Goal: Task Accomplishment & Management: Manage account settings

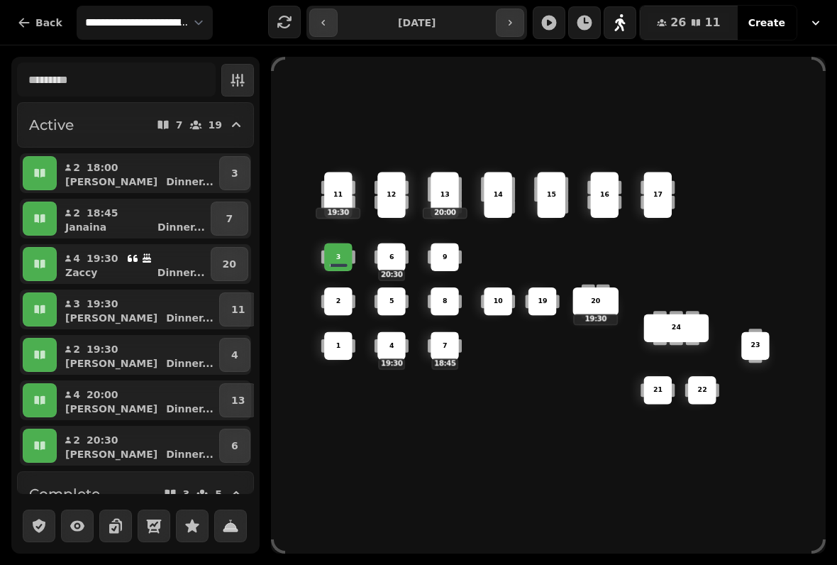
click at [397, 544] on div "6 20:30 14 4 19:30 8 5 20 19:30 24 19 17 9 15 1 21 3 16 22 10 11 19:30 2 7 18:4…" at bounding box center [548, 305] width 555 height 497
click at [402, 553] on div "Active 7 19 2 18:00 [PERSON_NAME] ... 3 2 18:45 [PERSON_NAME] ... 7 4 19:30 Zac…" at bounding box center [418, 304] width 837 height 519
click at [127, 172] on button "2 18:00 [PERSON_NAME] ..." at bounding box center [138, 173] width 157 height 34
select select "**********"
select select "*"
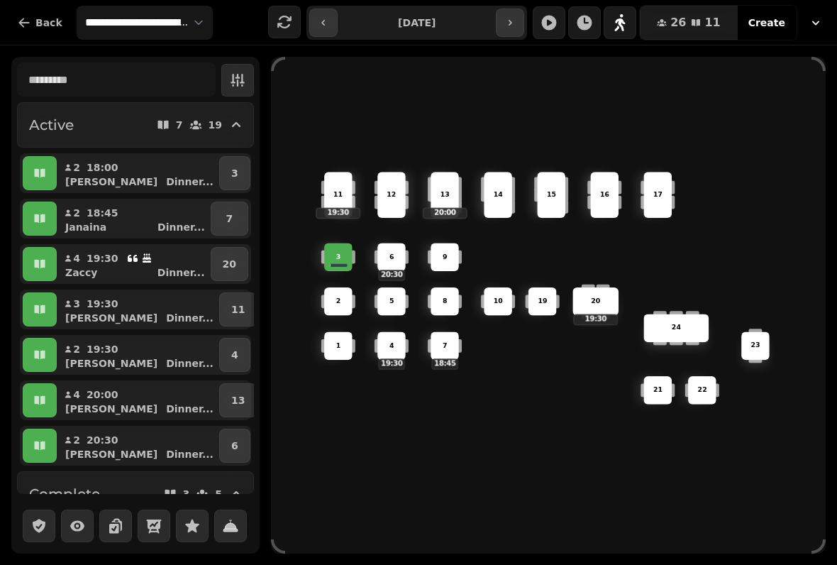
select select "****"
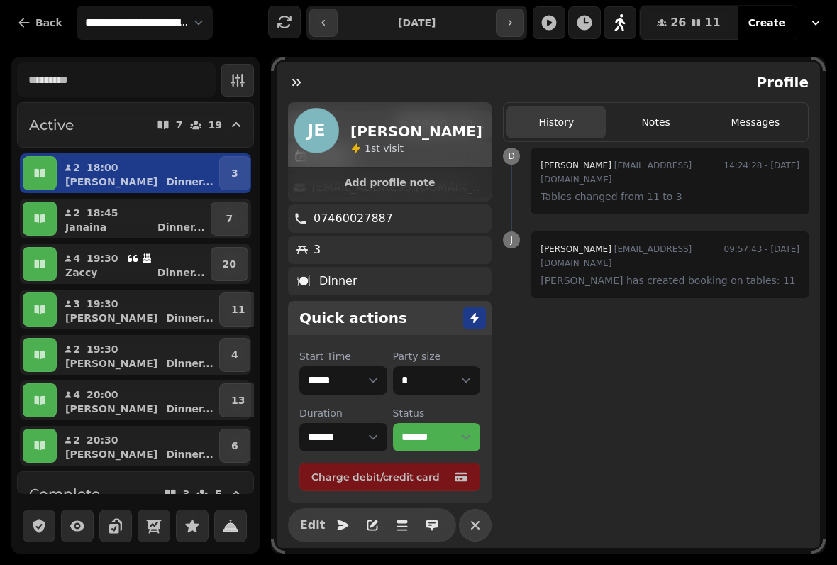
scroll to position [101, 0]
click at [302, 81] on icon "button" at bounding box center [297, 82] width 14 height 14
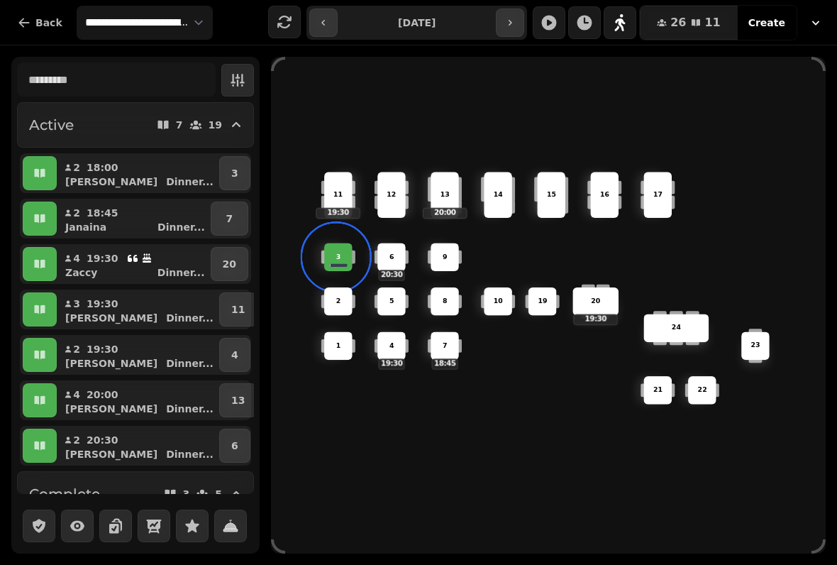
scroll to position [0, 0]
click at [410, 414] on div "6 20:30 14 4 19:30 8 5 20 19:30 24 19 17 9 15 1 21 3 16 22 10 11 19:30 2 7 18:4…" at bounding box center [548, 305] width 555 height 444
click at [345, 256] on div "3" at bounding box center [338, 257] width 27 height 10
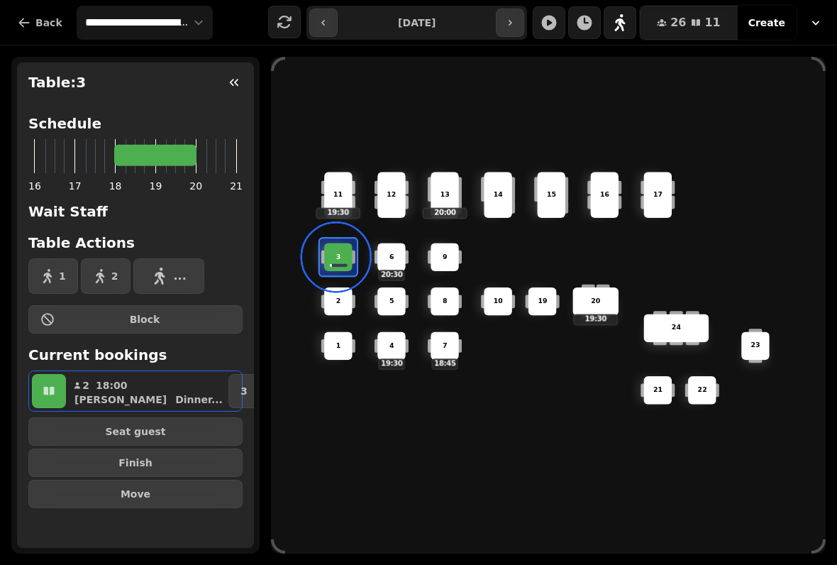
click at [188, 463] on span "Finish" at bounding box center [135, 463] width 190 height 10
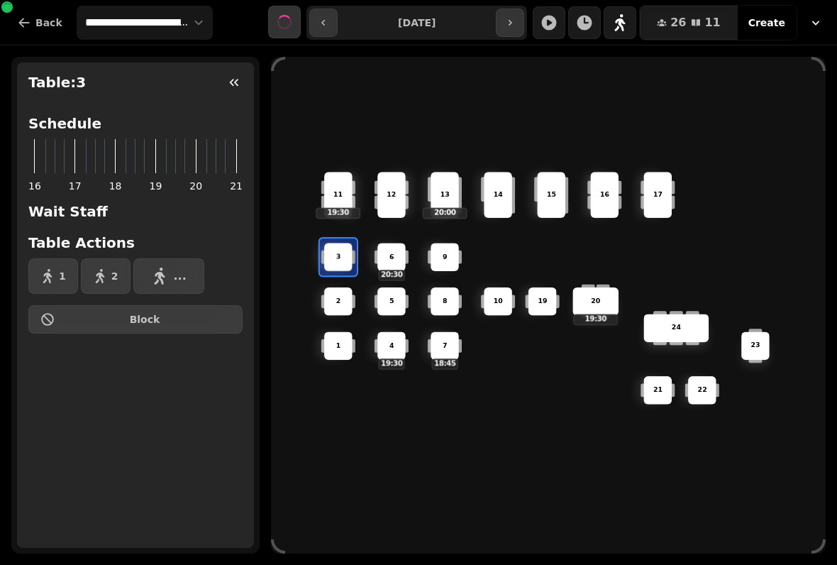
click at [233, 87] on icon "button" at bounding box center [234, 82] width 14 height 14
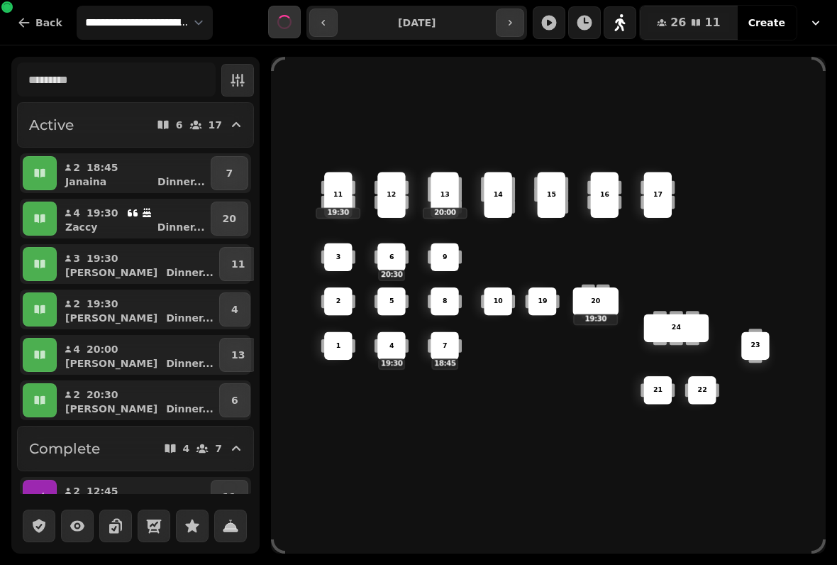
click at [39, 165] on button "button" at bounding box center [40, 173] width 34 height 34
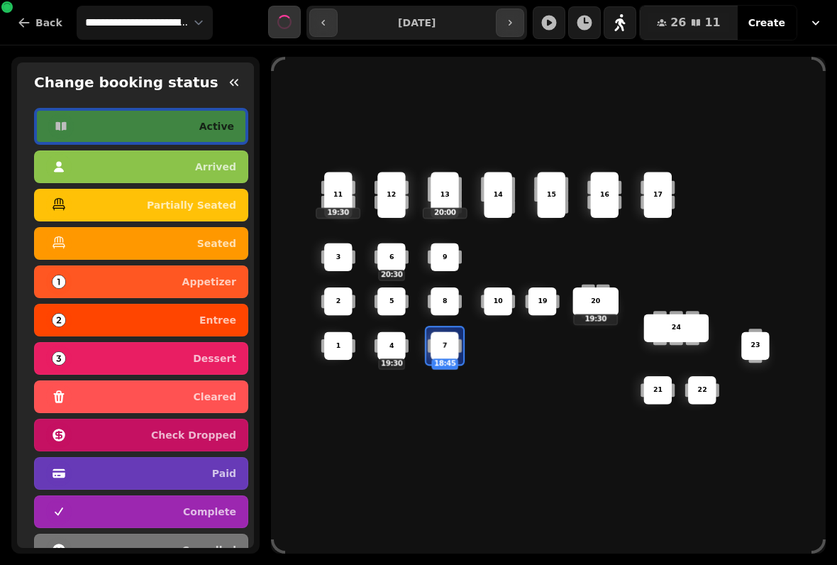
click at [226, 83] on button "button" at bounding box center [234, 82] width 28 height 28
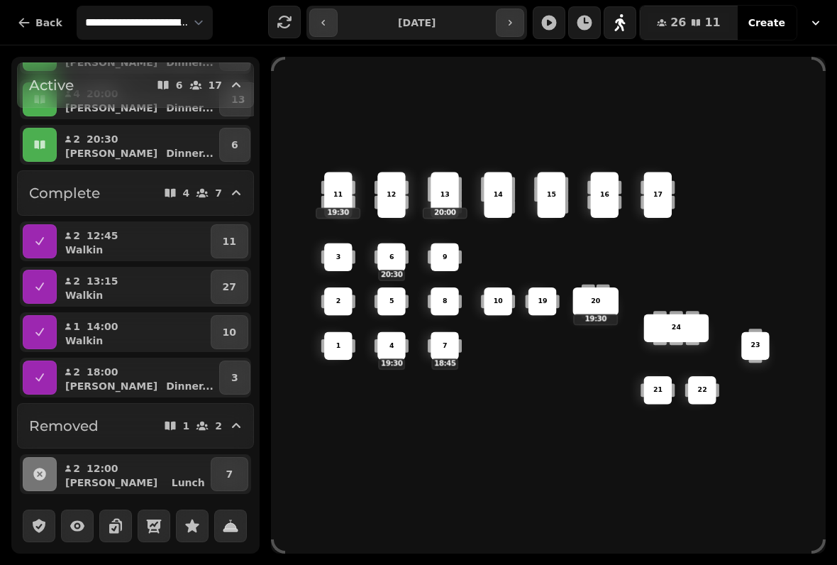
scroll to position [264, 0]
click at [39, 373] on icon "button" at bounding box center [40, 377] width 14 height 14
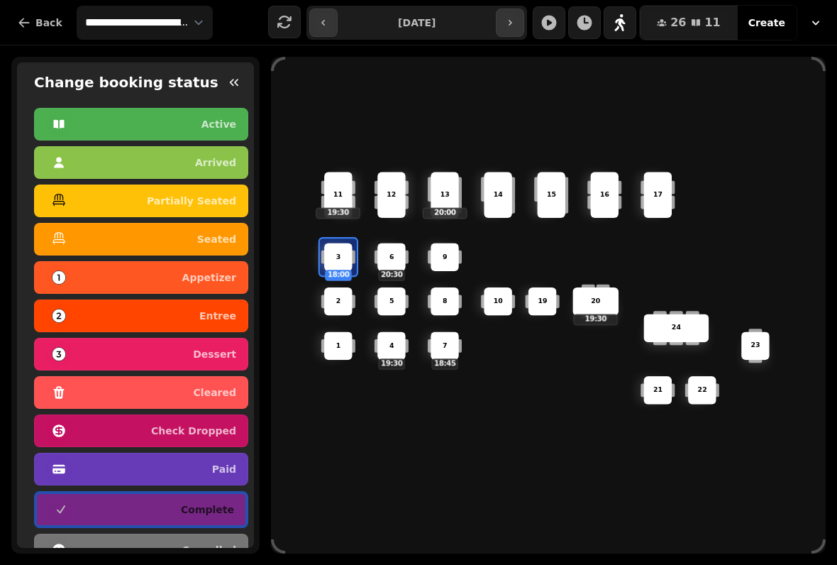
click at [232, 122] on p "active" at bounding box center [219, 124] width 35 height 10
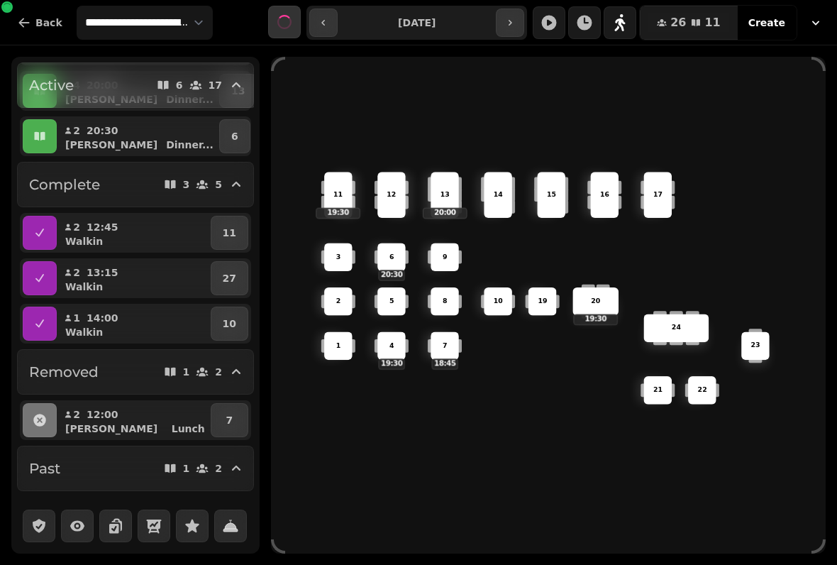
click at [238, 79] on icon "button" at bounding box center [236, 85] width 17 height 17
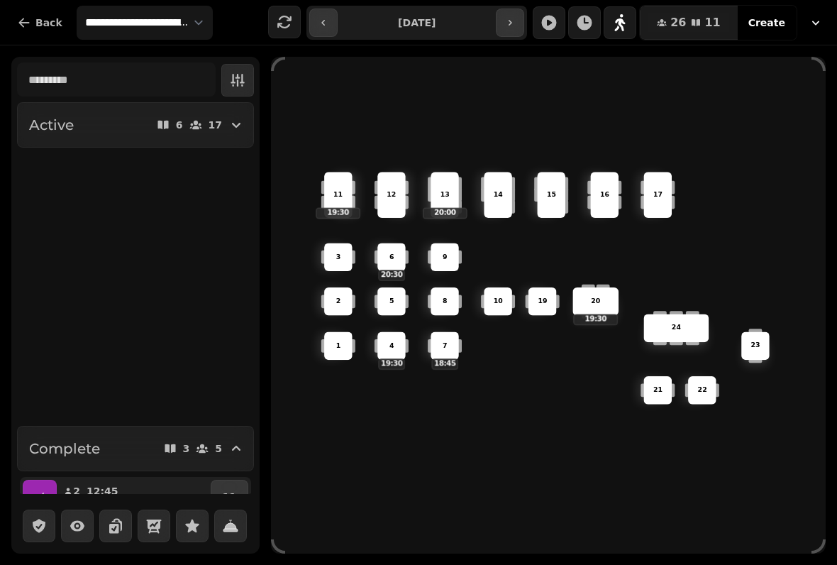
scroll to position [0, 0]
click at [229, 128] on icon "button" at bounding box center [236, 124] width 17 height 17
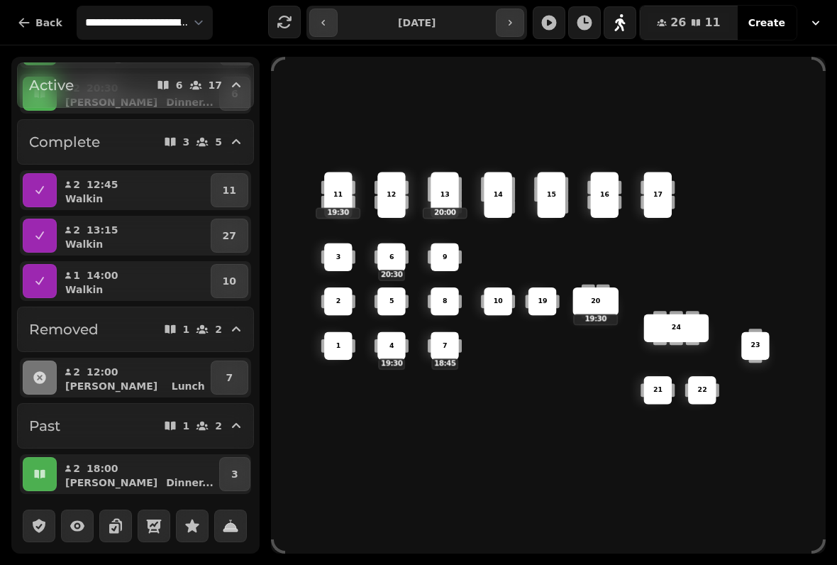
scroll to position [315, 0]
click at [123, 461] on div "18:00" at bounding box center [107, 468] width 40 height 14
select select "**********"
select select "*"
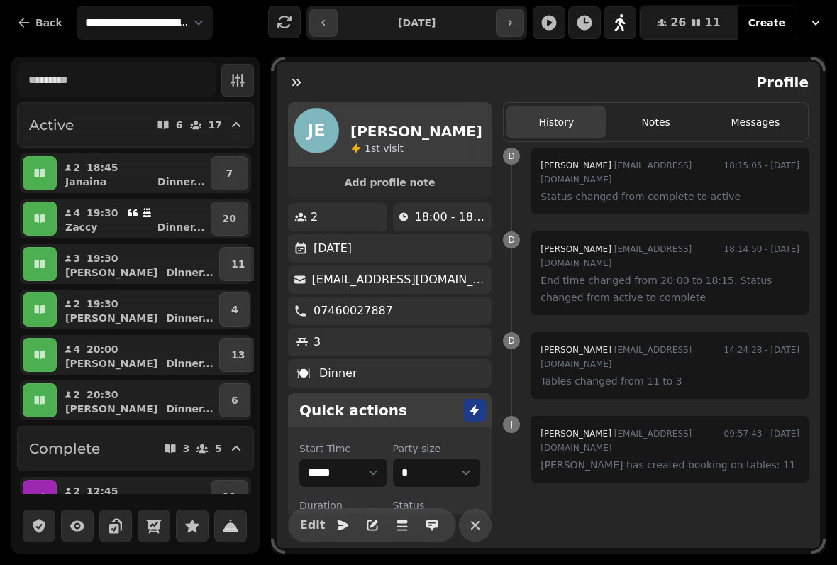
scroll to position [0, 0]
select select "*******"
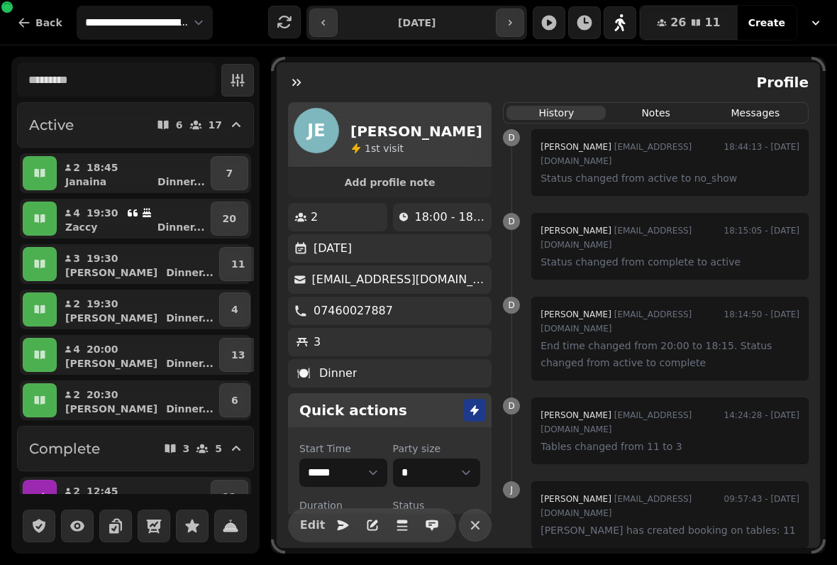
click at [310, 79] on button "button" at bounding box center [296, 82] width 28 height 28
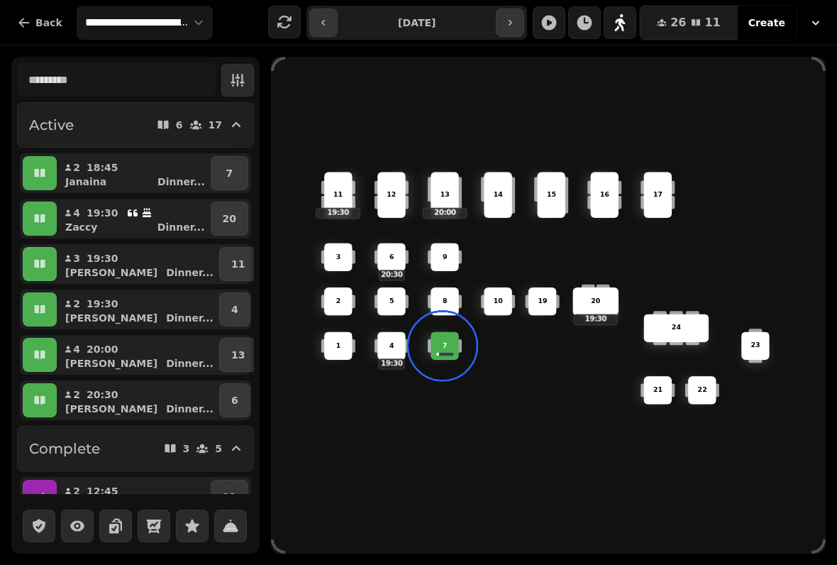
click at [235, 270] on button "11" at bounding box center [238, 264] width 38 height 34
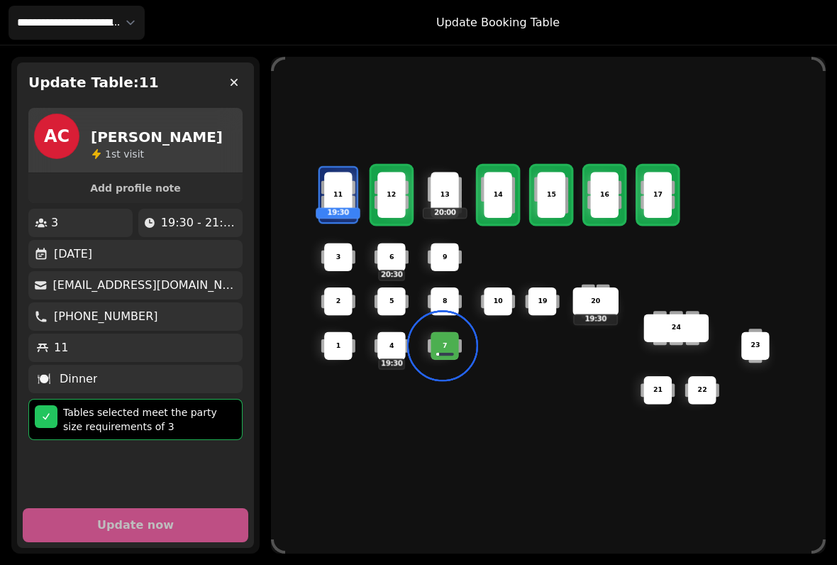
click at [66, 414] on p "Tables selected meet the party size requirements of 3" at bounding box center [149, 419] width 173 height 28
click at [326, 198] on div "11 19:30" at bounding box center [338, 195] width 28 height 46
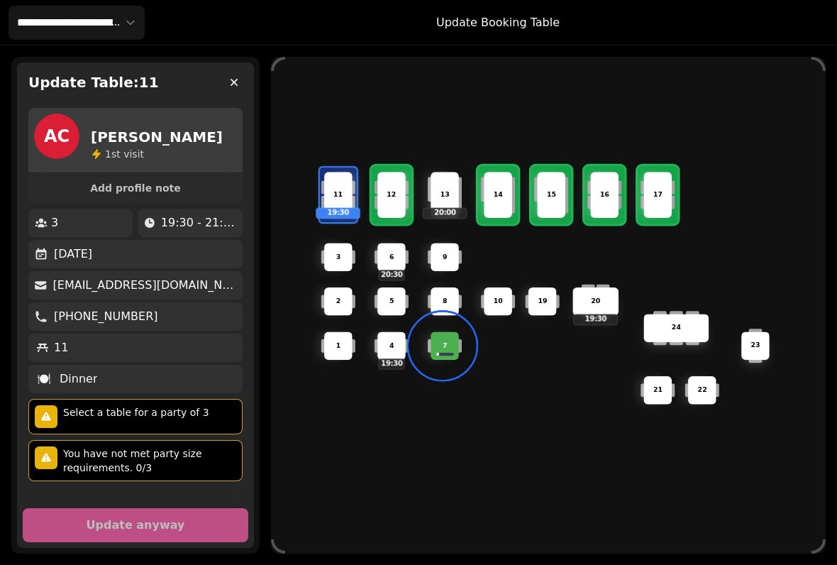
click at [238, 83] on icon "button" at bounding box center [234, 82] width 14 height 14
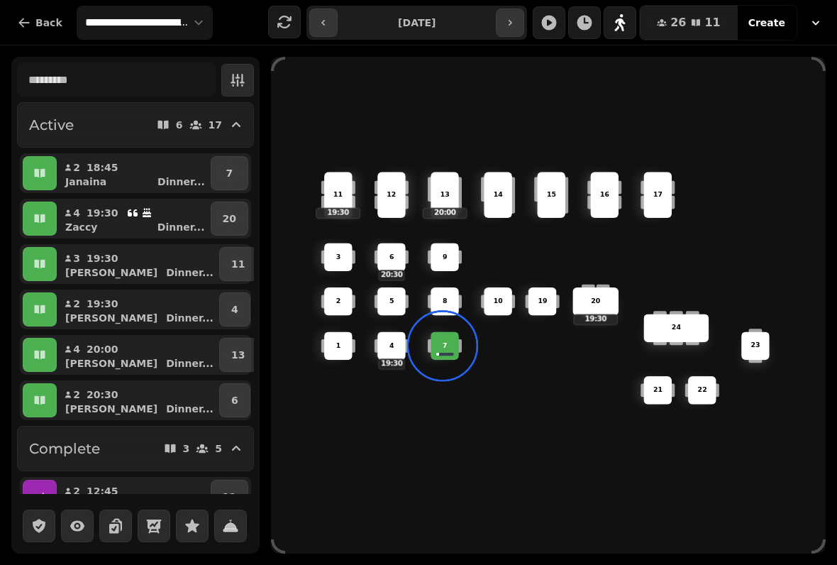
click at [231, 269] on p "11" at bounding box center [237, 264] width 13 height 14
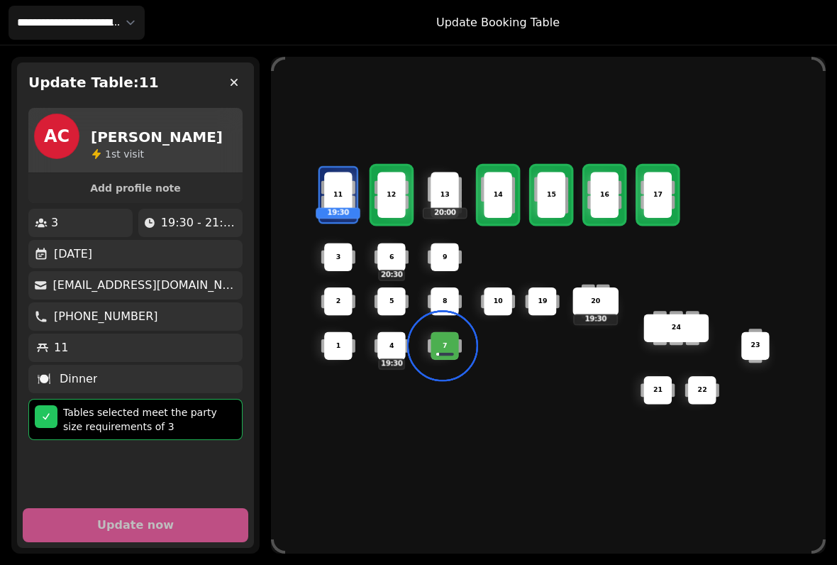
click at [39, 419] on div at bounding box center [46, 416] width 23 height 23
click at [51, 412] on icon at bounding box center [45, 416] width 11 height 11
click at [228, 79] on icon "button" at bounding box center [234, 82] width 14 height 14
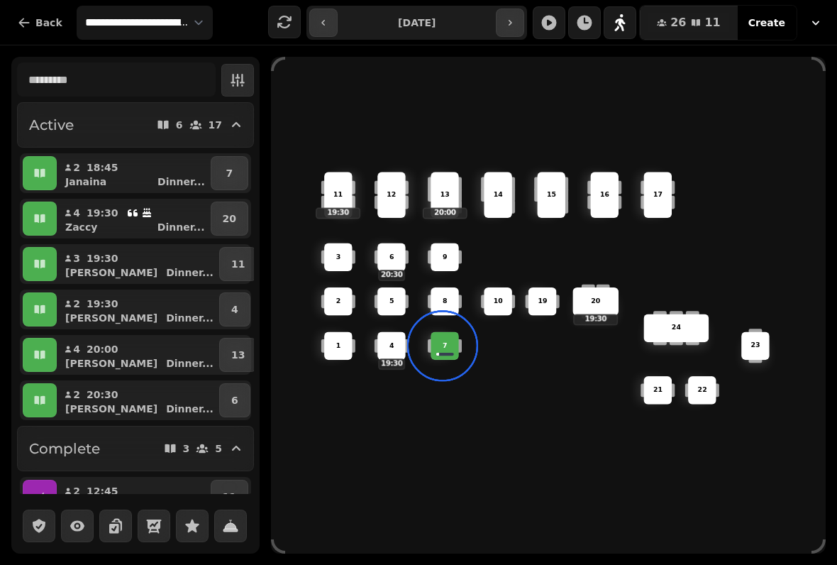
click at [43, 260] on icon "button" at bounding box center [39, 264] width 11 height 9
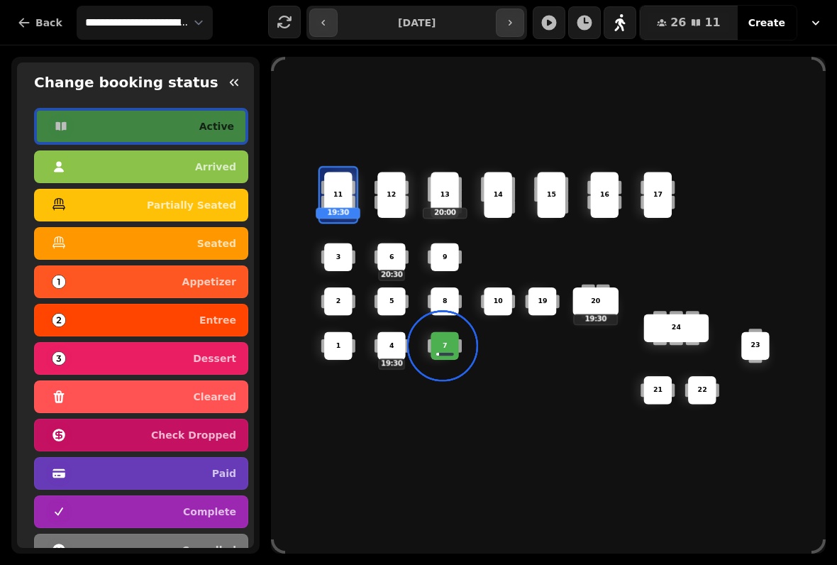
click at [188, 239] on div "seated" at bounding box center [141, 243] width 190 height 23
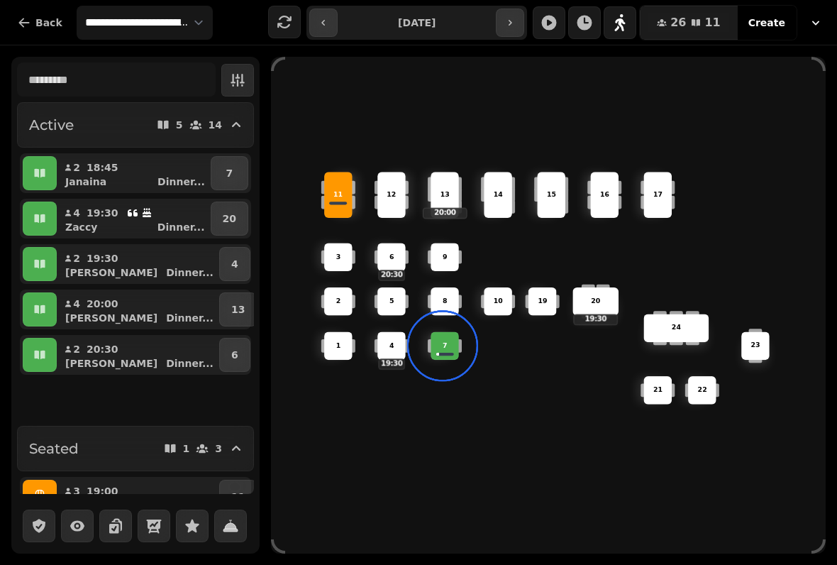
click at [237, 173] on button "7" at bounding box center [230, 173] width 38 height 34
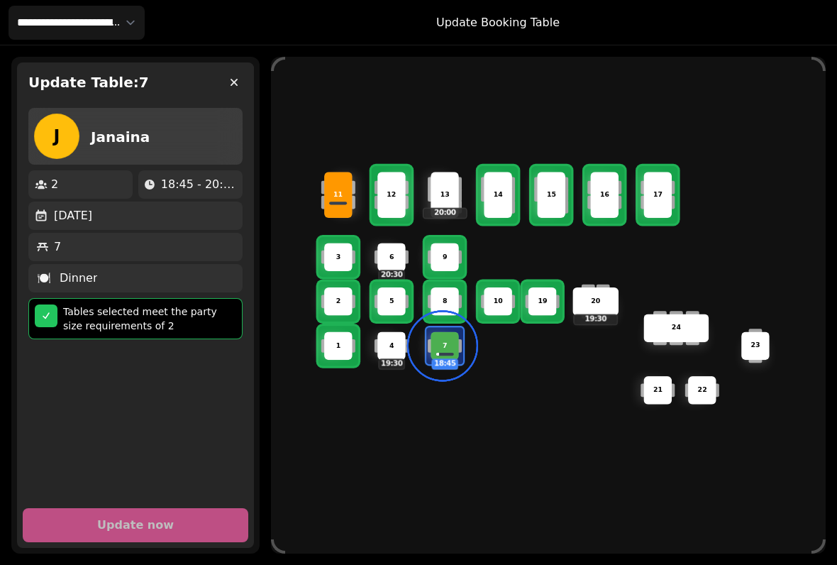
click at [231, 62] on div "Update Table: 7 J Janaina 2 18:45 - 20:45 [DATE] 7 🍽️ Dinner Tables selected me…" at bounding box center [135, 305] width 248 height 497
click at [233, 79] on icon "button" at bounding box center [234, 82] width 14 height 14
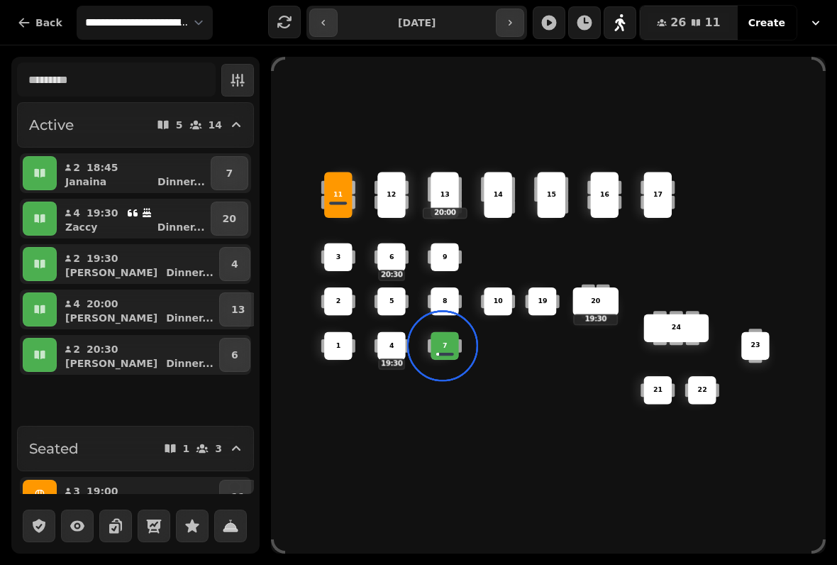
click at [230, 255] on button "4" at bounding box center [234, 264] width 31 height 34
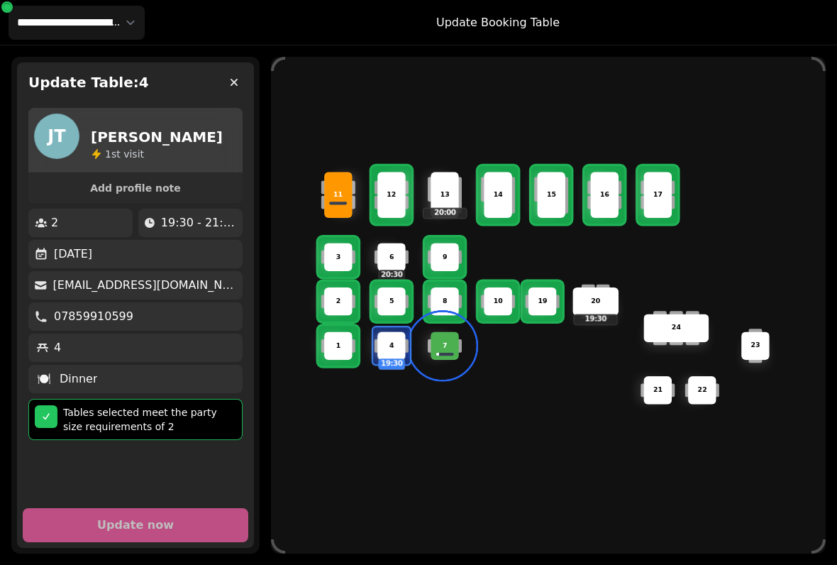
click at [334, 252] on div "3" at bounding box center [338, 257] width 27 height 10
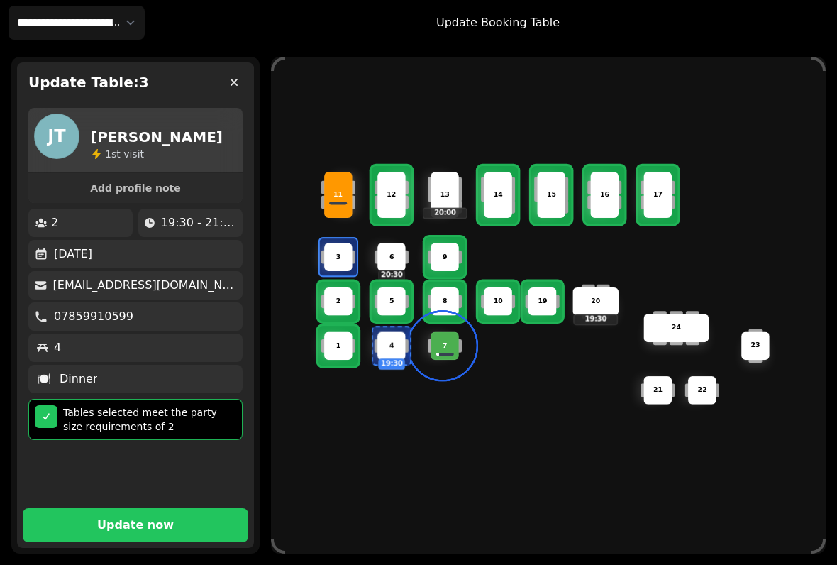
click at [101, 510] on button "Update now" at bounding box center [136, 525] width 226 height 34
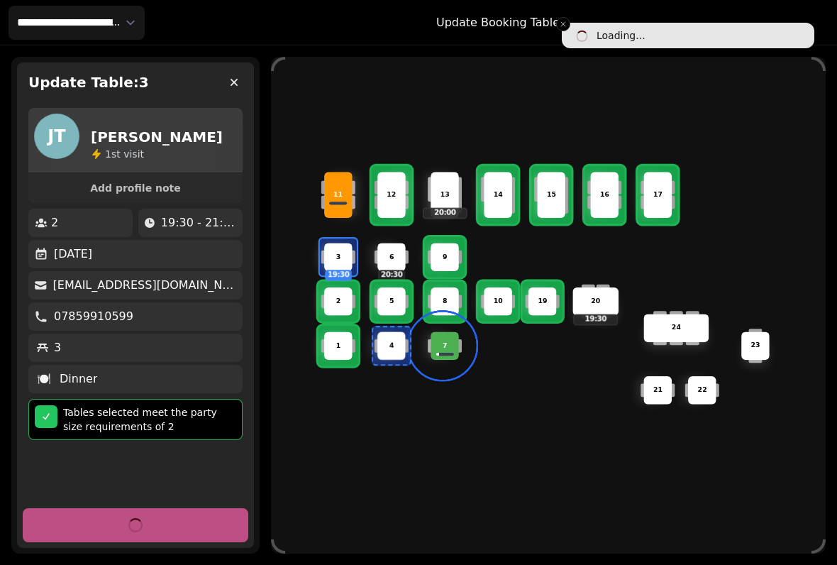
click at [234, 82] on icon "button" at bounding box center [234, 82] width 7 height 7
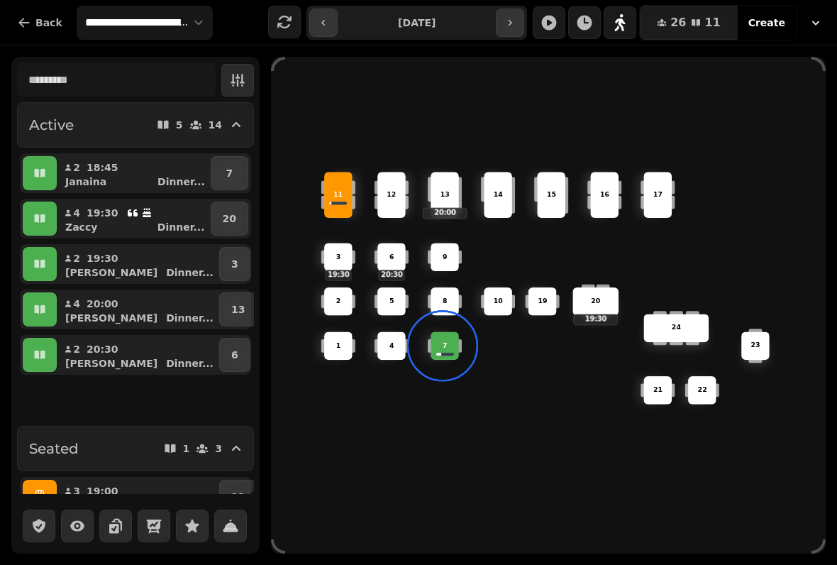
click at [126, 166] on button "2 18:45 [PERSON_NAME] ..." at bounding box center [134, 173] width 148 height 34
select select "**********"
select select "*"
select select "****"
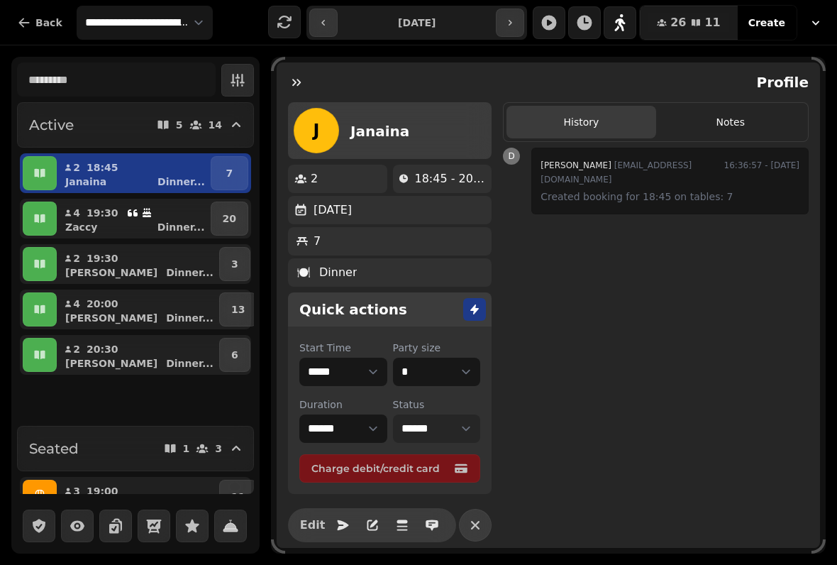
click at [449, 426] on select "**********" at bounding box center [437, 428] width 88 height 28
select select "*******"
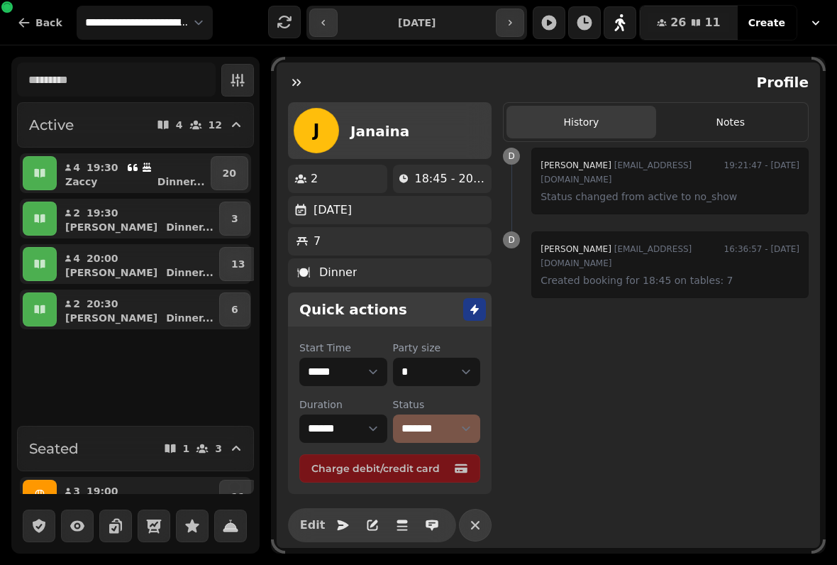
click at [219, 369] on button "6" at bounding box center [234, 369] width 31 height 34
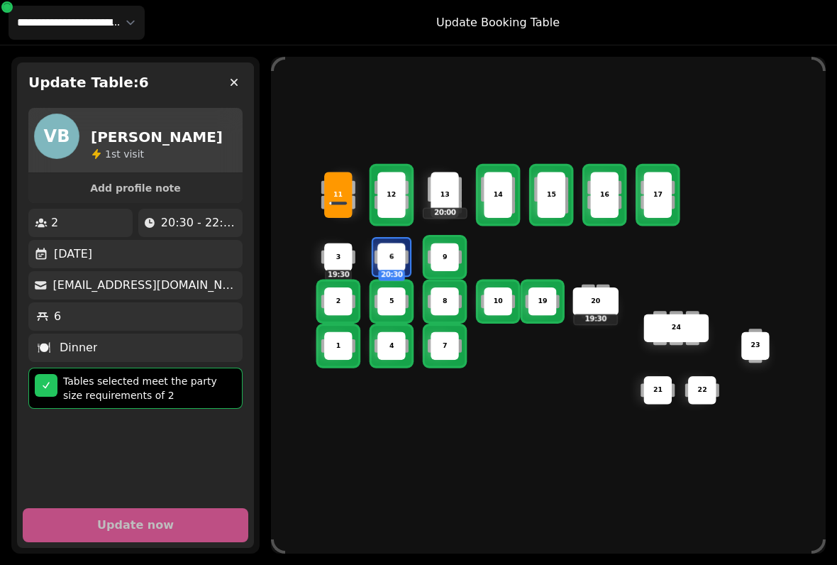
click at [246, 84] on button "button" at bounding box center [234, 82] width 28 height 28
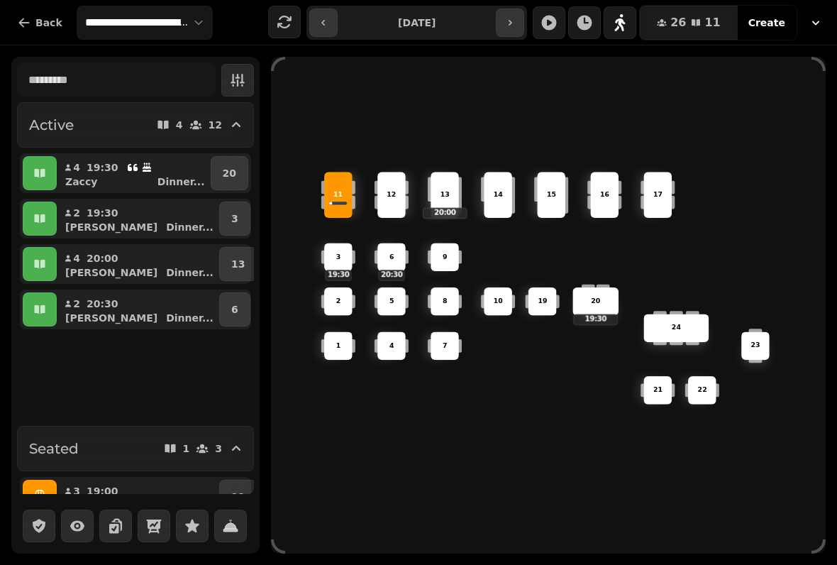
click at [149, 174] on div "19:30" at bounding box center [120, 167] width 66 height 14
select select "**********"
select select "*"
select select "****"
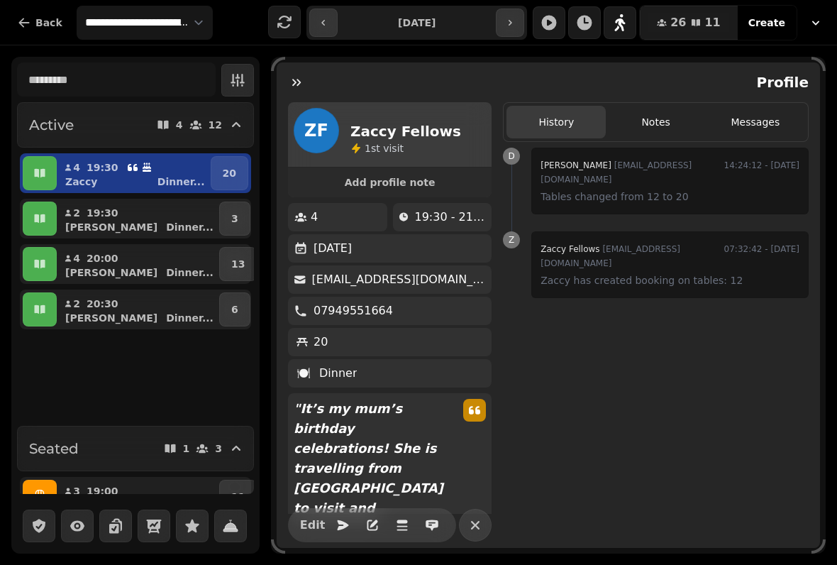
click at [295, 82] on icon "button" at bounding box center [297, 82] width 14 height 14
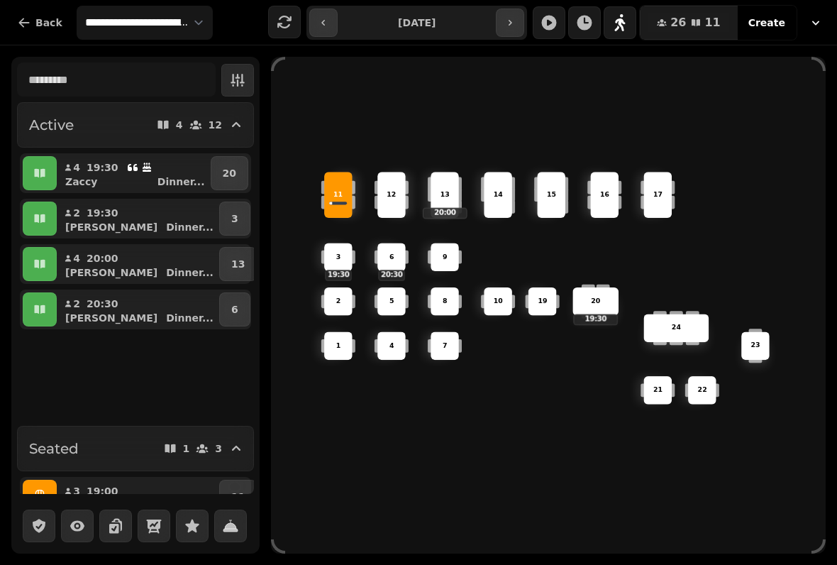
click at [141, 167] on icon "button" at bounding box center [146, 167] width 11 height 11
select select "**********"
select select "*"
select select "****"
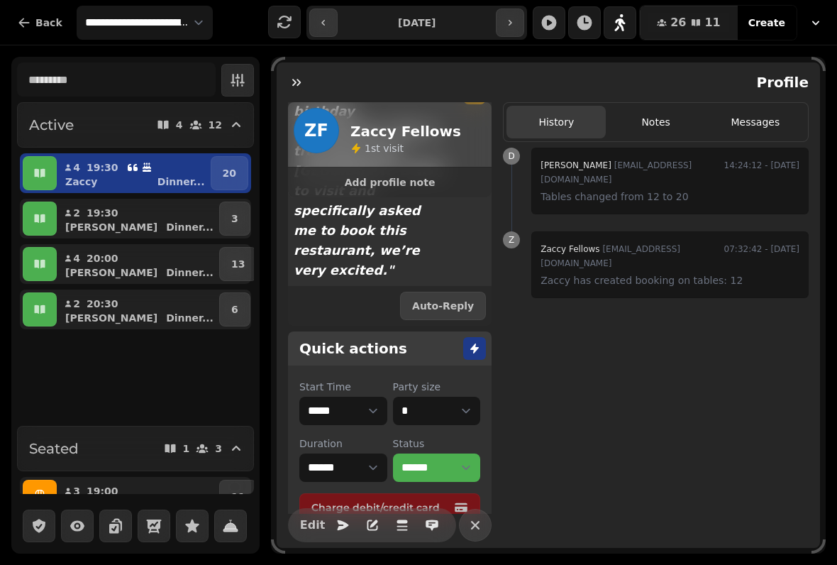
scroll to position [317, 0]
click at [449, 397] on select "* * * * * * * * * ** ** ** ** ** ** ** ** ** ** ** ** ** ** ** ** ** ** ** ** *…" at bounding box center [437, 411] width 88 height 28
select select "*"
click at [637, 370] on div "D [PERSON_NAME] [PERSON_NAME][EMAIL_ADDRESS][DOMAIN_NAME] 14:24:12 - [DATE] Tab…" at bounding box center [656, 348] width 306 height 400
click at [154, 172] on button "6 19:30 [PERSON_NAME] ..." at bounding box center [134, 173] width 148 height 34
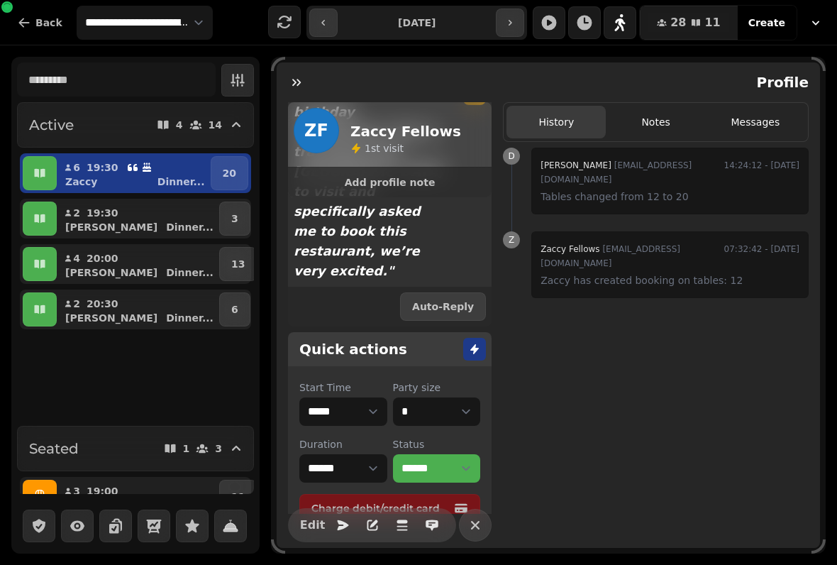
click at [230, 172] on p "20" at bounding box center [229, 173] width 13 height 14
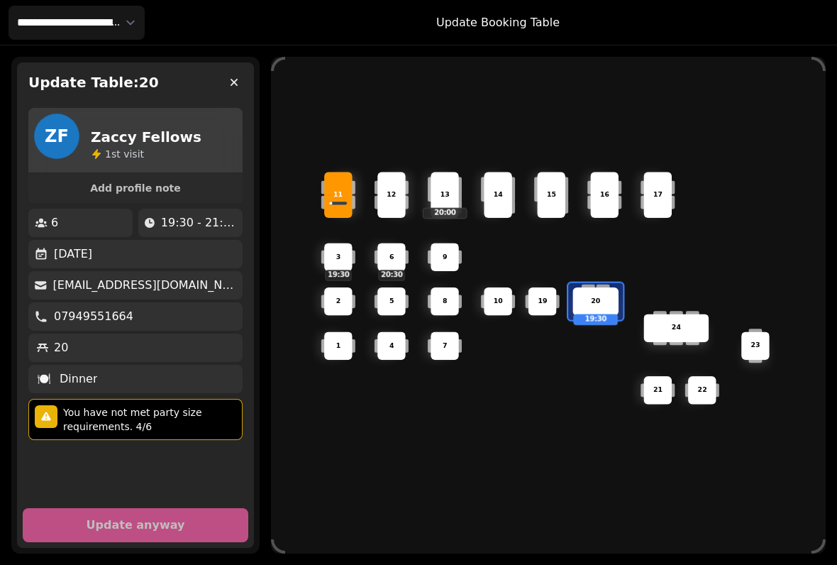
click at [454, 341] on div "7" at bounding box center [444, 346] width 27 height 10
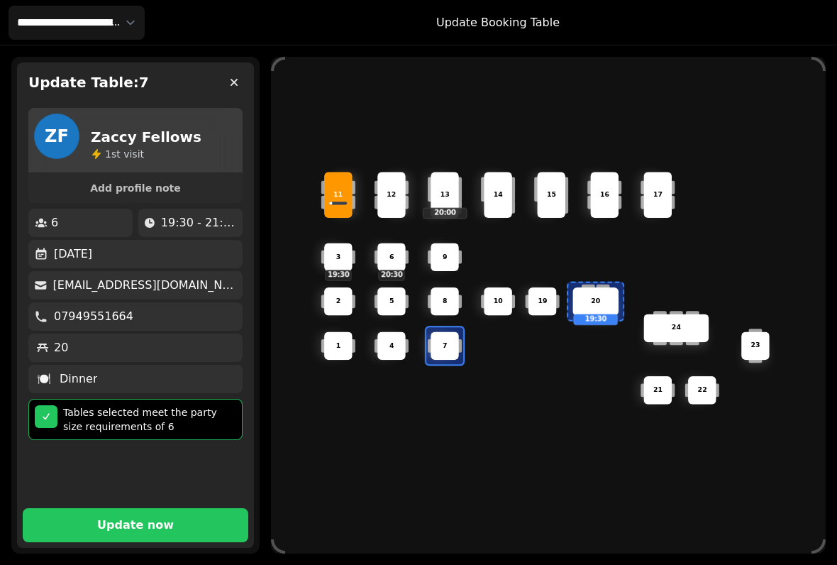
click at [432, 302] on div "8" at bounding box center [444, 302] width 27 height 10
click at [456, 243] on div "9" at bounding box center [445, 257] width 28 height 28
click at [182, 519] on span "Update now" at bounding box center [136, 524] width 192 height 11
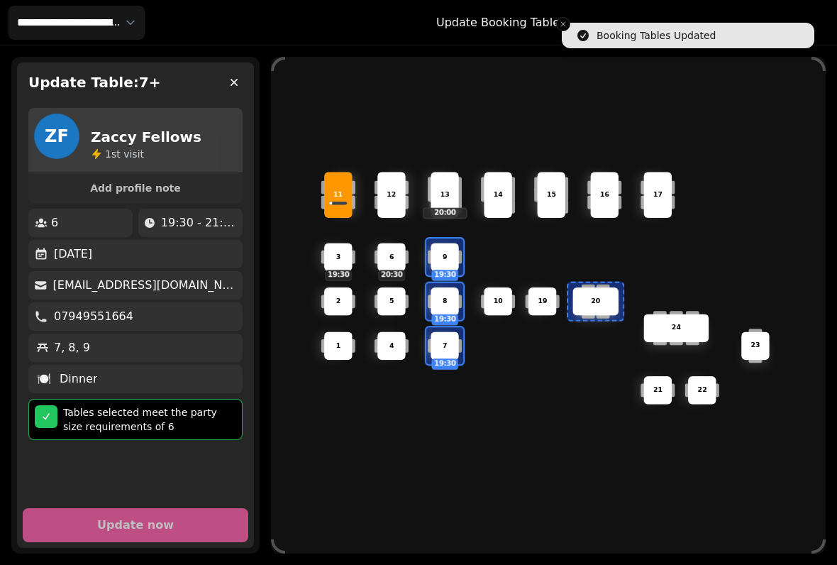
click at [236, 85] on icon "button" at bounding box center [234, 82] width 14 height 14
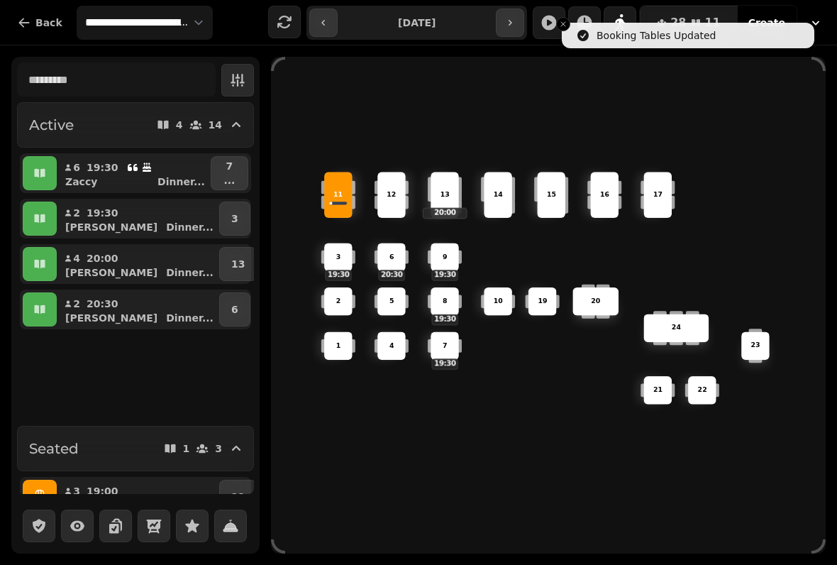
click at [42, 177] on icon "button" at bounding box center [40, 173] width 14 height 14
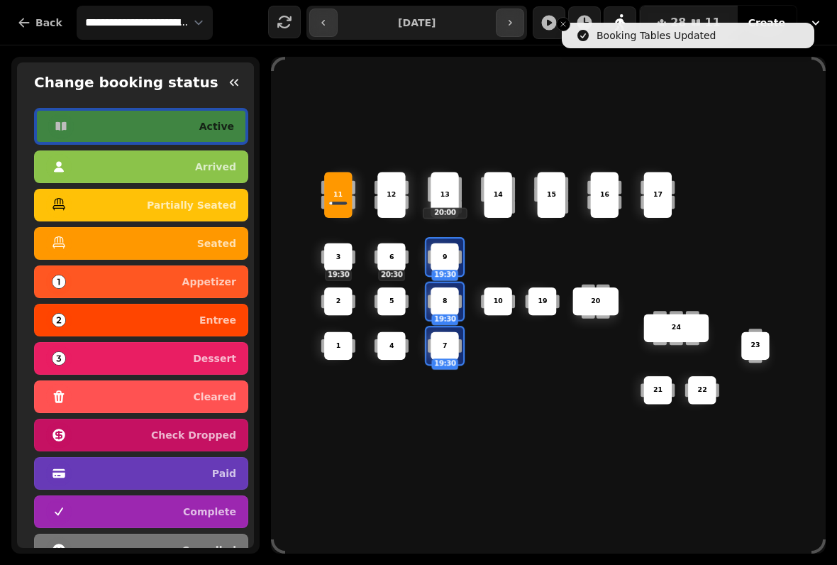
click at [236, 241] on button "seated" at bounding box center [141, 243] width 214 height 33
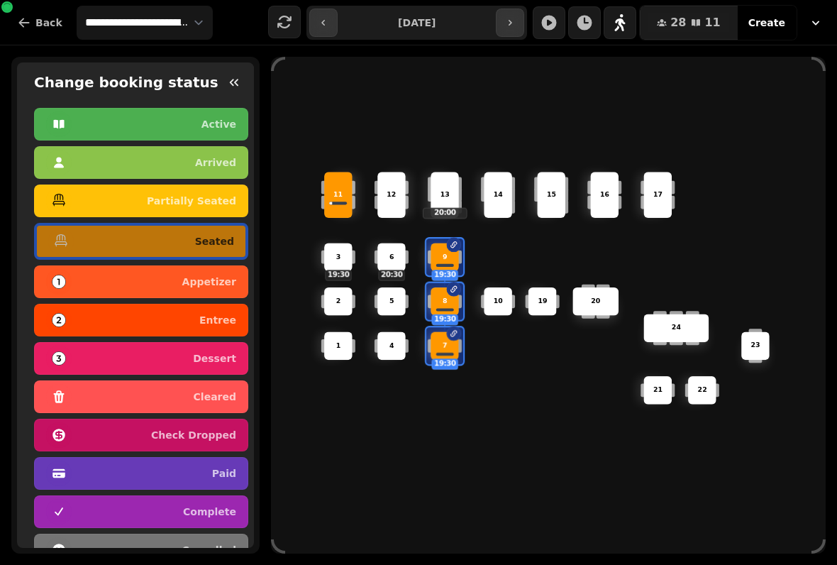
click at [455, 466] on div "6 20:30 14 4 8 19:30 5 20 24 19 17 9 19:30 15 1 21 3 19:30 16 22 10 11 2 7 19:3…" at bounding box center [548, 305] width 555 height 444
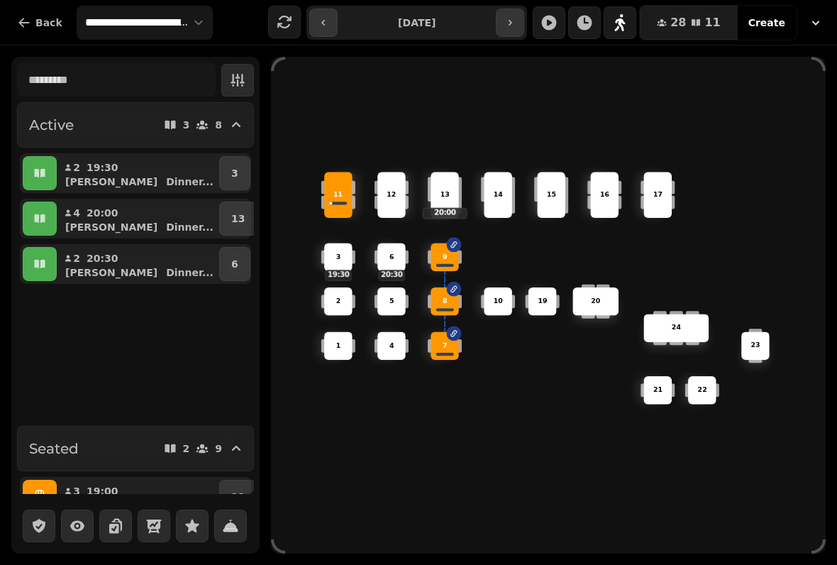
click at [503, 21] on button "button" at bounding box center [510, 23] width 28 height 28
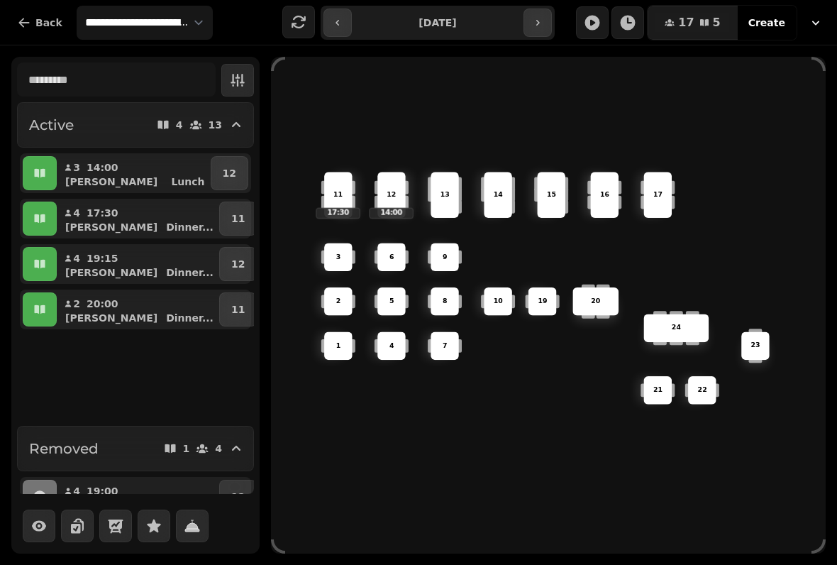
click at [541, 22] on icon "button" at bounding box center [537, 22] width 11 height 11
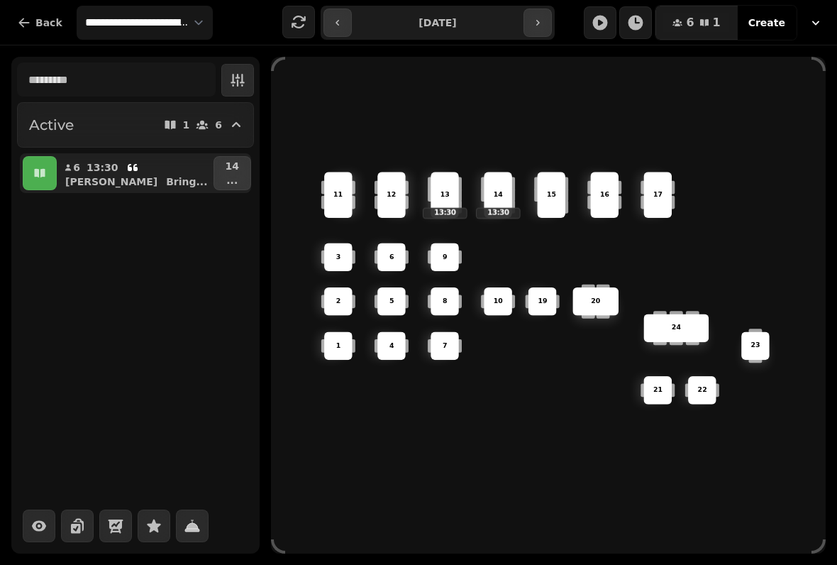
click at [557, 6] on div "**********" at bounding box center [418, 22] width 837 height 45
click at [551, 31] on button "button" at bounding box center [538, 23] width 28 height 28
click at [534, 25] on icon "button" at bounding box center [537, 22] width 11 height 11
click at [336, 35] on button "button" at bounding box center [338, 23] width 28 height 28
click at [343, 33] on button "button" at bounding box center [338, 23] width 28 height 28
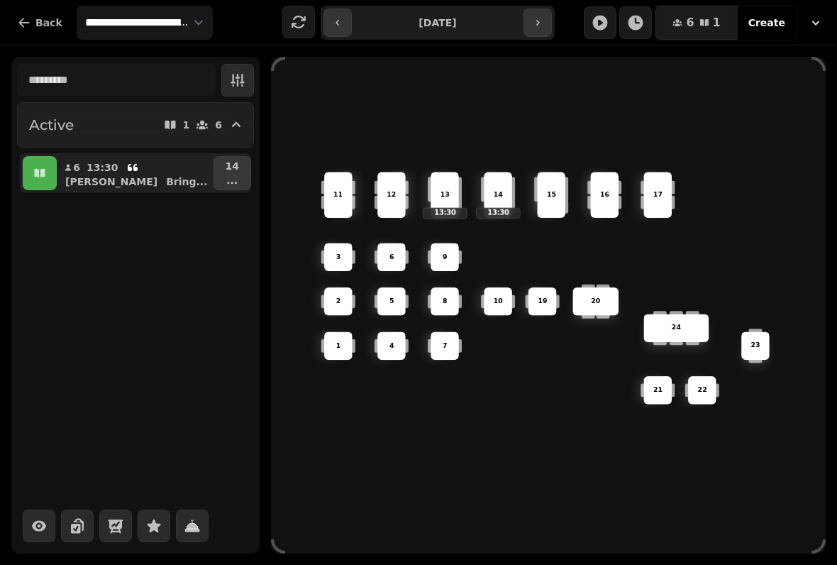
click at [340, 24] on icon "button" at bounding box center [337, 22] width 11 height 11
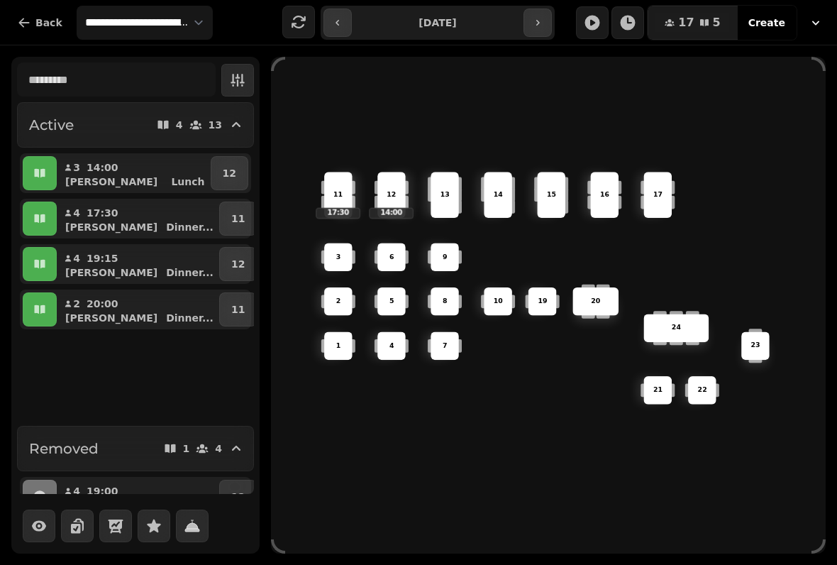
click at [333, 27] on icon "button" at bounding box center [337, 22] width 11 height 11
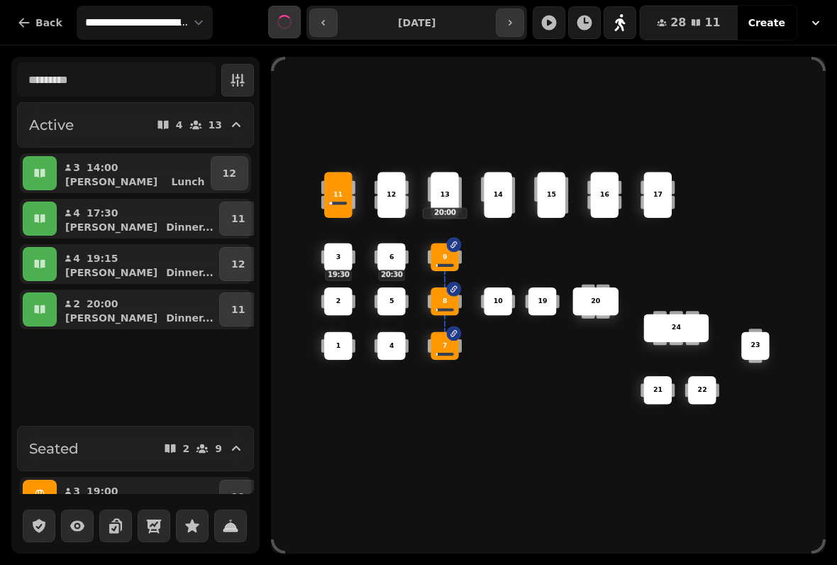
type input "**********"
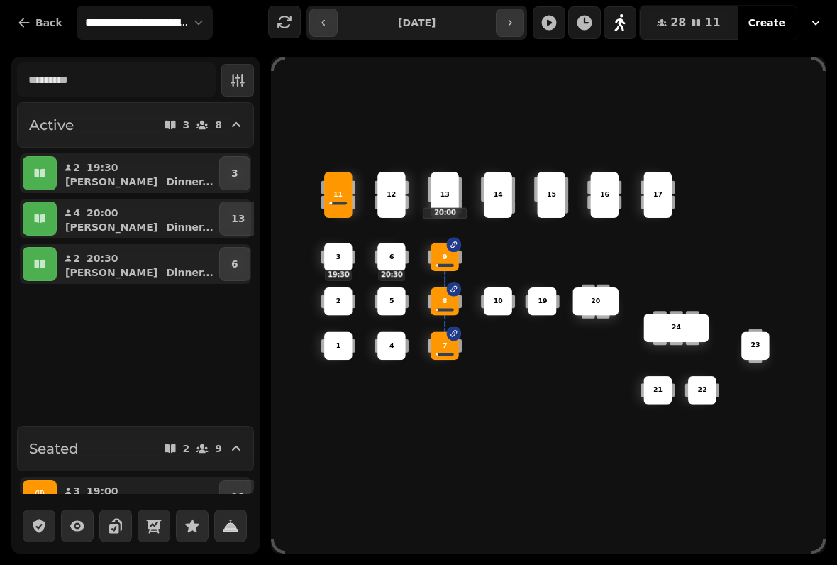
click at [236, 217] on button "13" at bounding box center [238, 219] width 38 height 34
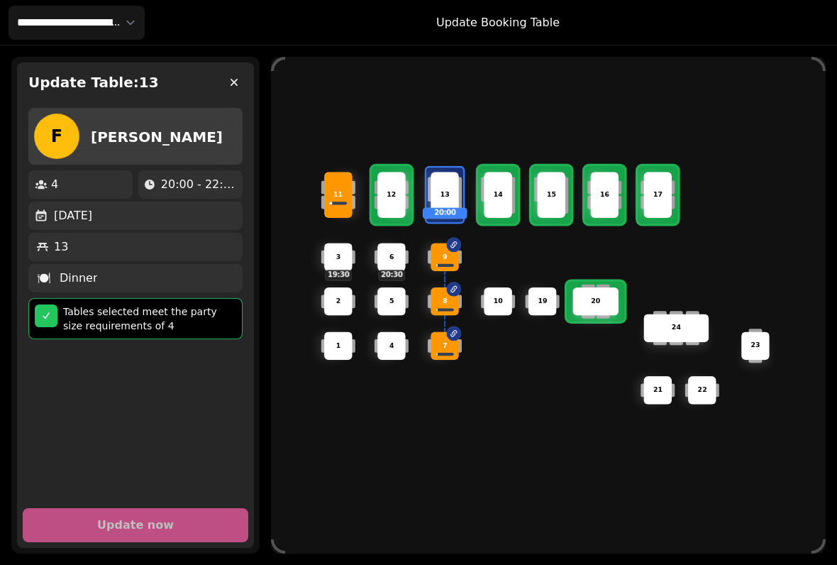
click at [441, 183] on div "13 20:00" at bounding box center [445, 195] width 28 height 46
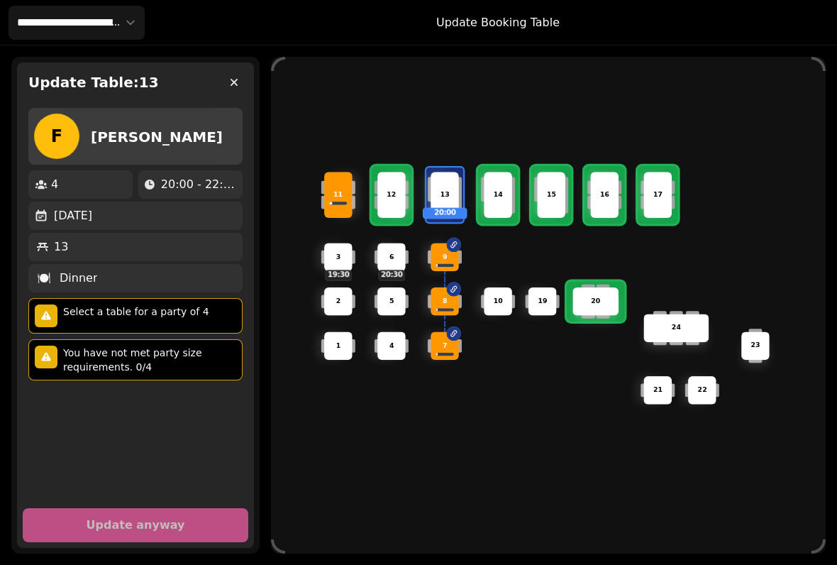
click at [497, 483] on div "6 20:30 14 4 8 5 20 24 19 17 9 15 1 21 3 19:30 16 22 10 11 2 7 23 13 20:00 12" at bounding box center [548, 305] width 555 height 444
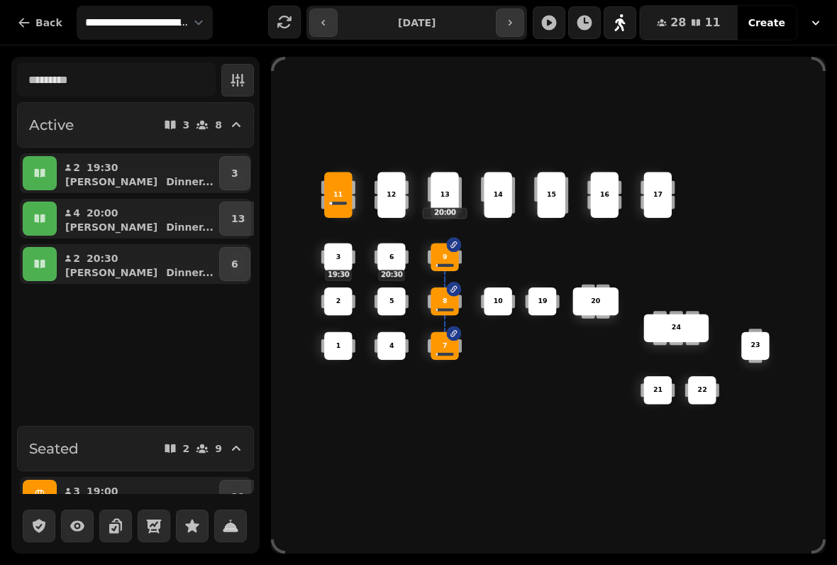
click at [238, 219] on button "13" at bounding box center [238, 219] width 38 height 34
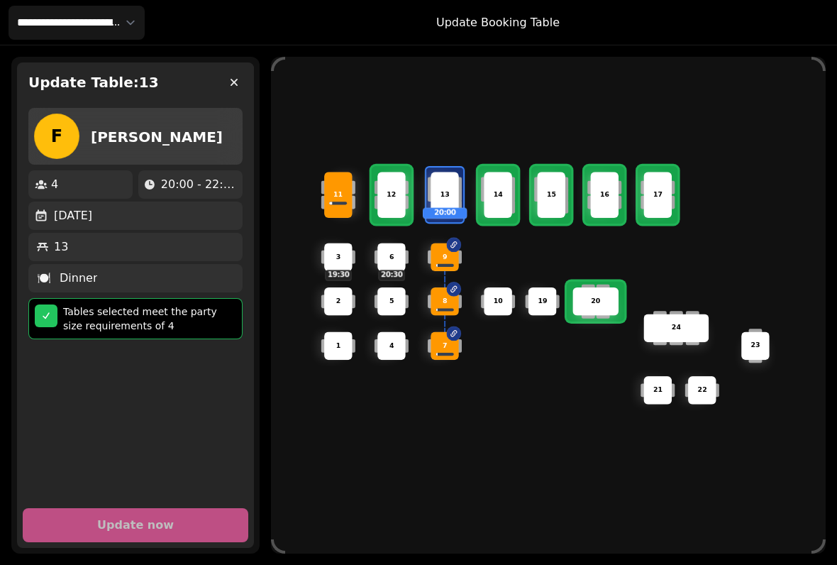
click at [456, 190] on div "13" at bounding box center [445, 195] width 45 height 10
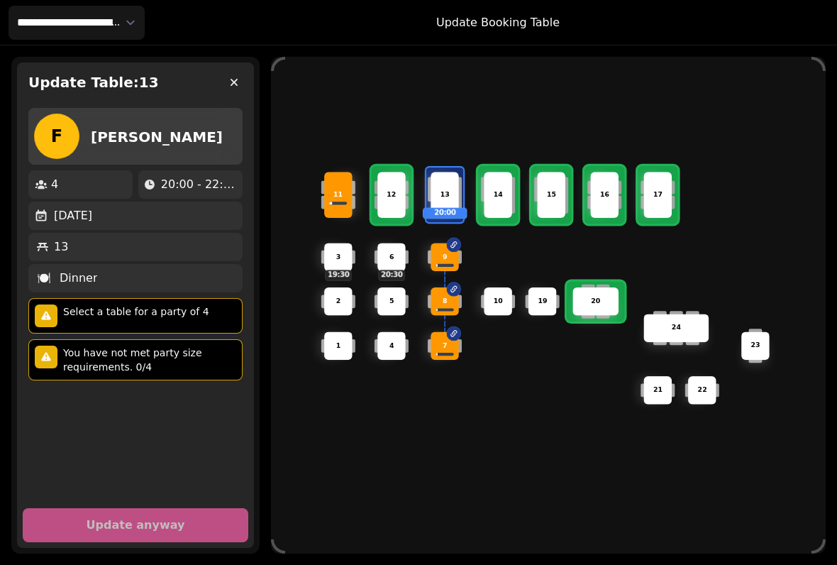
click at [616, 304] on div "20" at bounding box center [596, 301] width 46 height 28
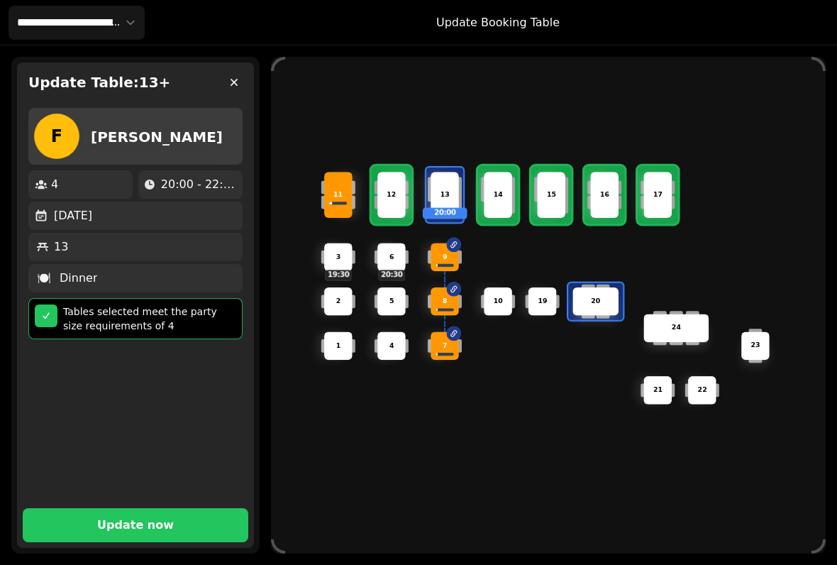
click at [188, 521] on span "Update now" at bounding box center [136, 524] width 192 height 11
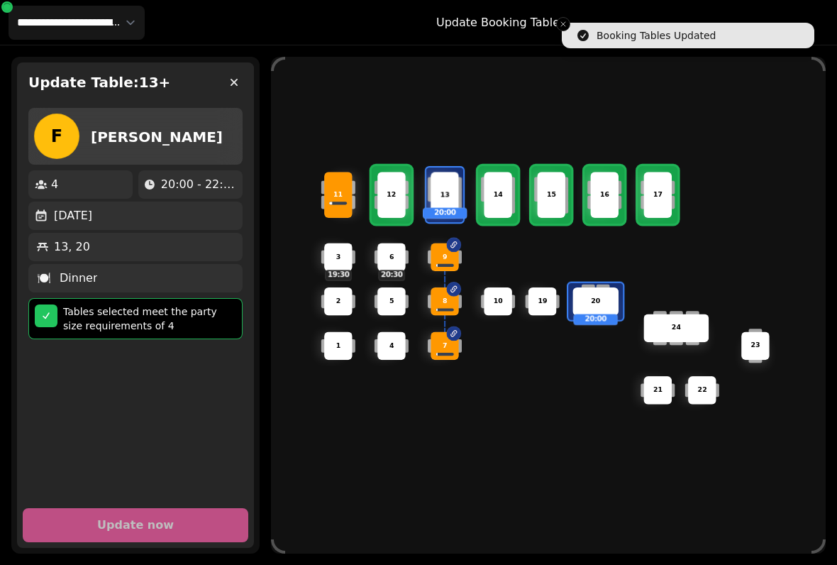
click at [240, 75] on button "button" at bounding box center [234, 82] width 28 height 28
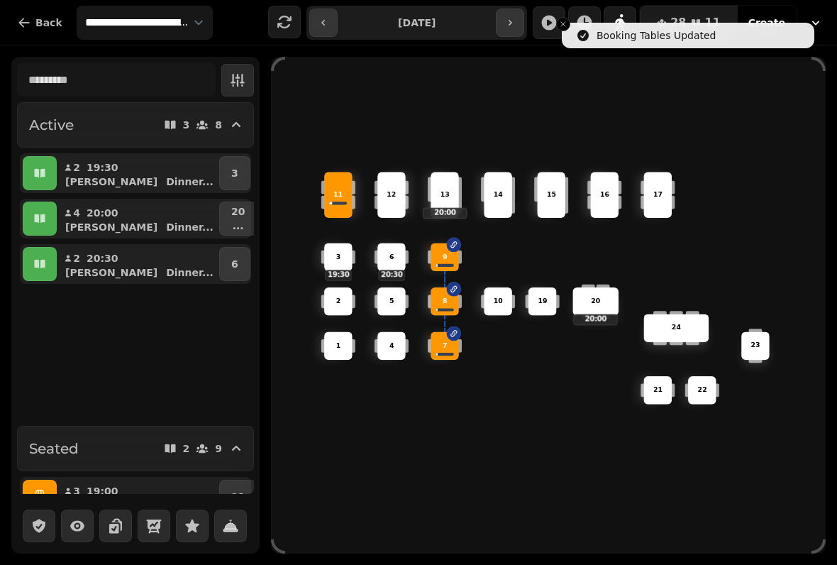
click at [35, 202] on button "button" at bounding box center [40, 219] width 34 height 34
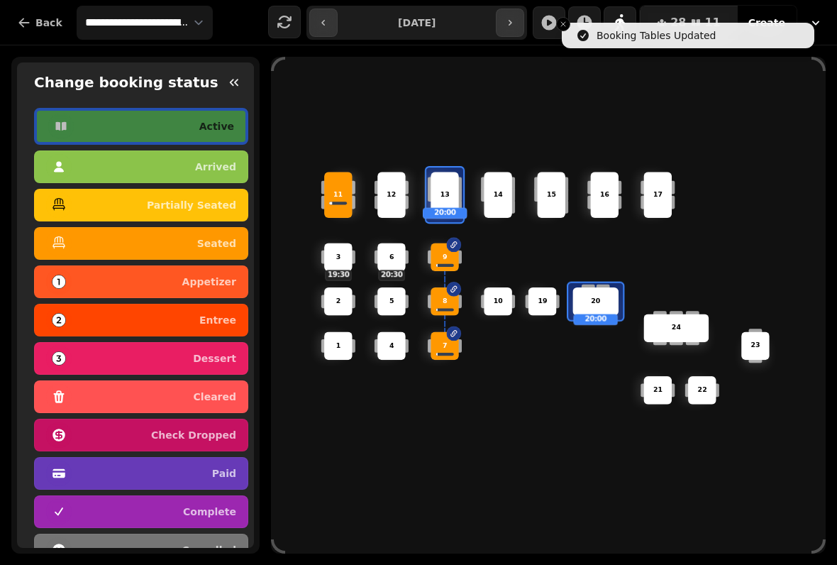
click at [230, 247] on p "seated" at bounding box center [216, 243] width 39 height 10
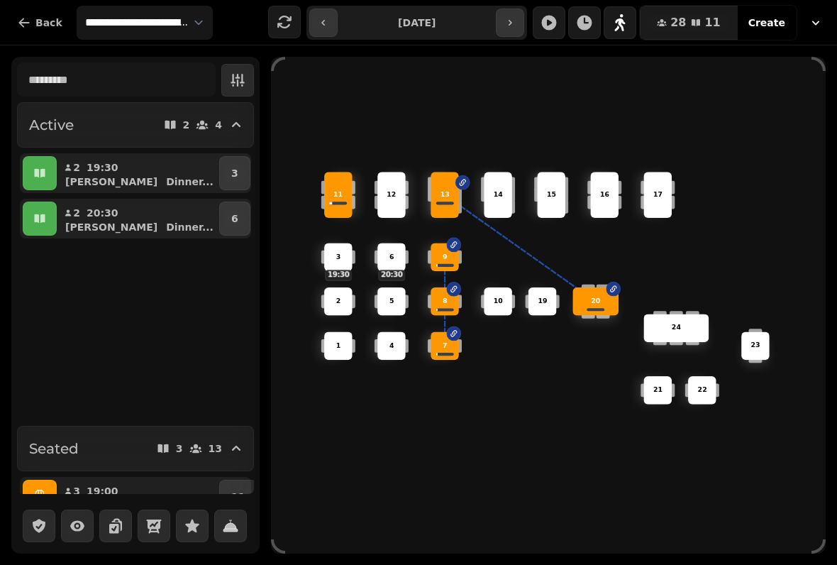
click at [441, 203] on div "13" at bounding box center [445, 195] width 28 height 46
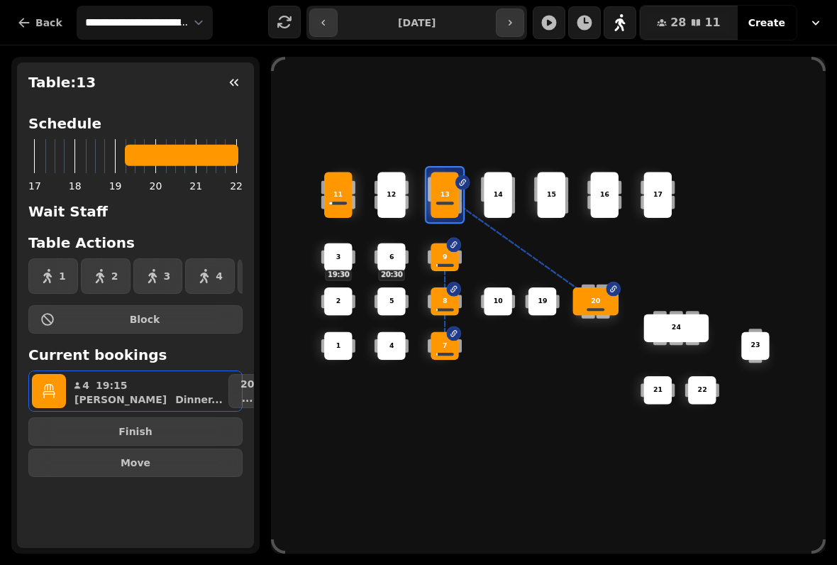
click at [241, 383] on p "20" at bounding box center [247, 384] width 13 height 14
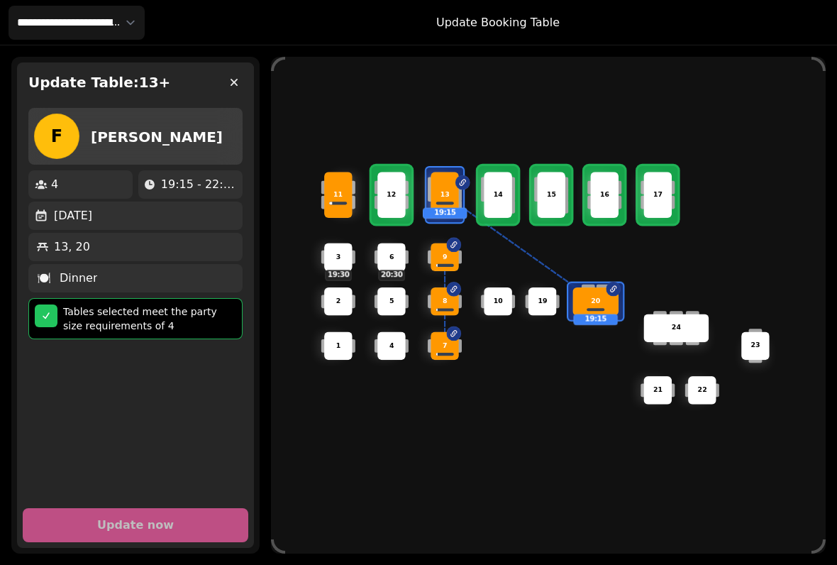
click at [103, 246] on div "13, 20" at bounding box center [135, 246] width 203 height 17
click at [446, 180] on div "13 19:15" at bounding box center [445, 195] width 28 height 46
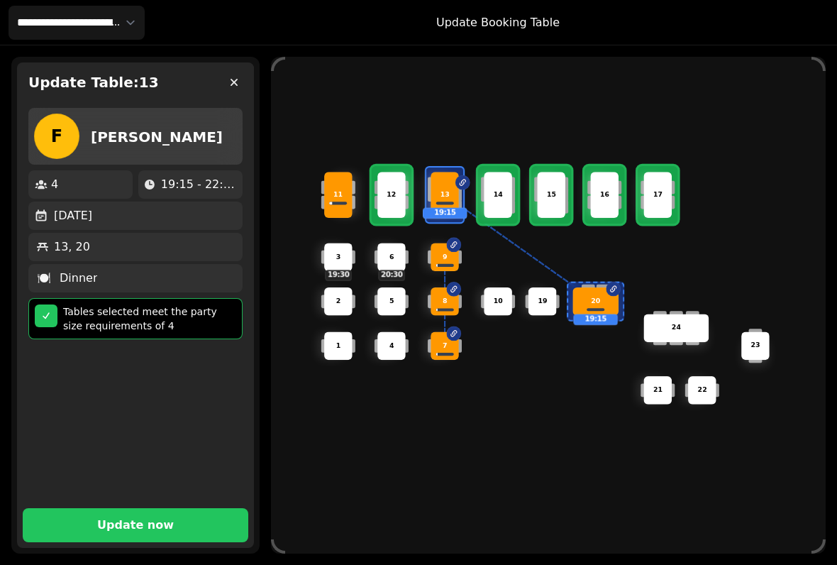
click at [443, 190] on p "13" at bounding box center [444, 195] width 9 height 10
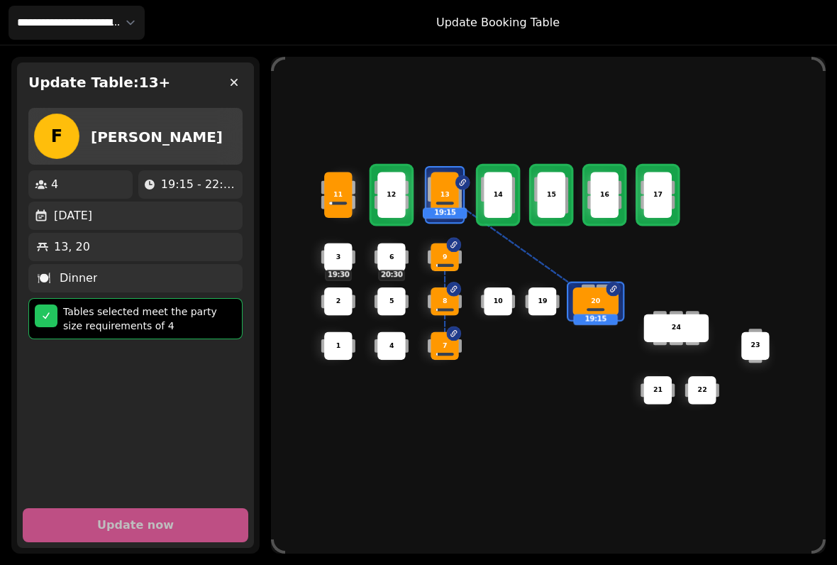
click at [440, 172] on div "13 19:15" at bounding box center [445, 195] width 28 height 46
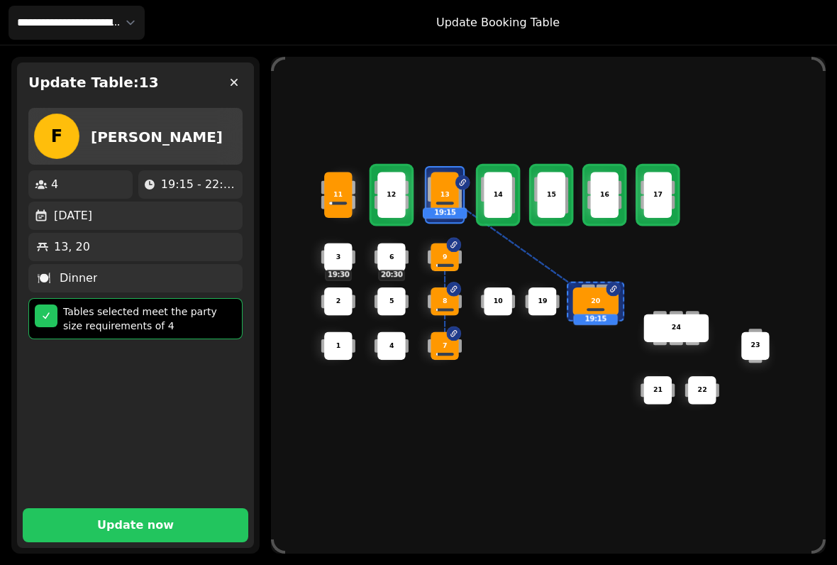
click at [472, 178] on div "13 19:15" at bounding box center [445, 194] width 67 height 49
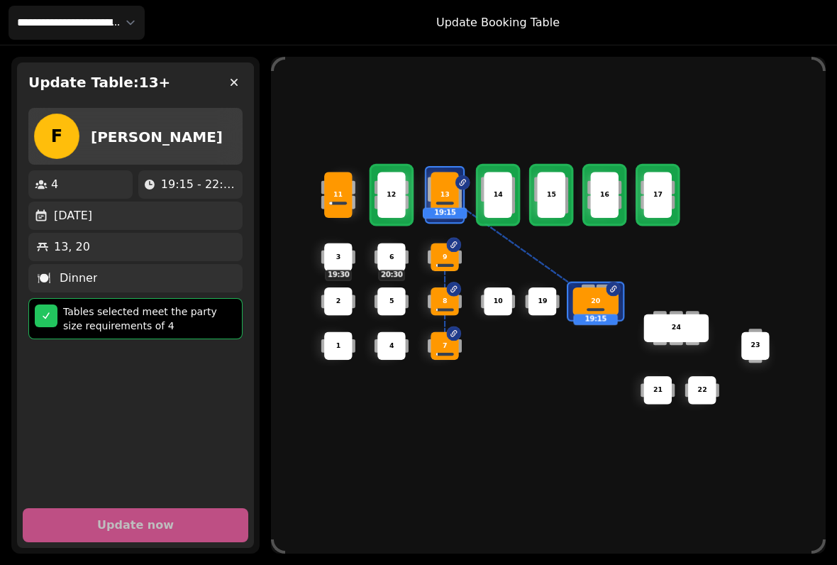
click at [457, 167] on div at bounding box center [445, 194] width 40 height 57
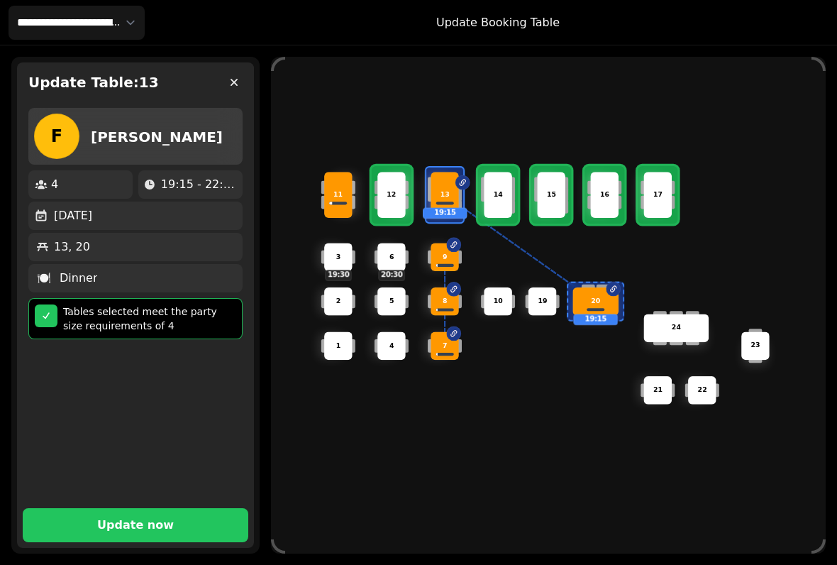
click at [607, 297] on div "20" at bounding box center [595, 302] width 45 height 10
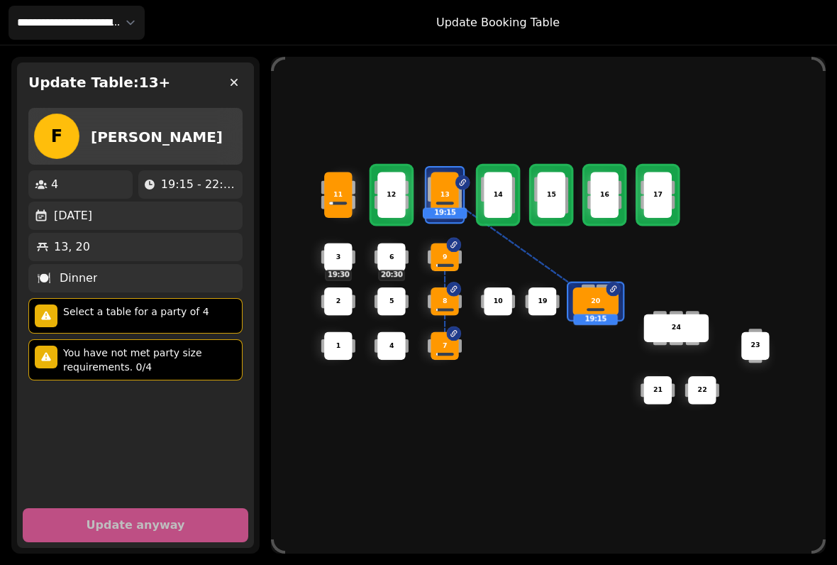
click at [235, 84] on icon "button" at bounding box center [234, 82] width 7 height 7
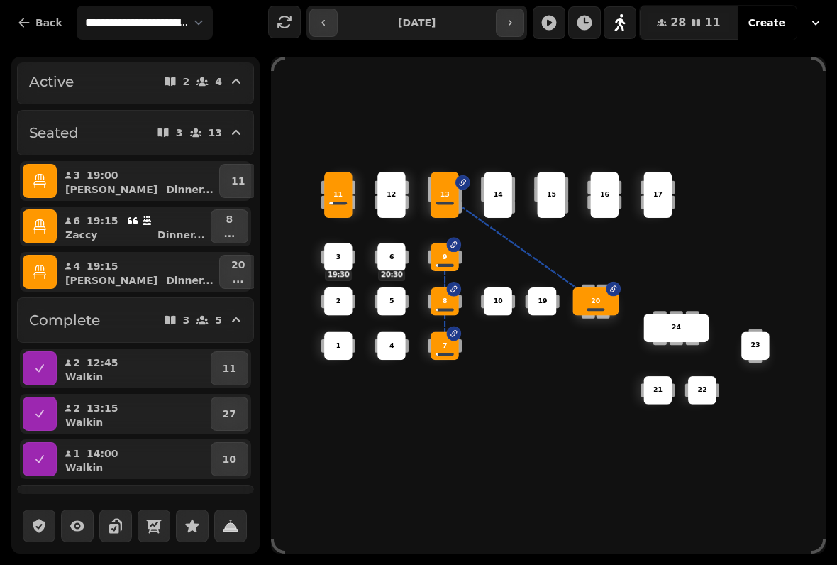
scroll to position [310, 0]
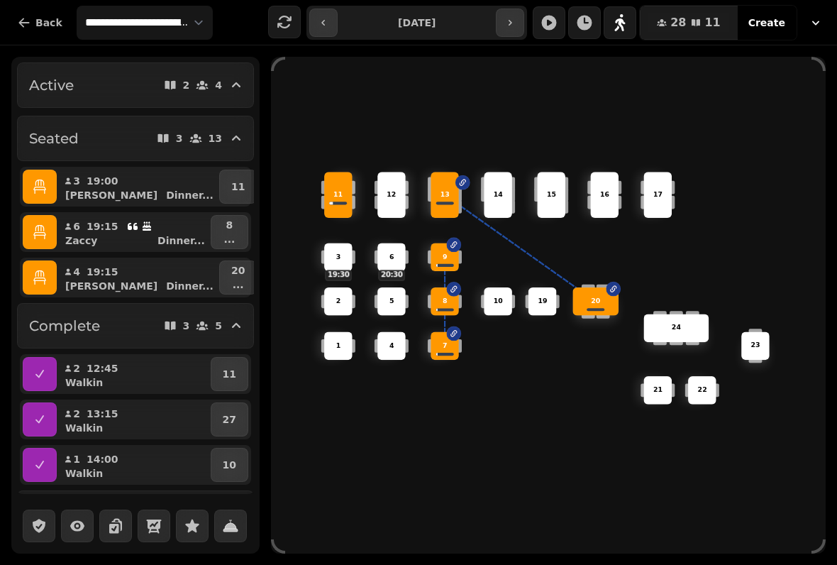
click at [447, 190] on p "13" at bounding box center [444, 195] width 9 height 10
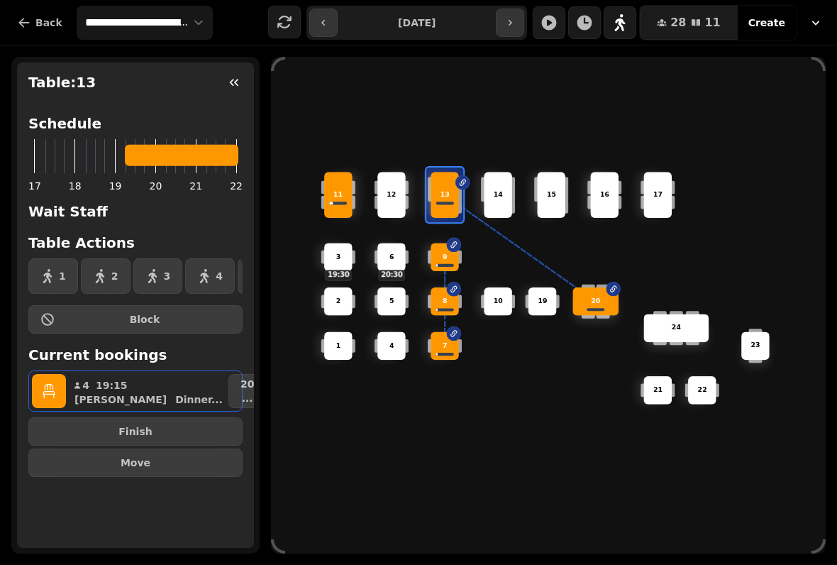
click at [241, 383] on p "20" at bounding box center [247, 384] width 13 height 14
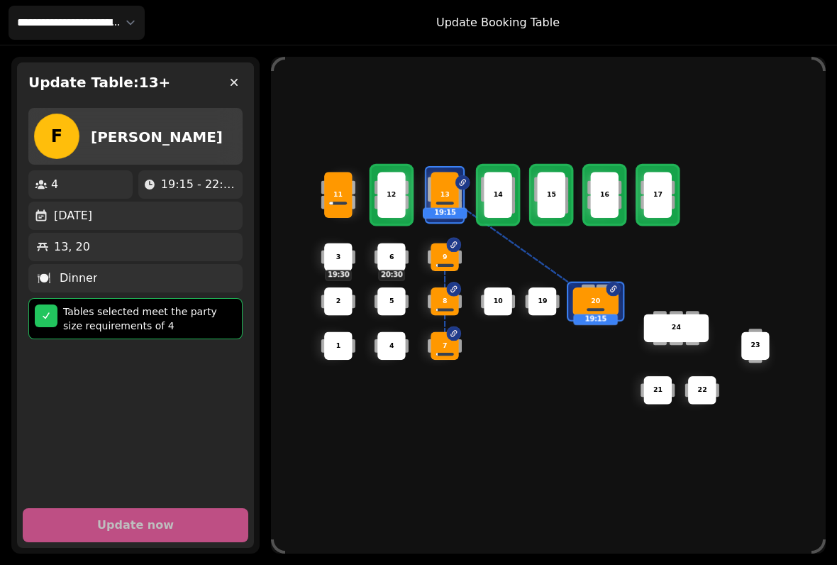
click at [69, 246] on p "13, 20" at bounding box center [72, 246] width 36 height 17
click at [232, 87] on icon "button" at bounding box center [234, 82] width 14 height 14
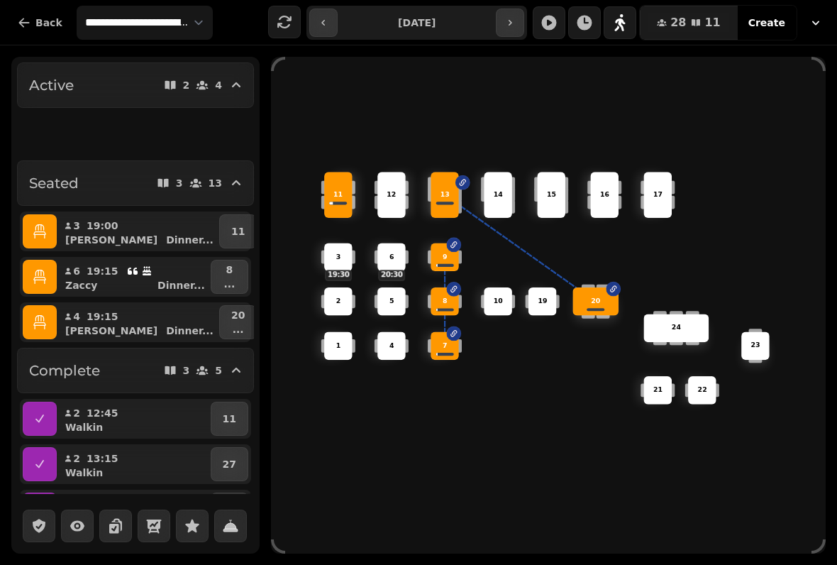
scroll to position [265, 0]
click at [231, 327] on p "..." at bounding box center [237, 330] width 13 height 14
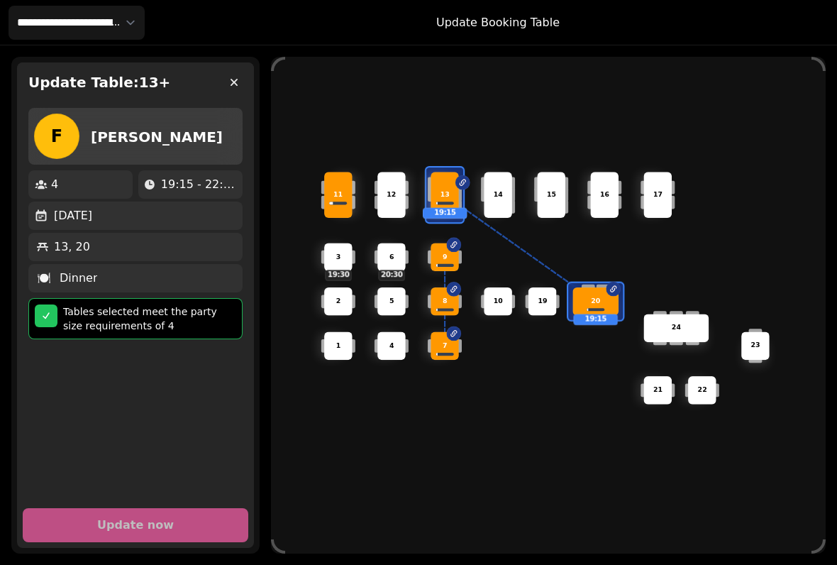
click at [458, 190] on div "13" at bounding box center [445, 195] width 45 height 10
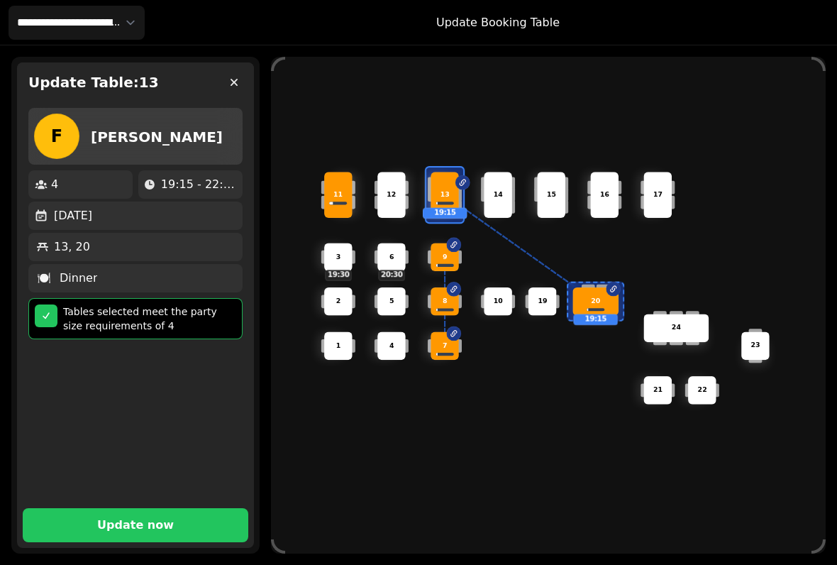
click at [448, 192] on p "13" at bounding box center [444, 195] width 9 height 10
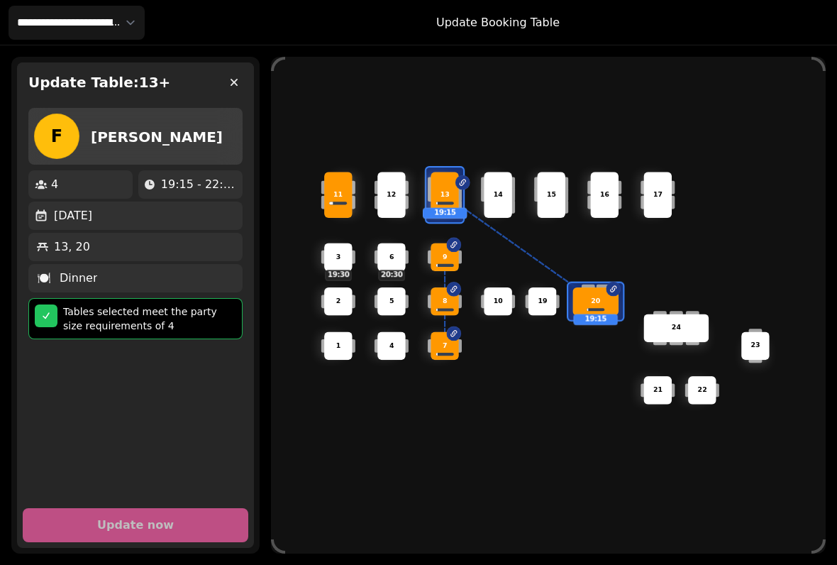
click at [600, 297] on p "20" at bounding box center [595, 302] width 9 height 10
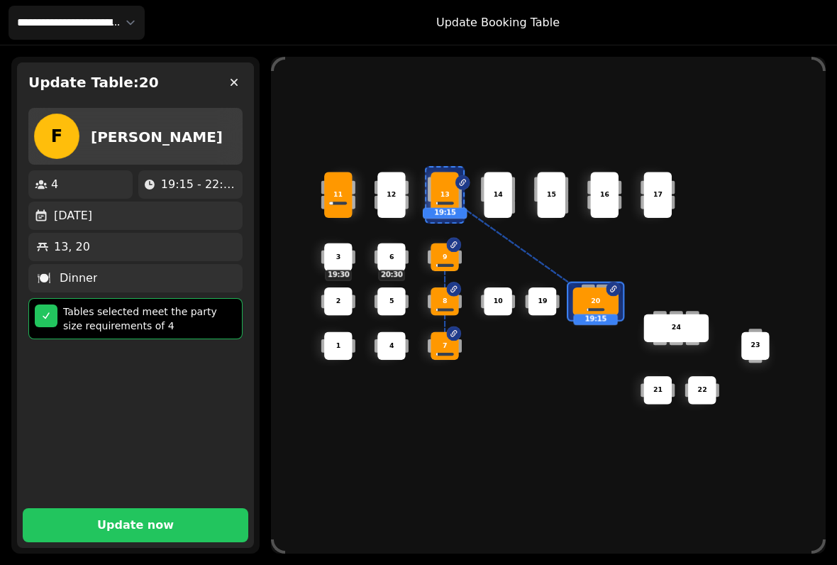
click at [195, 519] on span "Update now" at bounding box center [136, 524] width 192 height 11
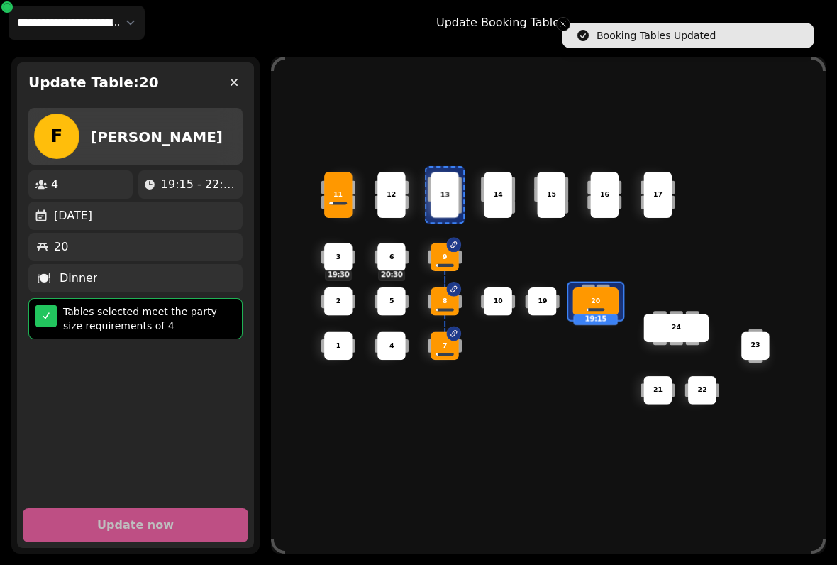
click at [238, 73] on button "button" at bounding box center [234, 82] width 28 height 28
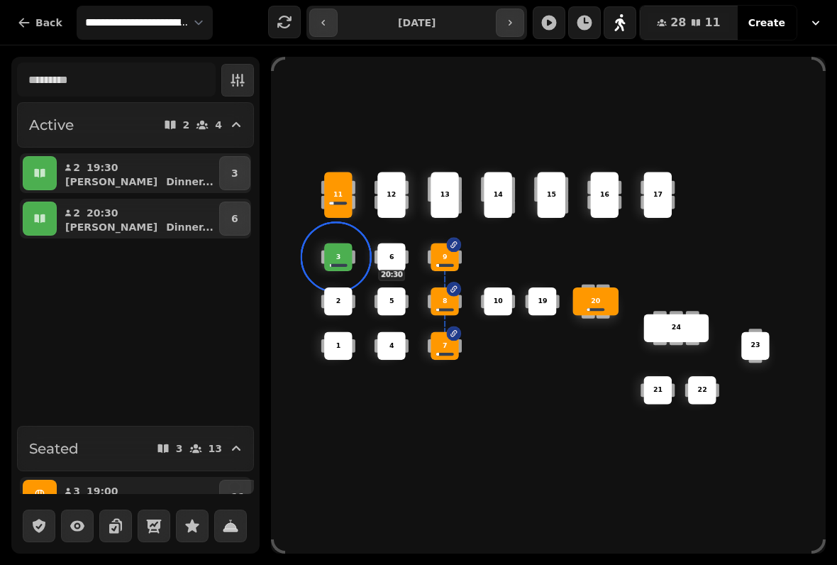
scroll to position [0, 0]
click at [235, 163] on button "3" at bounding box center [234, 173] width 31 height 34
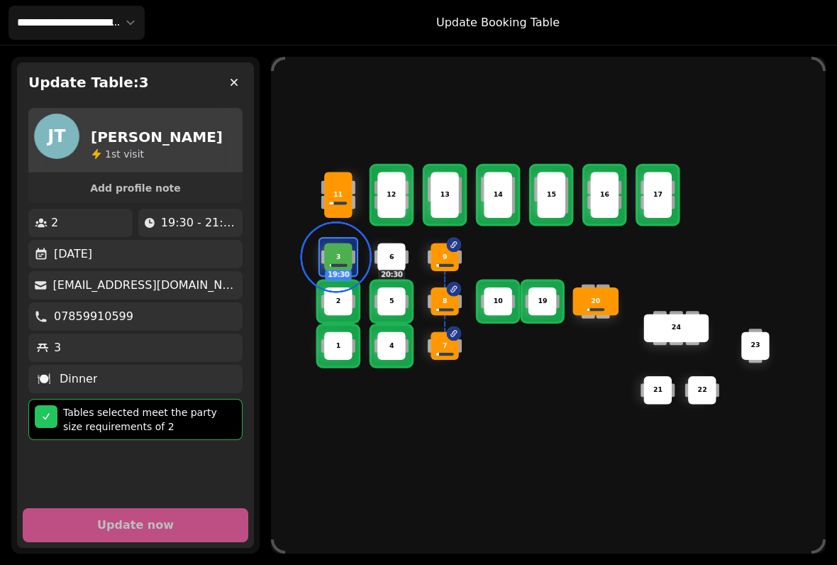
click at [341, 341] on p "1" at bounding box center [338, 346] width 5 height 10
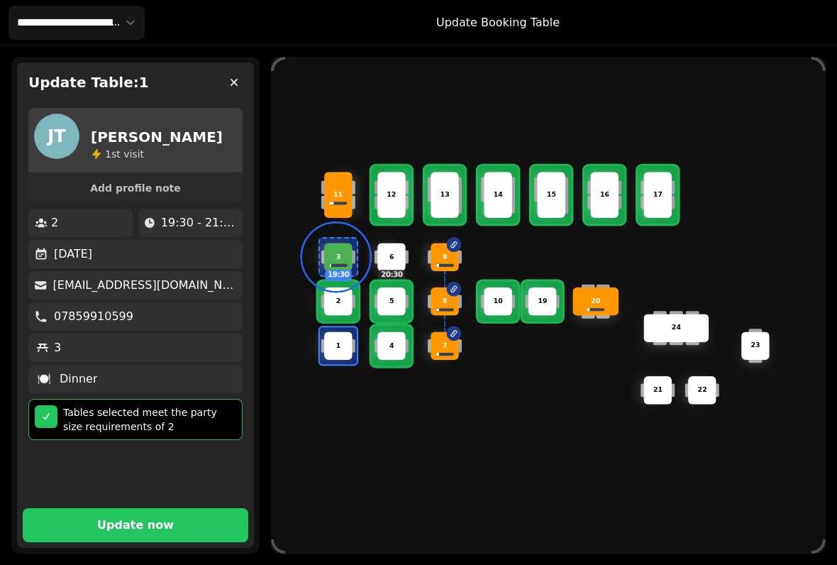
click at [162, 508] on button "Update now" at bounding box center [136, 525] width 226 height 34
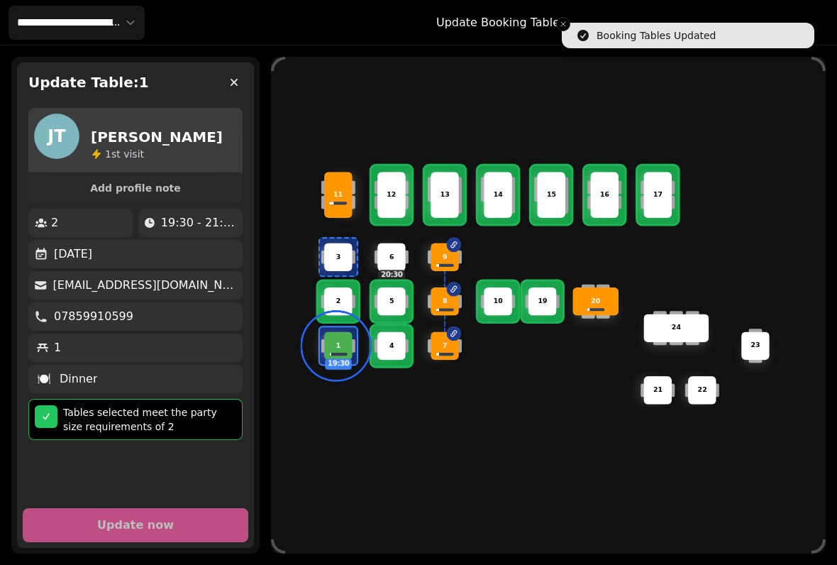
click at [231, 73] on button "button" at bounding box center [234, 82] width 28 height 28
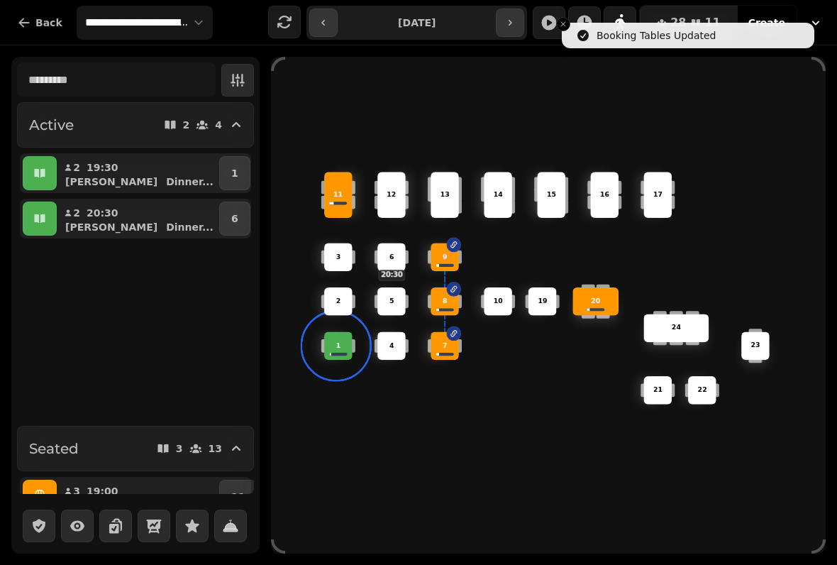
click at [31, 167] on button "button" at bounding box center [40, 173] width 34 height 34
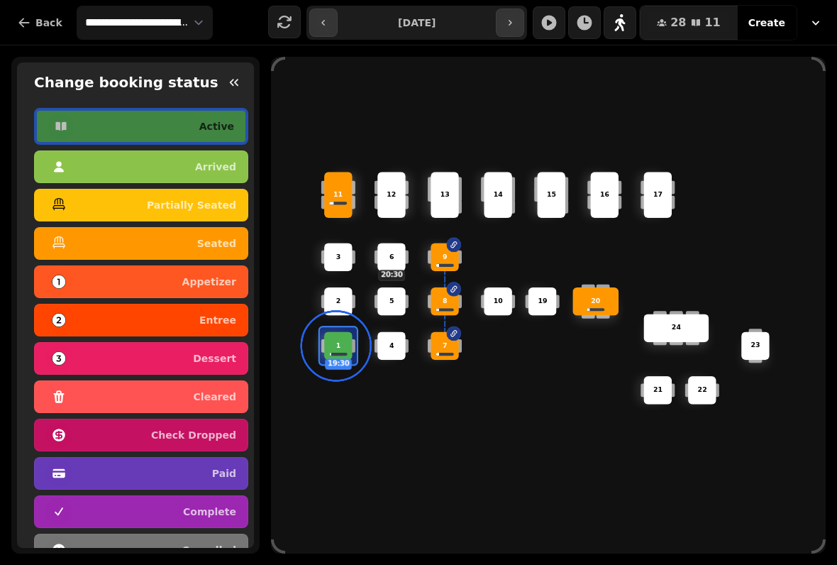
click at [224, 238] on p "seated" at bounding box center [216, 243] width 39 height 10
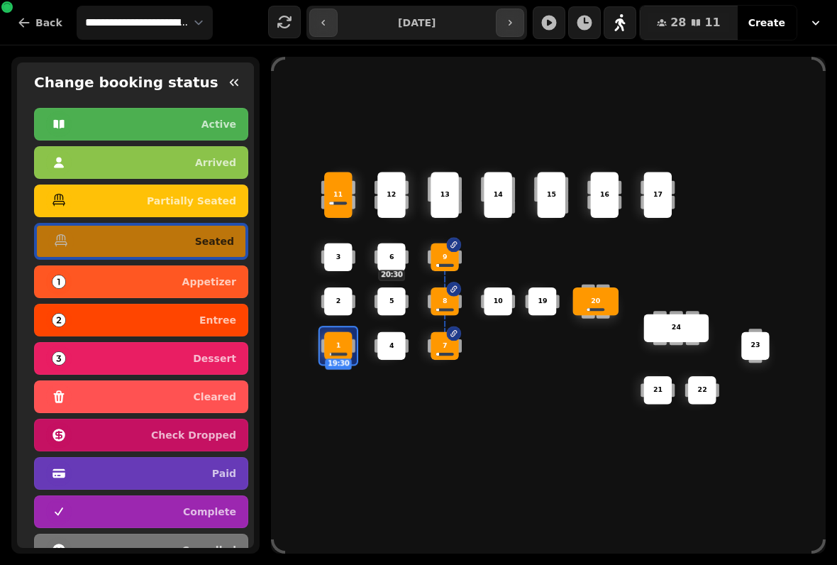
click at [236, 76] on icon "button" at bounding box center [234, 82] width 14 height 14
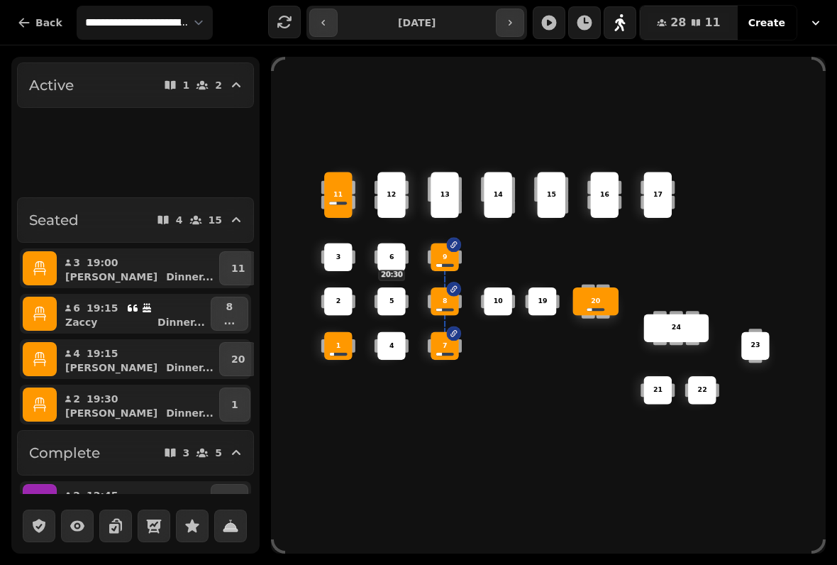
scroll to position [235, 0]
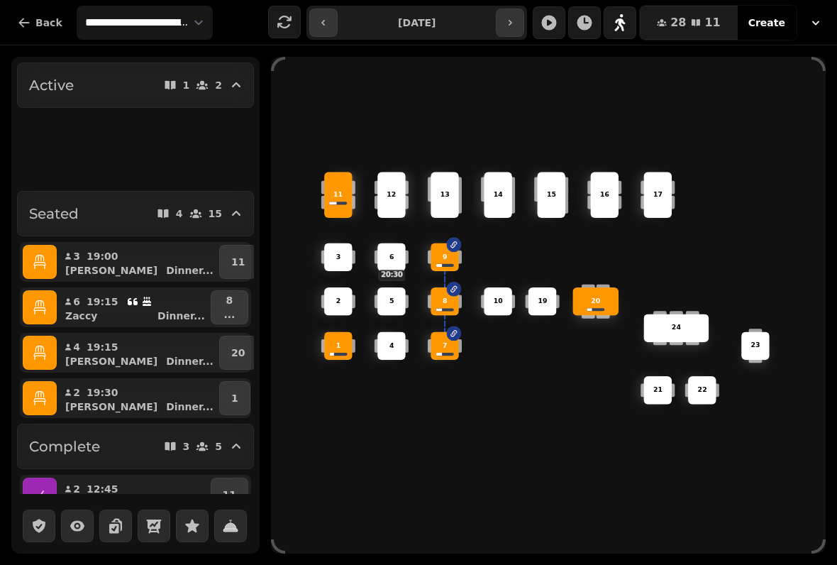
click at [37, 346] on icon "button" at bounding box center [39, 353] width 12 height 14
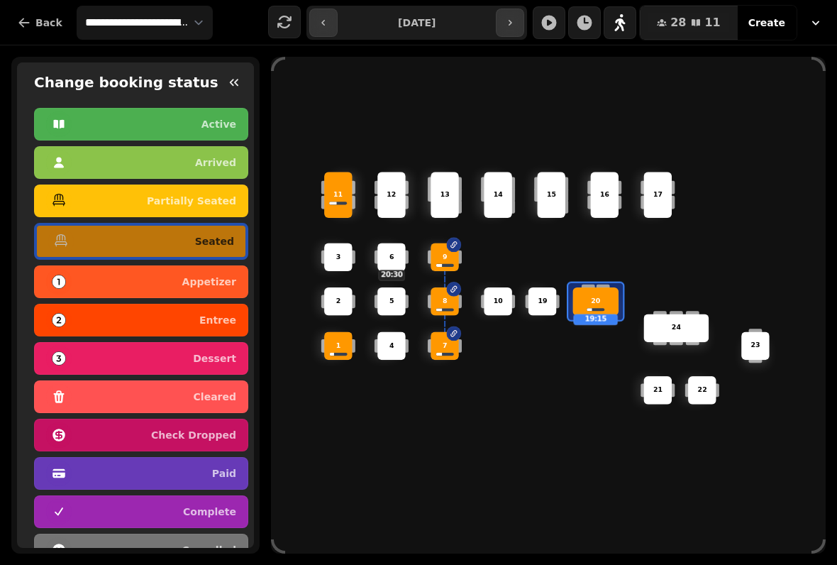
click at [239, 77] on icon "button" at bounding box center [234, 82] width 14 height 14
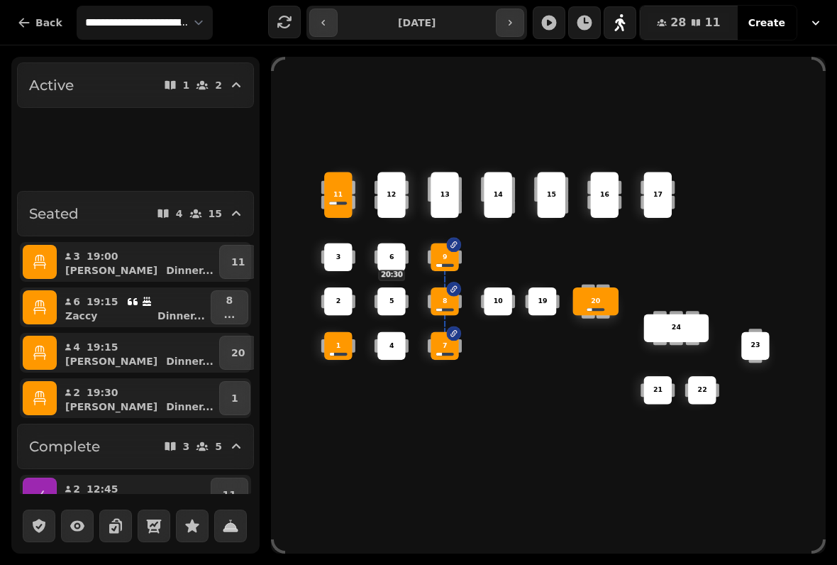
click at [234, 351] on p "20" at bounding box center [237, 353] width 13 height 14
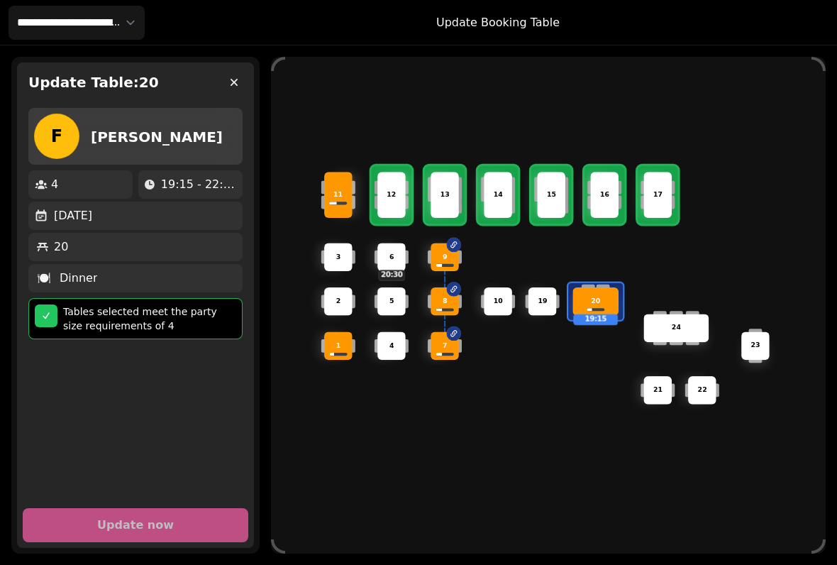
click at [554, 194] on p "15" at bounding box center [551, 195] width 9 height 10
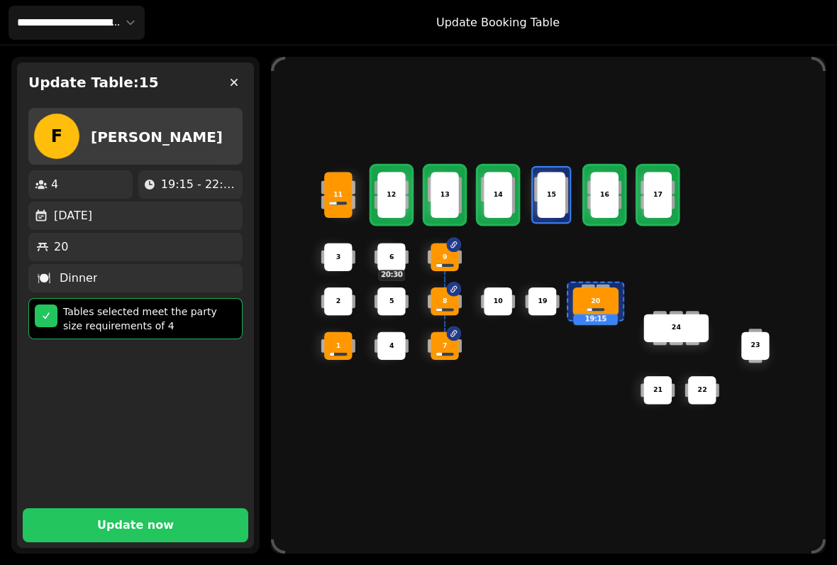
click at [189, 508] on button "Update now" at bounding box center [136, 525] width 226 height 34
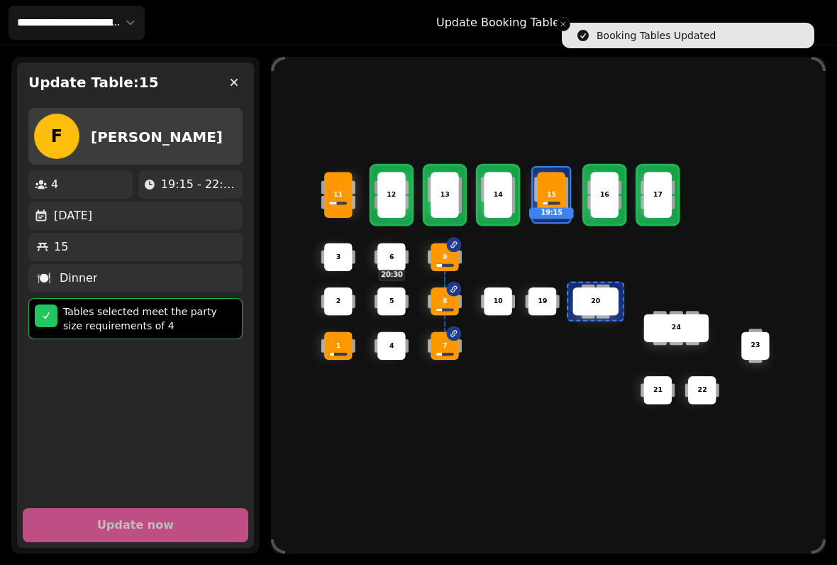
click at [231, 72] on button "button" at bounding box center [234, 82] width 28 height 28
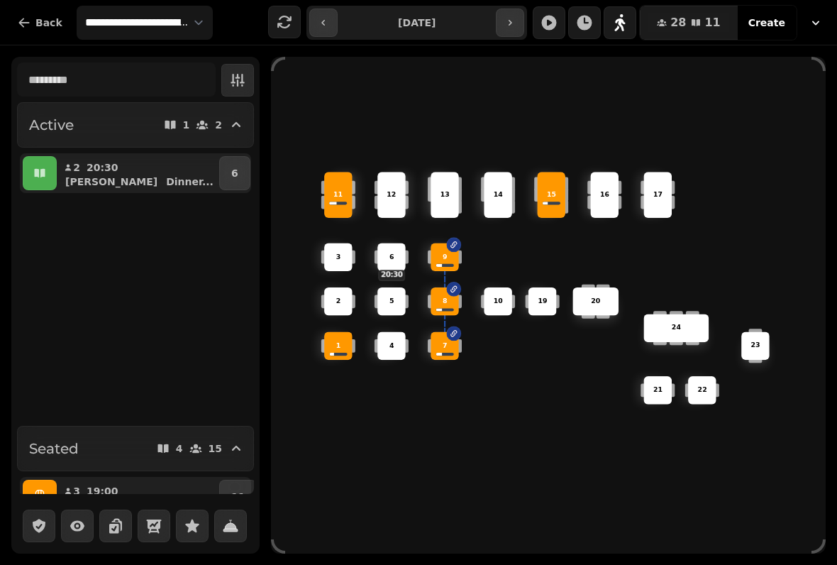
scroll to position [0, 0]
click at [236, 169] on button "6" at bounding box center [234, 173] width 31 height 34
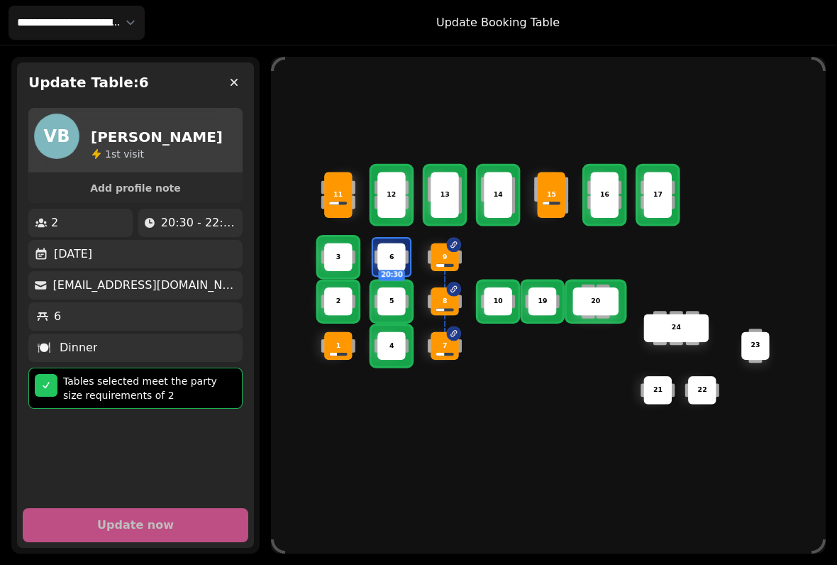
click at [322, 264] on div at bounding box center [339, 257] width 40 height 40
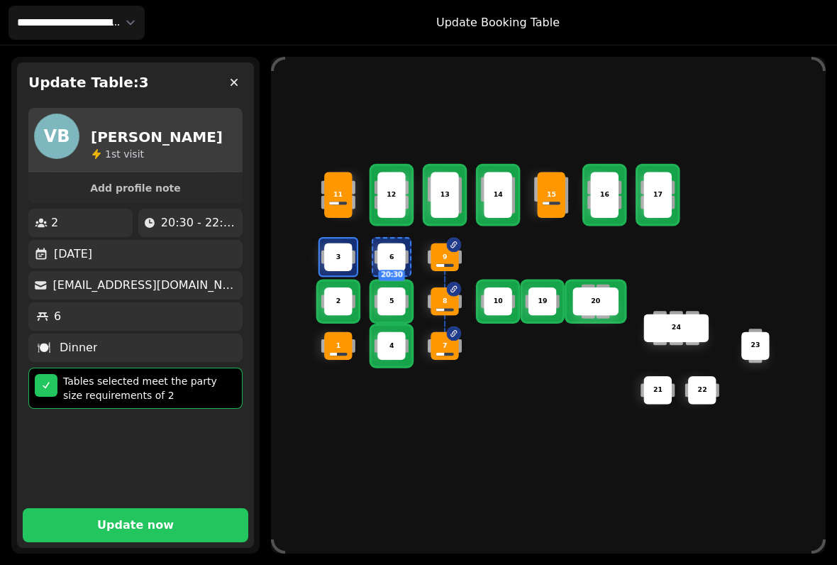
click at [135, 544] on div "Update Table: 3 VB [PERSON_NAME] 1 st visit Add profile note 2 20:30 - 22:30 [D…" at bounding box center [135, 305] width 248 height 497
click at [150, 519] on p "Update now" at bounding box center [135, 524] width 77 height 11
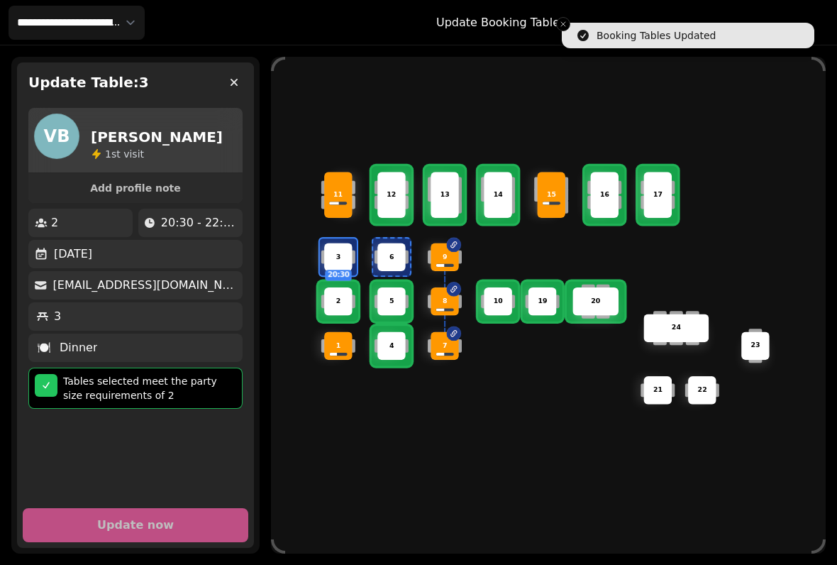
click at [172, 123] on div "VB [PERSON_NAME] 1 st visit" at bounding box center [128, 138] width 189 height 48
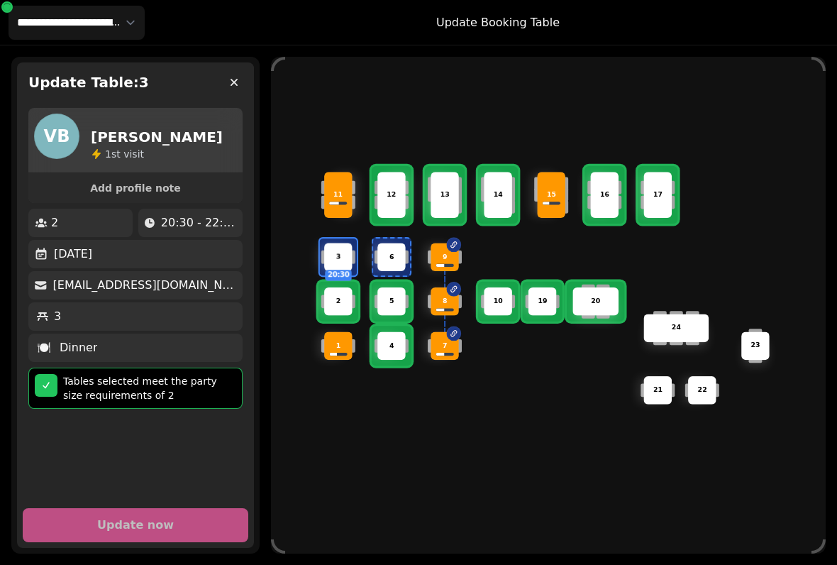
click at [333, 260] on div "3 20:30" at bounding box center [338, 257] width 28 height 28
click at [232, 83] on icon "button" at bounding box center [234, 82] width 14 height 14
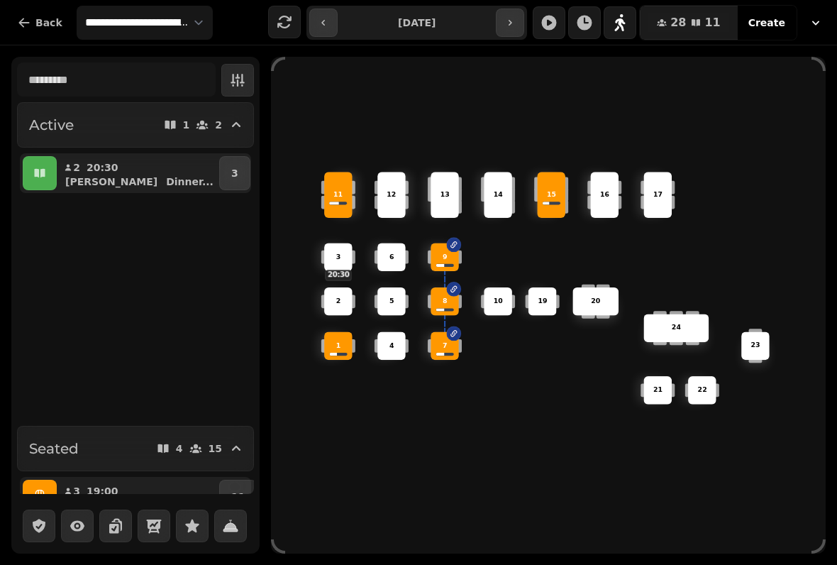
click at [153, 185] on div "[PERSON_NAME] ..." at bounding box center [143, 182] width 145 height 14
select select "**********"
select select "*"
select select "****"
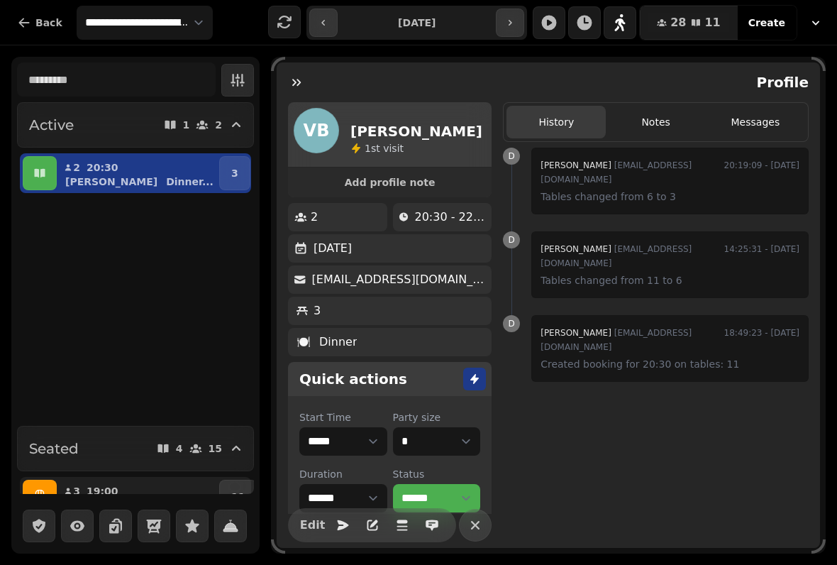
click at [142, 363] on button "2 20:30 [PERSON_NAME] ..." at bounding box center [138, 369] width 157 height 34
click at [228, 182] on button "3" at bounding box center [234, 173] width 31 height 34
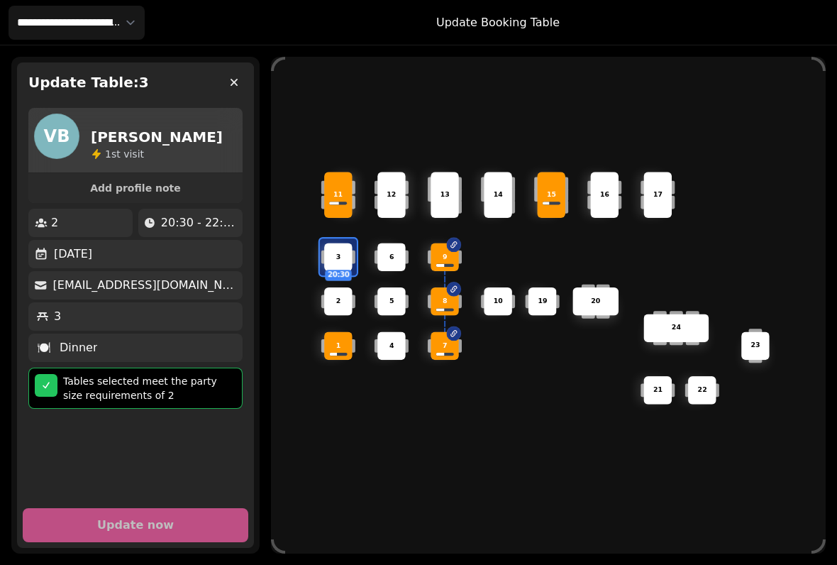
click at [223, 93] on div "Update Table: 3" at bounding box center [135, 82] width 237 height 40
click at [220, 83] on button "button" at bounding box center [234, 82] width 28 height 28
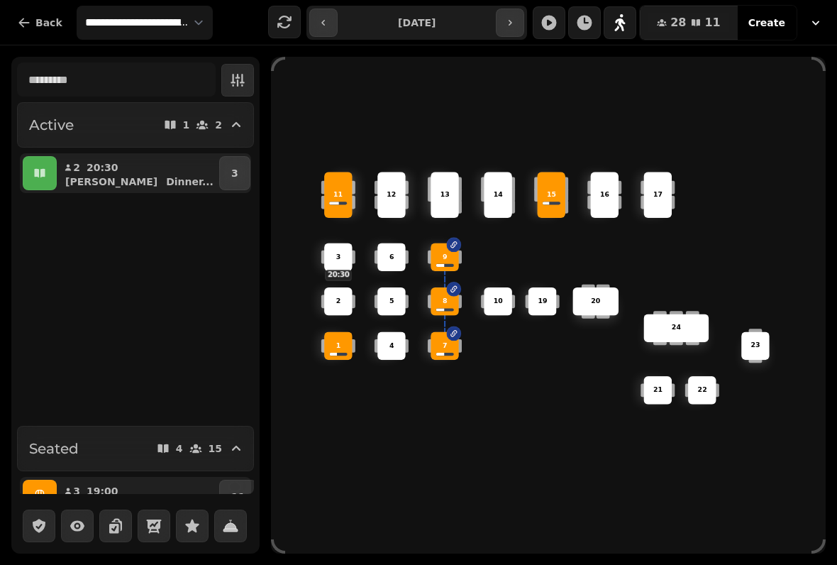
click at [45, 180] on button "button" at bounding box center [40, 173] width 34 height 34
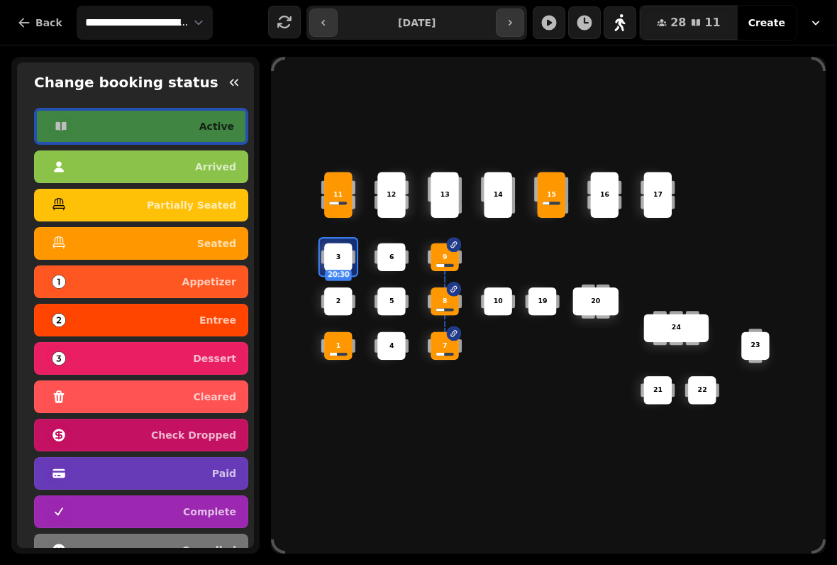
click at [209, 250] on div "seated" at bounding box center [141, 243] width 190 height 23
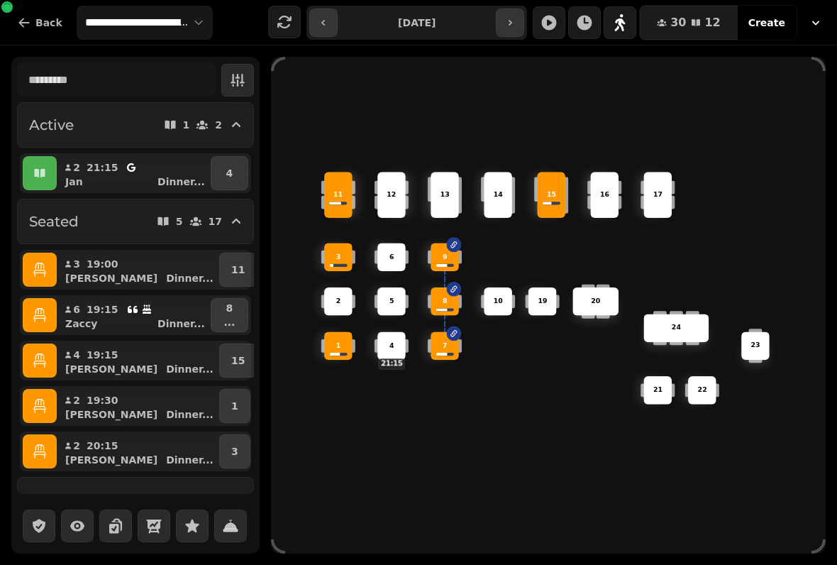
click at [522, 11] on button "button" at bounding box center [510, 23] width 28 height 28
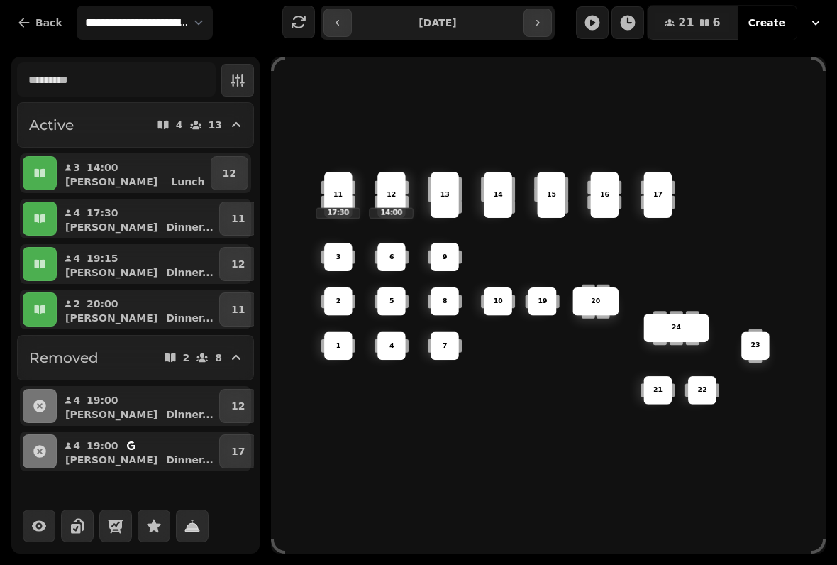
click at [351, 31] on button "button" at bounding box center [338, 23] width 28 height 28
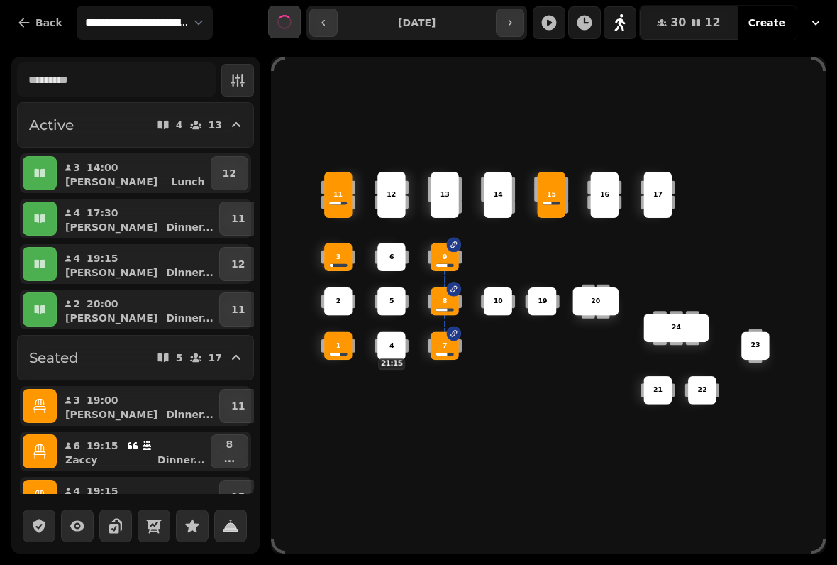
type input "**********"
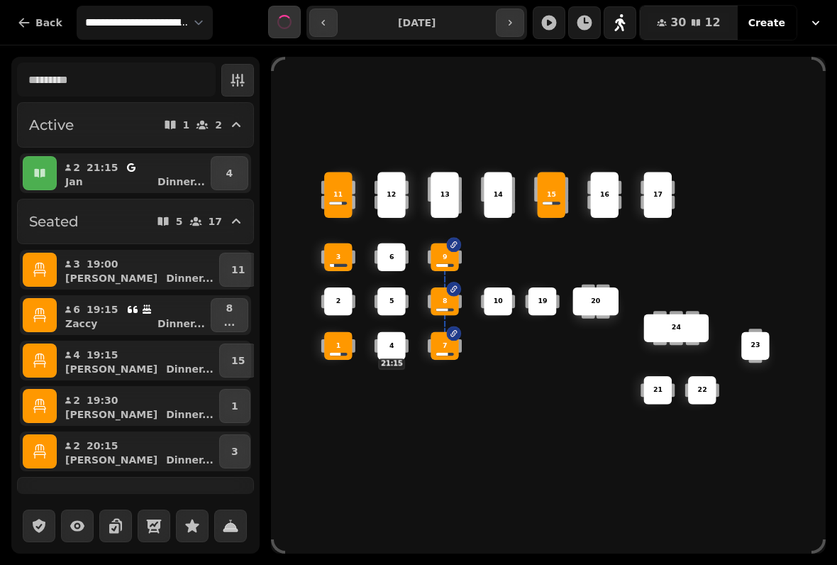
click at [730, 491] on div "6 14 4 21:15 8 5 20 24 19 17 9 15 1 21 3 16 22 10 11 2 7 23 13 12" at bounding box center [548, 305] width 555 height 444
click at [114, 179] on div "[PERSON_NAME] ..." at bounding box center [139, 182] width 137 height 14
select select "**********"
select select "*"
select select "****"
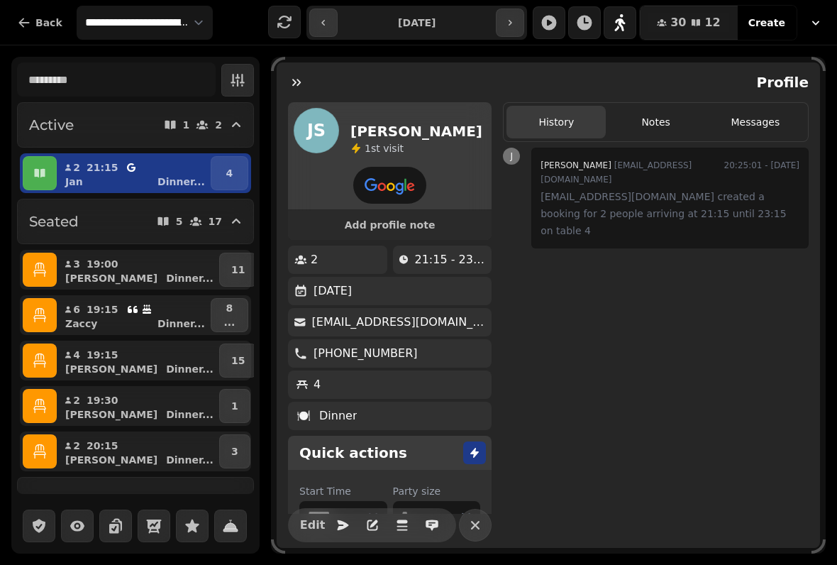
click at [158, 173] on button "2 21:15 [PERSON_NAME] ..." at bounding box center [134, 173] width 148 height 34
click at [101, 180] on div "[PERSON_NAME] ..." at bounding box center [139, 182] width 137 height 14
click at [35, 187] on button "button" at bounding box center [40, 173] width 34 height 34
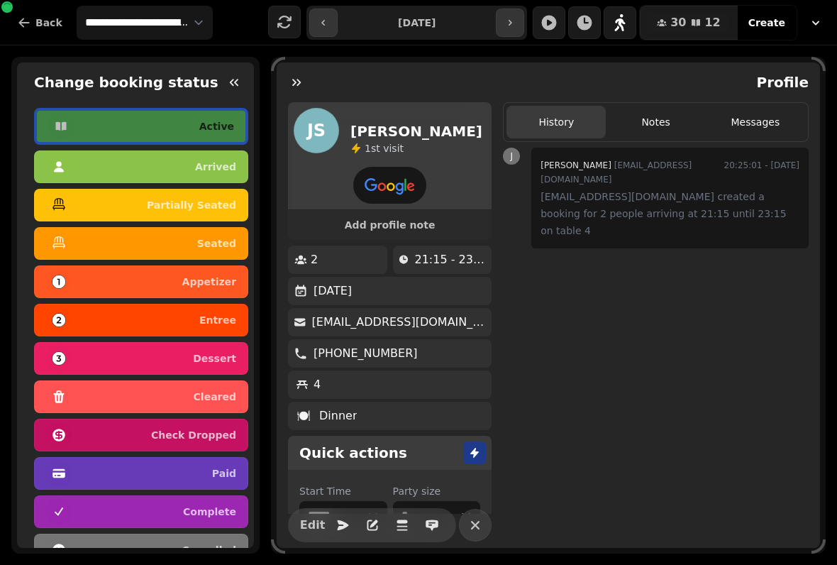
click at [307, 72] on button "button" at bounding box center [296, 82] width 28 height 28
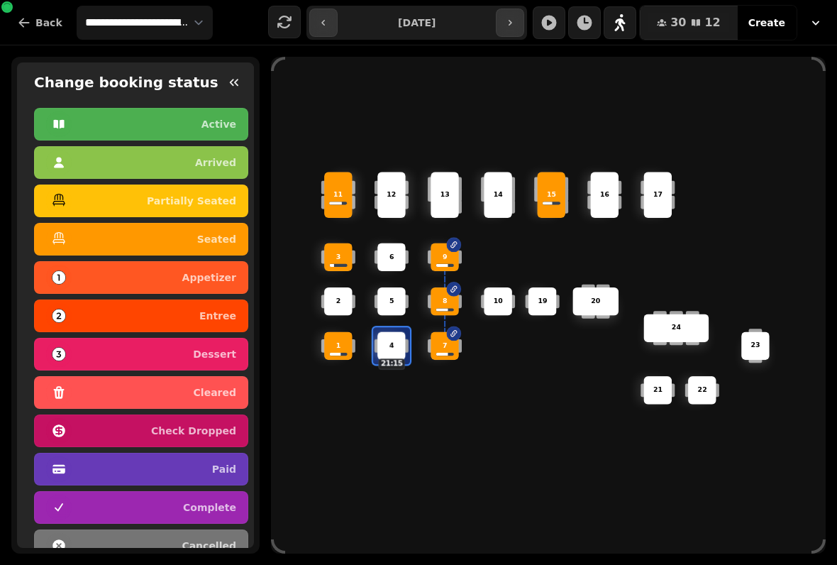
click at [246, 75] on button "button" at bounding box center [234, 82] width 28 height 28
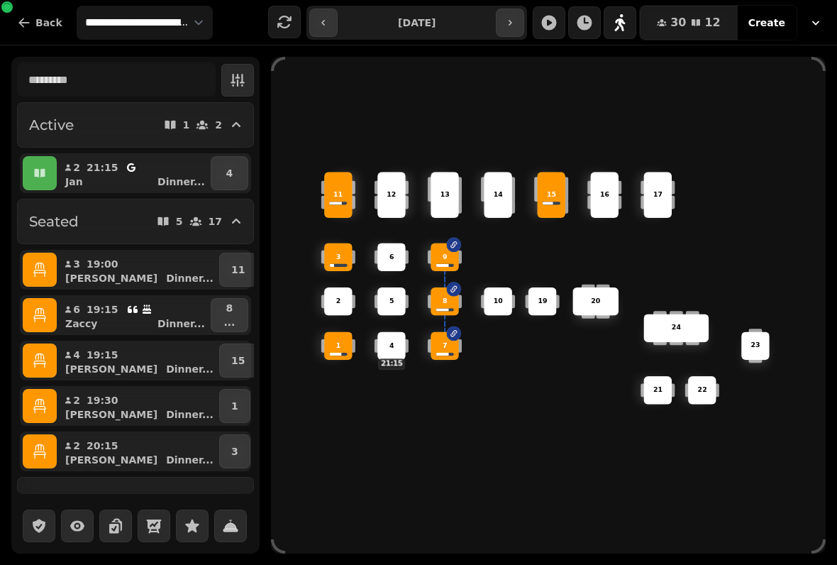
click at [224, 166] on button "4" at bounding box center [230, 173] width 38 height 34
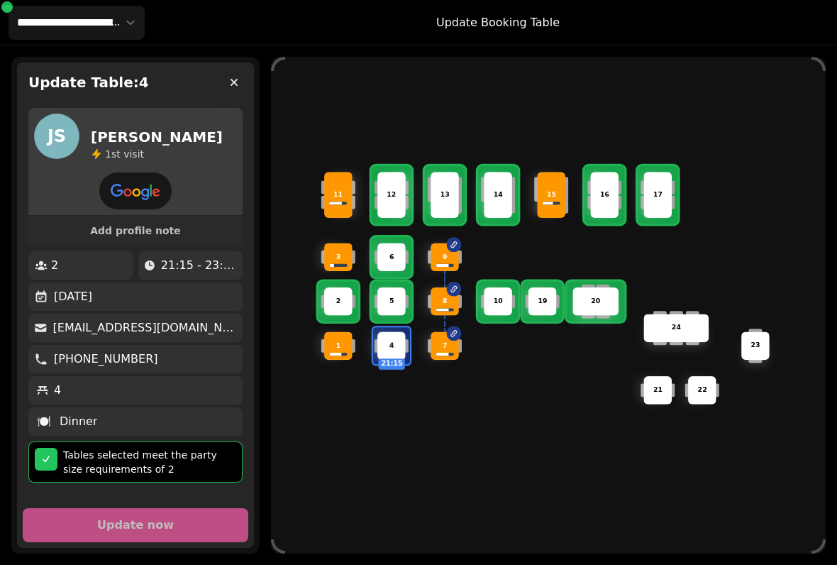
click at [391, 259] on div "6" at bounding box center [392, 257] width 28 height 28
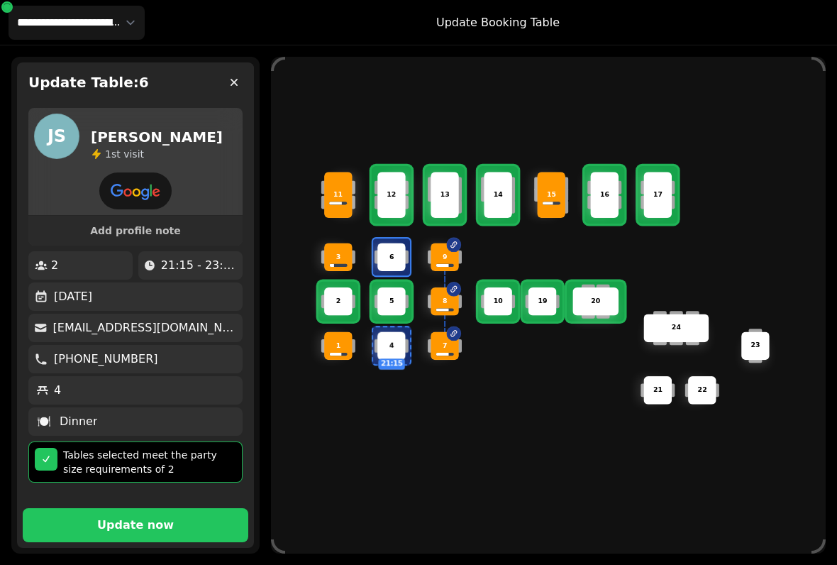
click at [390, 262] on div "6" at bounding box center [392, 257] width 28 height 28
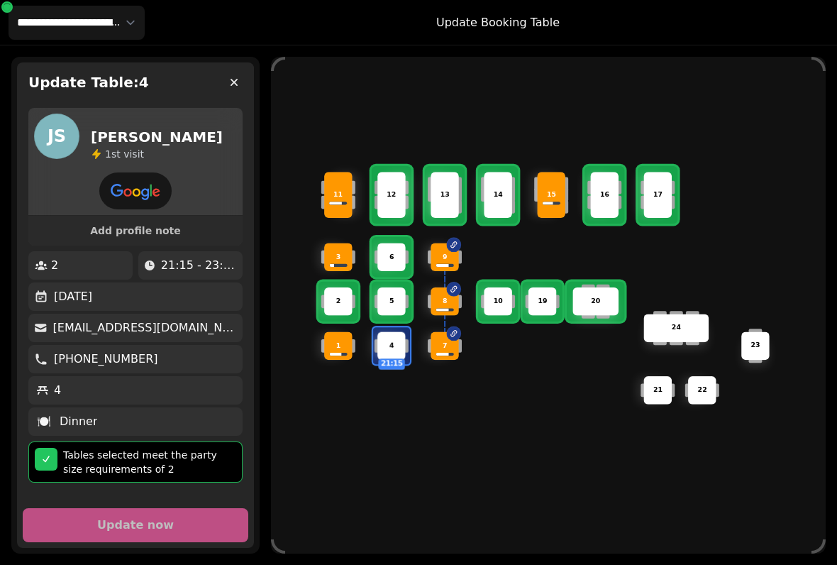
click at [501, 308] on div "10" at bounding box center [498, 301] width 28 height 28
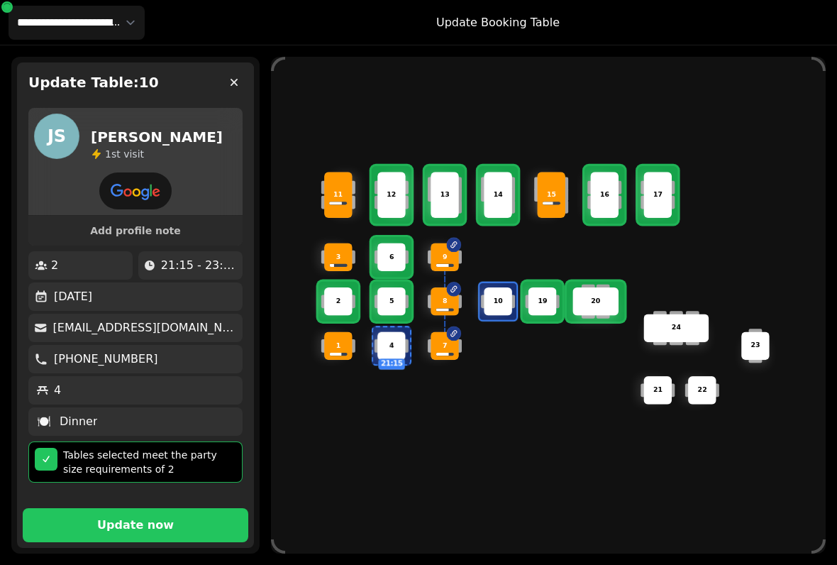
click at [202, 519] on span "Update now" at bounding box center [136, 524] width 192 height 11
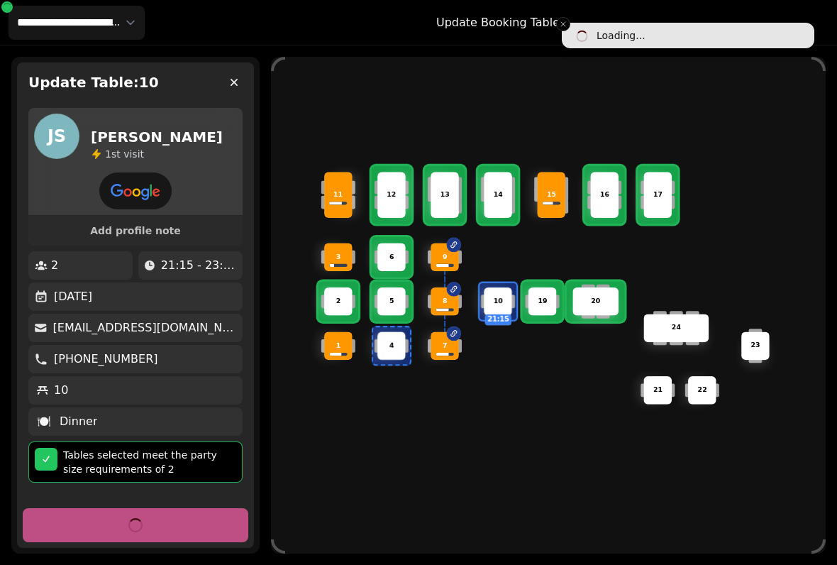
click at [237, 94] on button "button" at bounding box center [234, 82] width 28 height 28
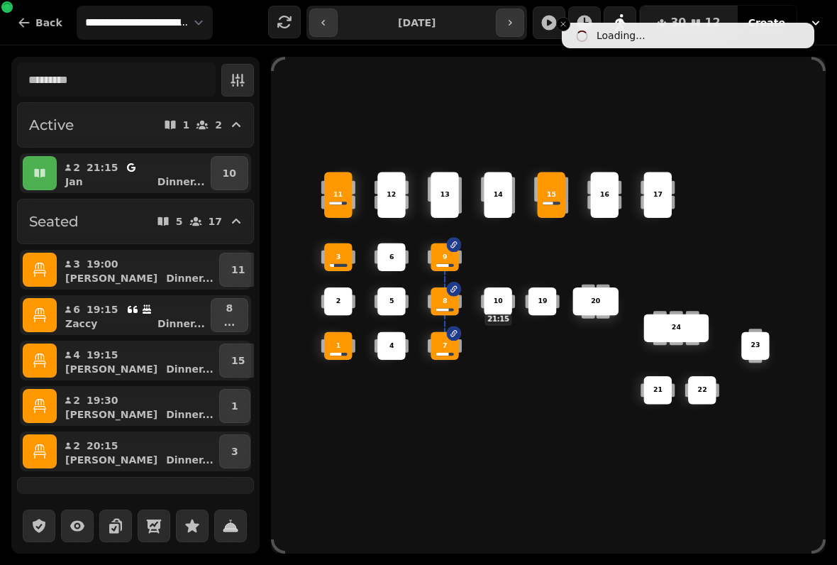
click at [422, 485] on div "6 14 4 8 5 20 24 19 17 9 15 1 21 3 16 22 10 21:15 11 2 7 23 13 12" at bounding box center [548, 305] width 555 height 444
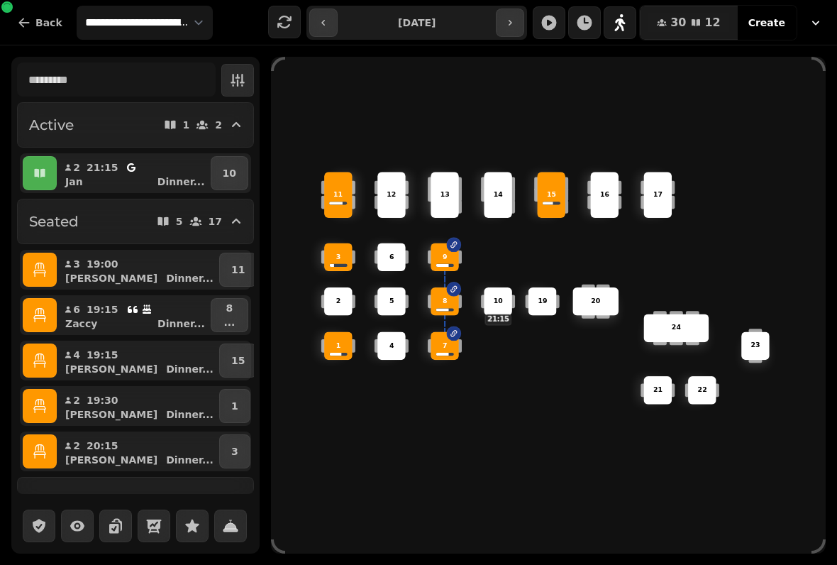
click at [236, 171] on p "10" at bounding box center [229, 173] width 13 height 14
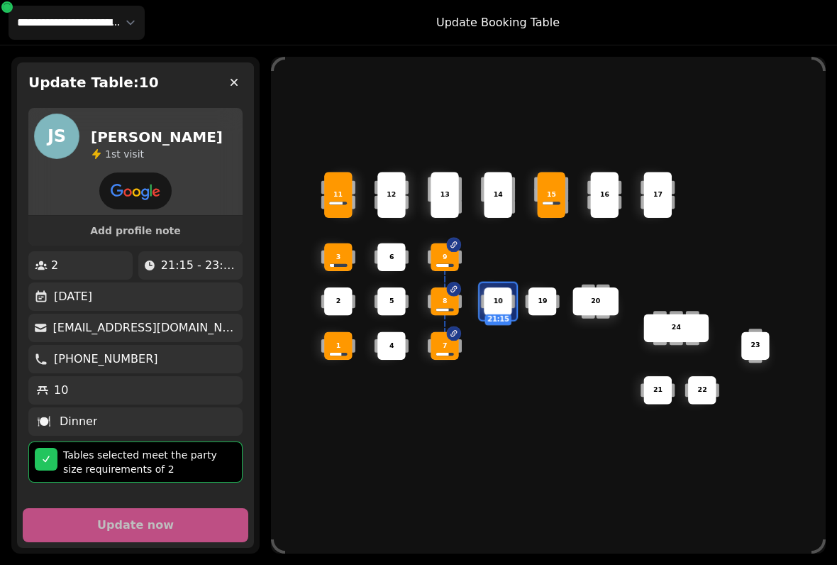
click at [492, 297] on div "10" at bounding box center [498, 302] width 27 height 10
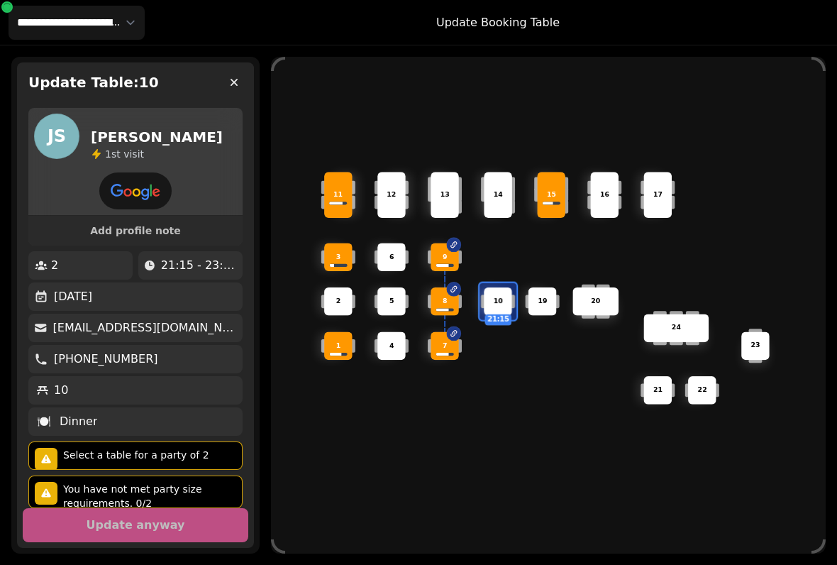
click at [344, 470] on div "6 14 4 8 5 20 24 19 17 9 15 1 21 3 16 22 10 21:15 11 2 7 23 13 12" at bounding box center [548, 305] width 555 height 444
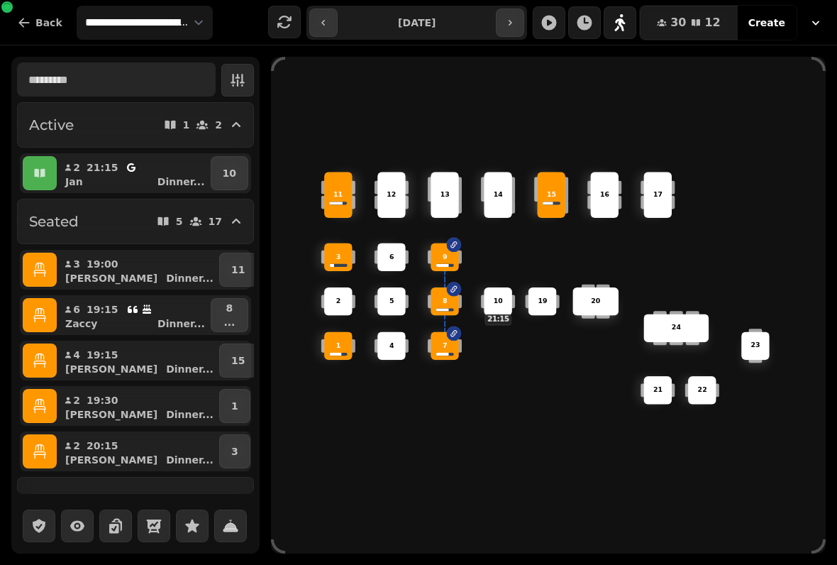
click at [215, 77] on input "text" at bounding box center [116, 79] width 199 height 34
click at [88, 189] on button "2 21:15 [PERSON_NAME] ..." at bounding box center [134, 173] width 148 height 34
select select "**********"
select select "*"
select select "****"
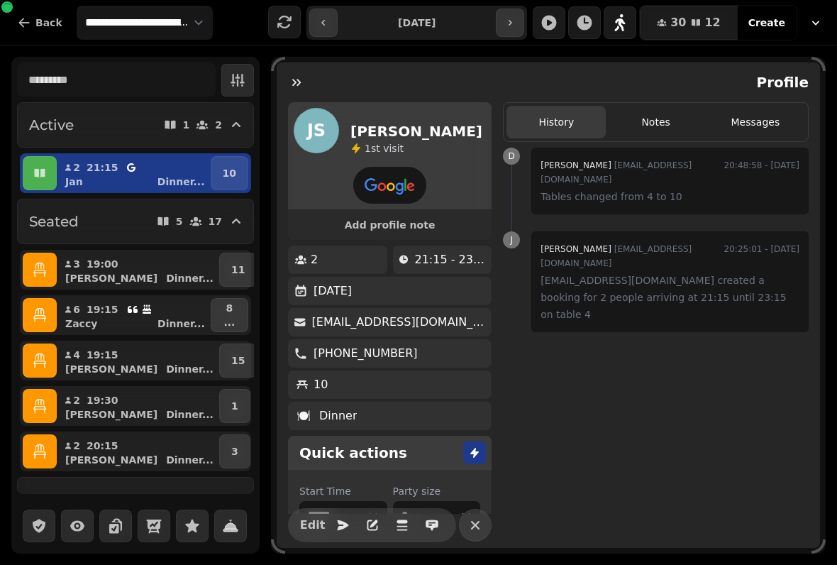
click at [20, 175] on div "2 21:15 [PERSON_NAME] ... 10" at bounding box center [135, 173] width 231 height 40
click at [45, 170] on icon "button" at bounding box center [40, 173] width 14 height 14
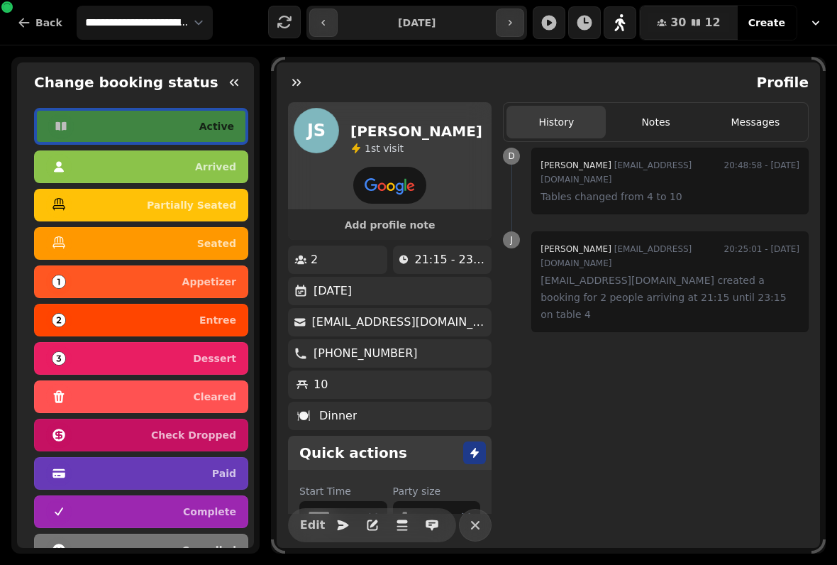
click at [209, 239] on p "seated" at bounding box center [216, 243] width 39 height 10
select select "******"
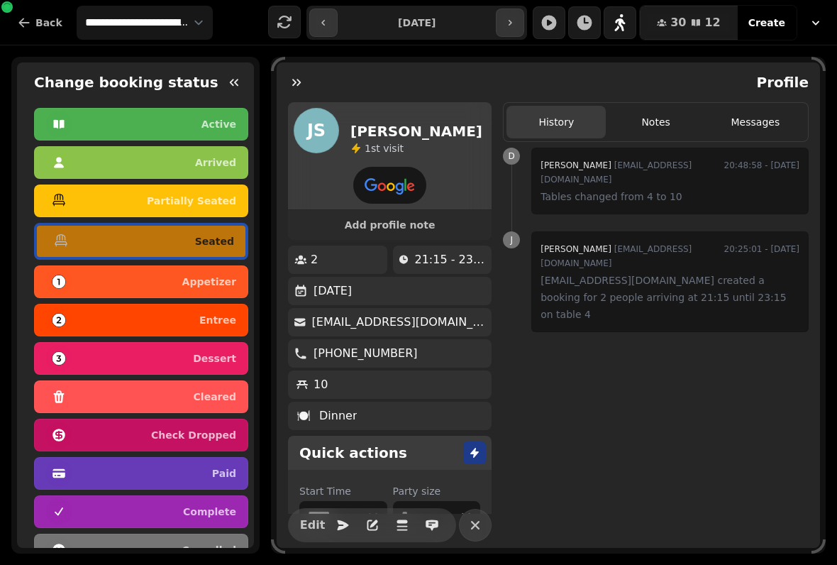
click at [283, 82] on button "button" at bounding box center [296, 82] width 28 height 28
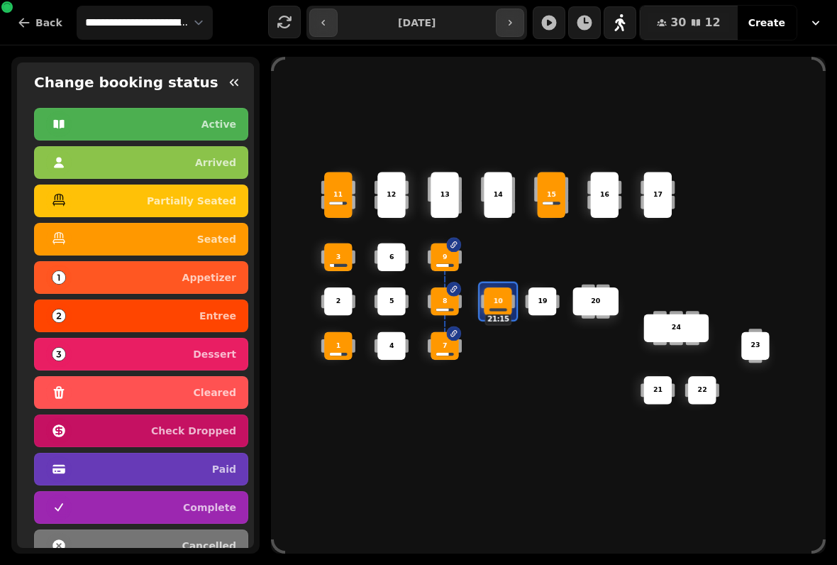
click at [338, 417] on div "6 14 4 8 5 20 24 19 17 9 15 1 21 3 16 22 10 21:15 11 2 7 23 13 12" at bounding box center [548, 305] width 555 height 444
click at [221, 84] on button "button" at bounding box center [234, 82] width 28 height 28
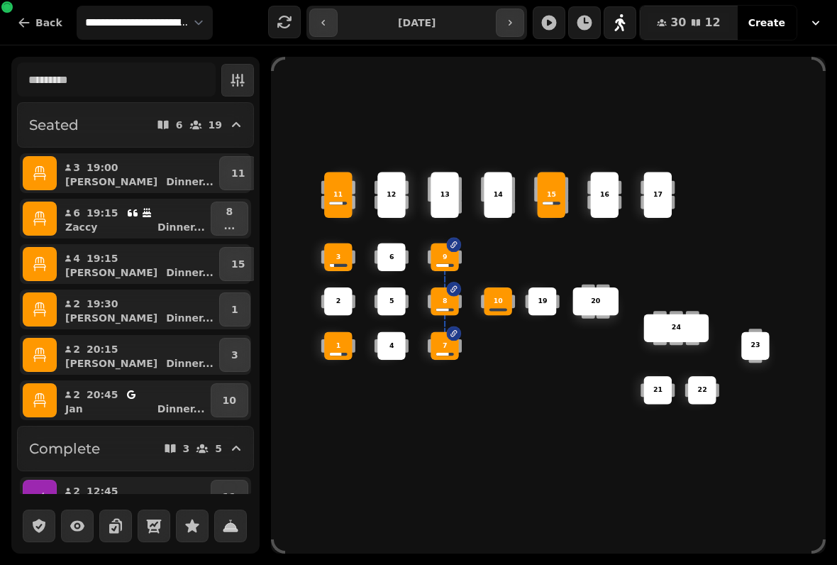
click at [348, 190] on div "11" at bounding box center [339, 195] width 45 height 10
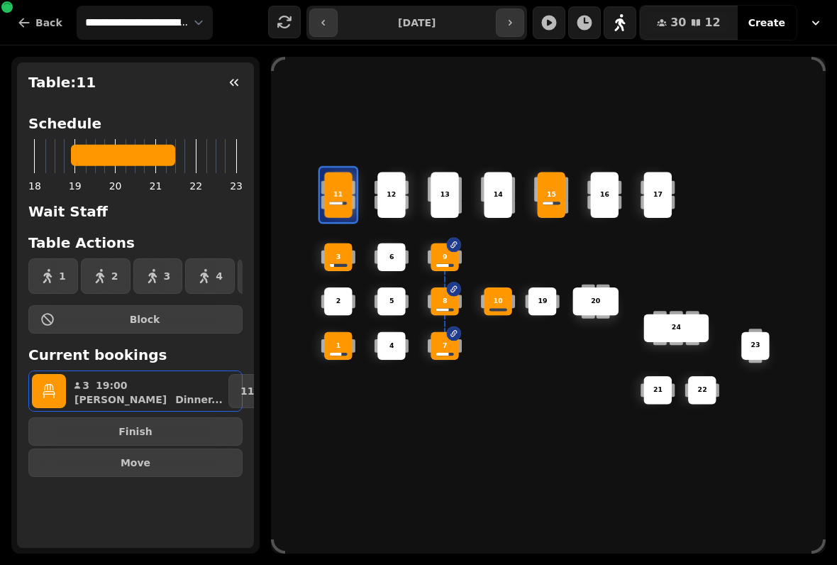
click at [185, 426] on button "Finish" at bounding box center [135, 431] width 214 height 28
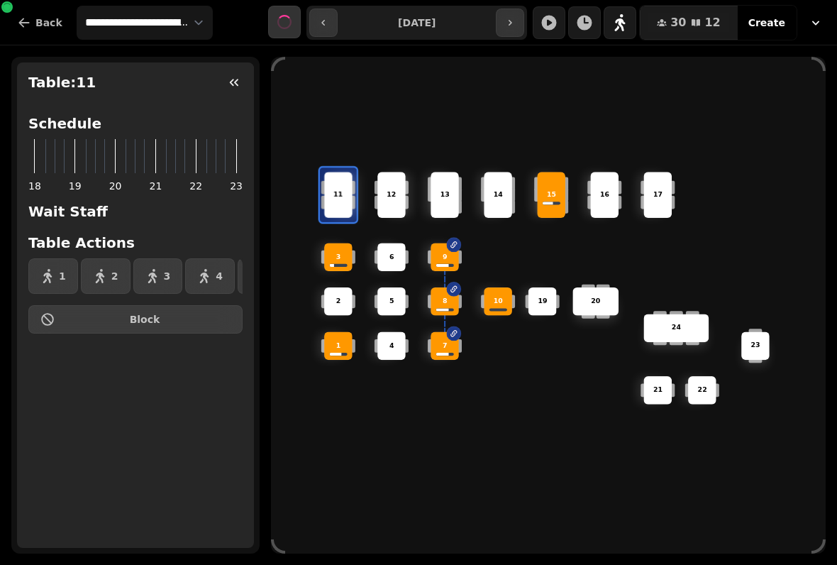
click at [221, 78] on button "button" at bounding box center [234, 82] width 28 height 28
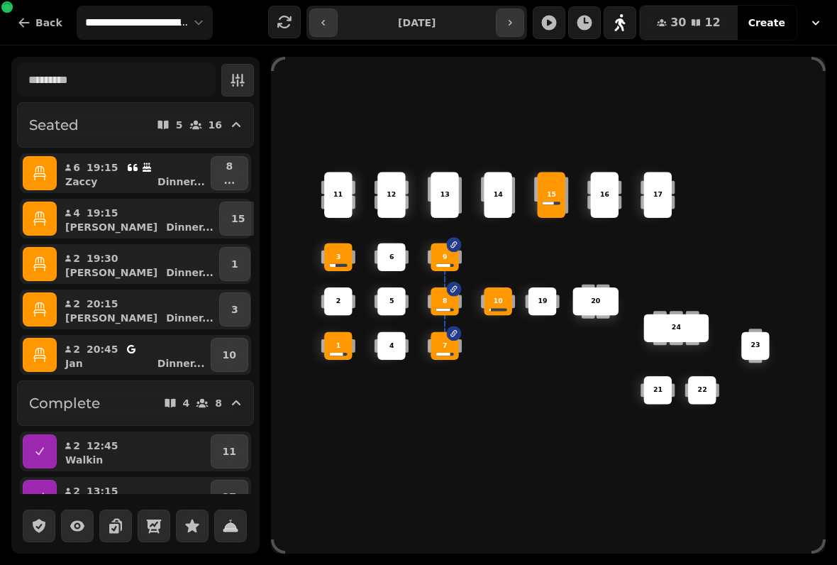
click at [194, 169] on button "6 19:15 [PERSON_NAME] ..." at bounding box center [134, 173] width 148 height 34
select select "**********"
select select "*"
select select "****"
select select "******"
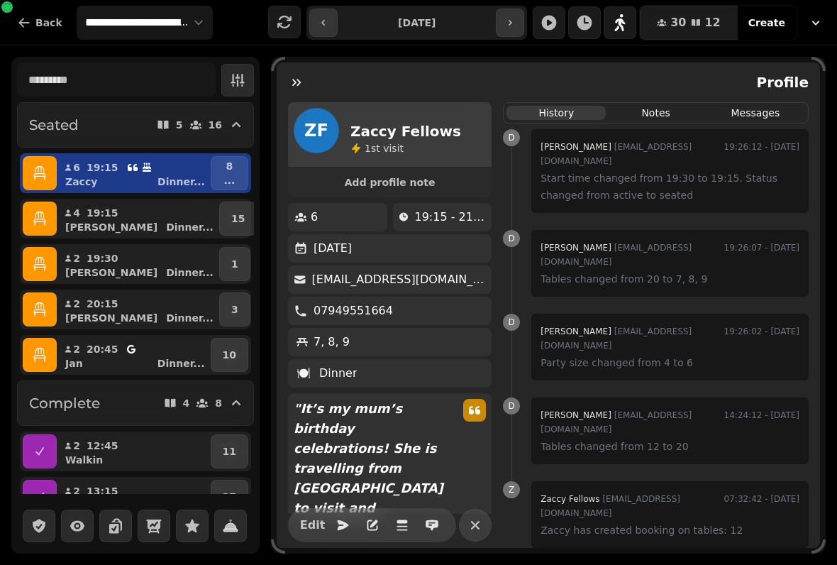
click at [189, 158] on button "6 19:15 [PERSON_NAME] ..." at bounding box center [134, 173] width 148 height 34
click at [287, 63] on div "Profile" at bounding box center [549, 82] width 544 height 40
click at [298, 88] on icon "button" at bounding box center [297, 82] width 14 height 14
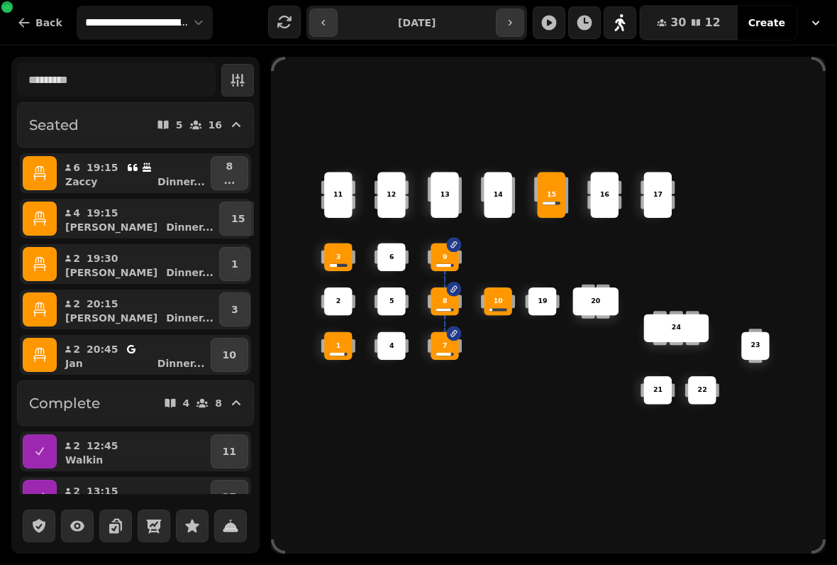
click at [85, 187] on p "Zaccy" at bounding box center [81, 182] width 32 height 14
select select "**********"
select select "*"
select select "****"
select select "******"
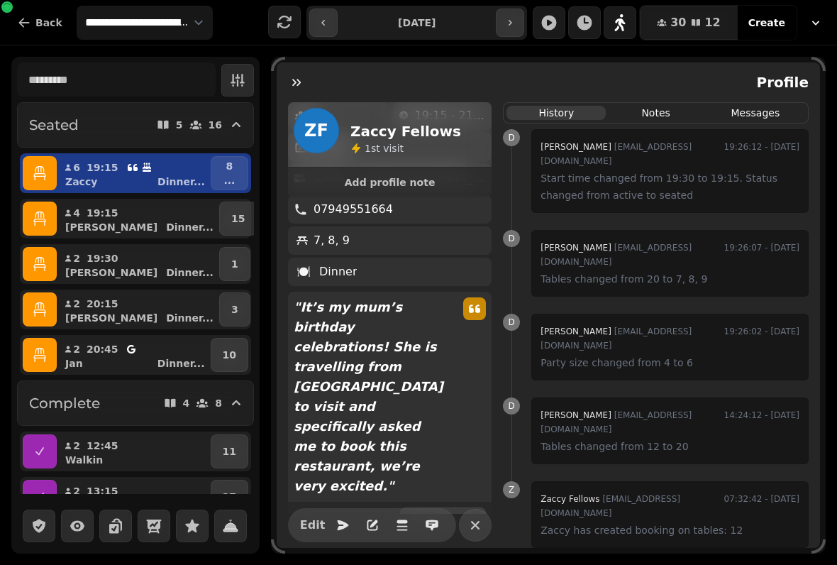
scroll to position [102, 0]
click at [156, 175] on div "Zaccy Dinner ..." at bounding box center [139, 182] width 137 height 14
click at [133, 543] on div at bounding box center [135, 525] width 248 height 57
click at [87, 221] on p "[PERSON_NAME]" at bounding box center [111, 227] width 92 height 14
select select "*"
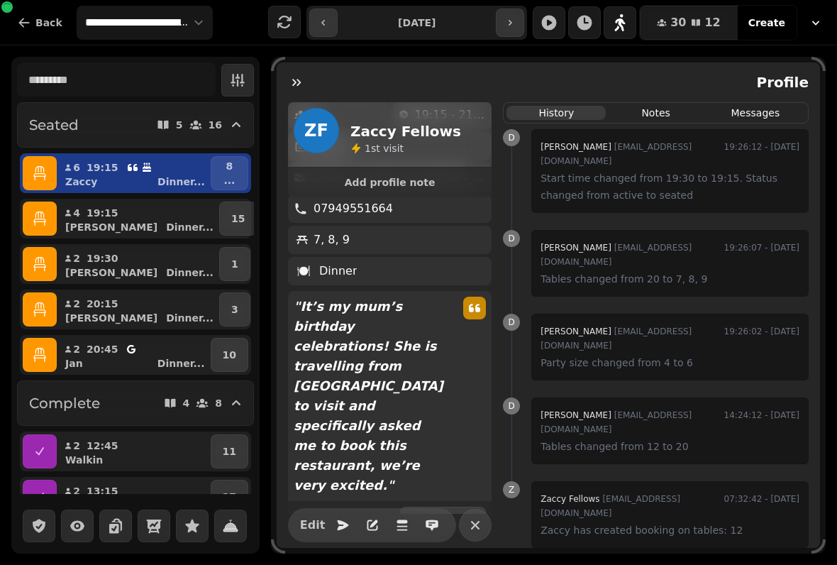
select select "****"
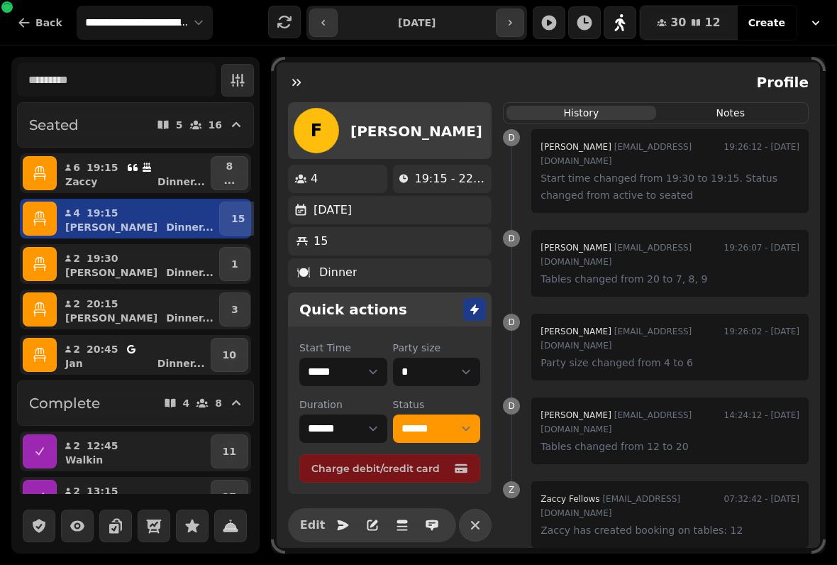
scroll to position [0, 0]
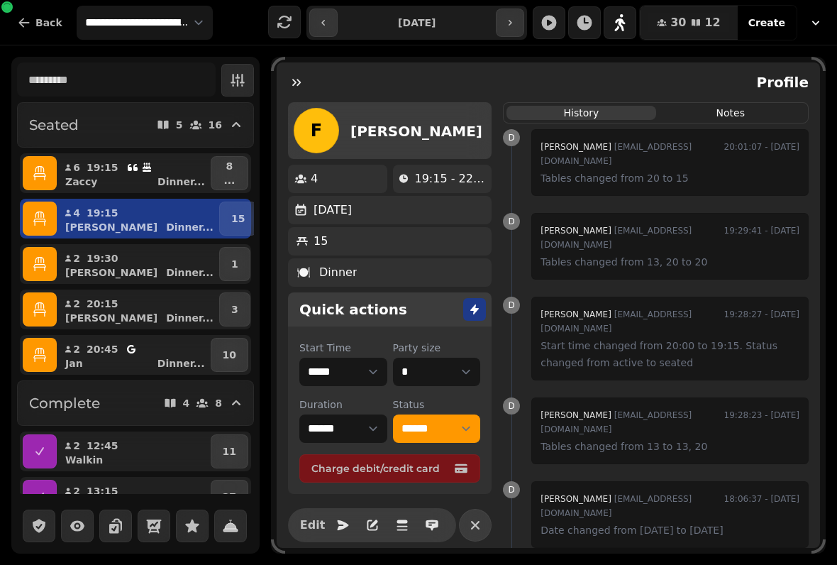
click at [104, 263] on p "19:30" at bounding box center [103, 258] width 32 height 14
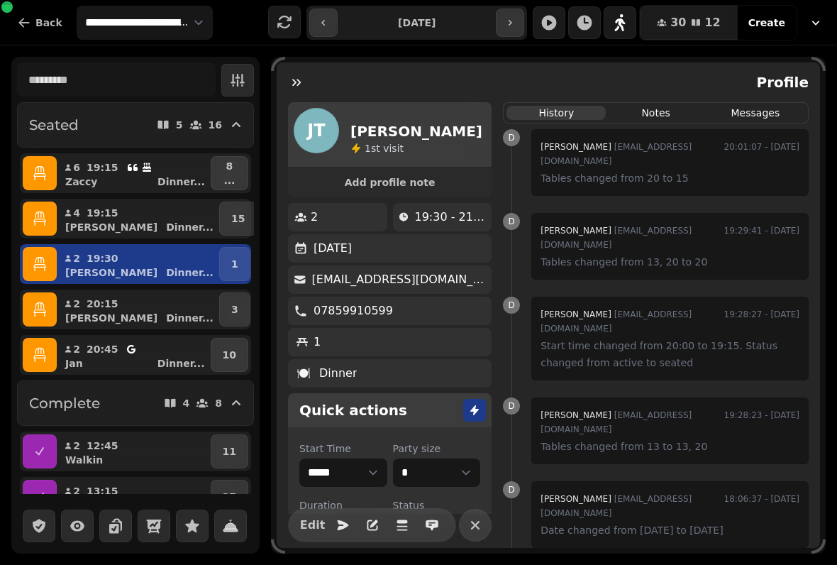
select select "**********"
select select "*"
select select "****"
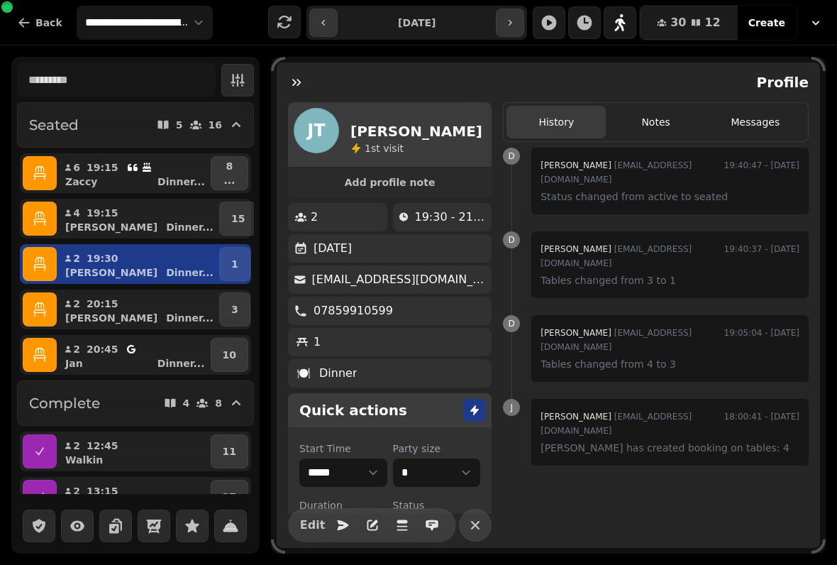
click at [120, 309] on div "20:15" at bounding box center [107, 304] width 40 height 14
select select "**********"
select select "****"
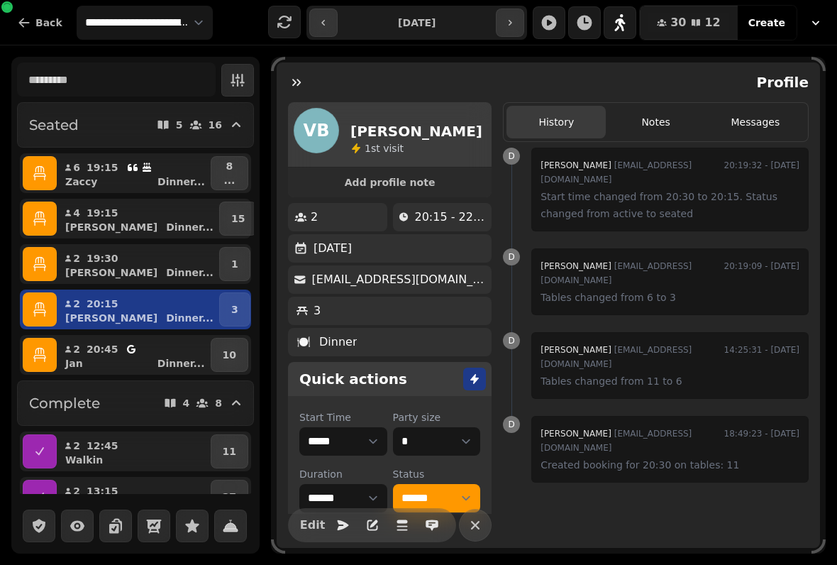
click at [101, 263] on p "19:30" at bounding box center [103, 258] width 32 height 14
select select "**********"
select select "****"
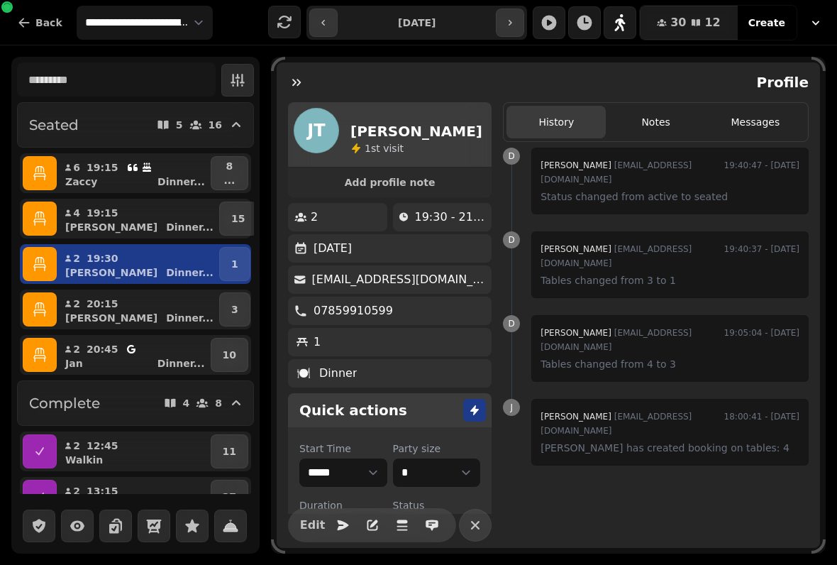
click at [106, 306] on p "20:15" at bounding box center [103, 304] width 32 height 14
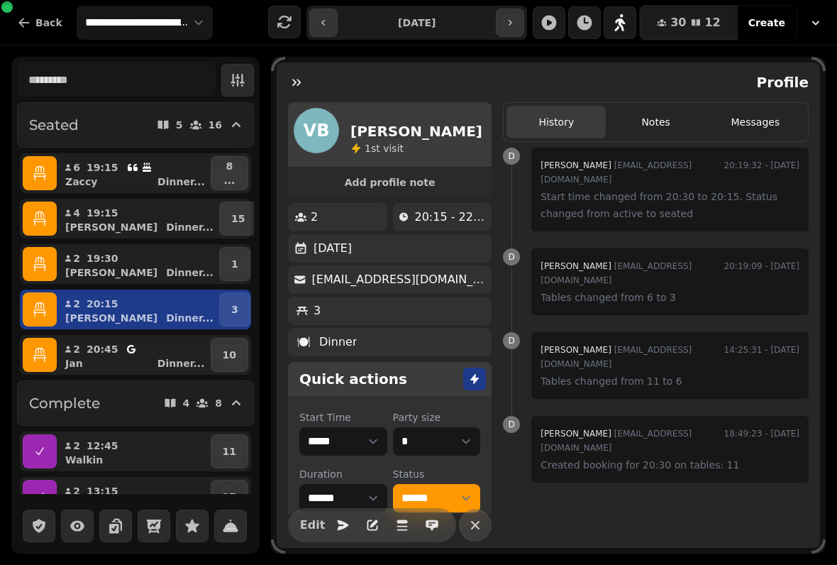
select select "**********"
select select "****"
click at [109, 357] on div "[PERSON_NAME] ..." at bounding box center [139, 363] width 137 height 14
select select "**********"
select select "****"
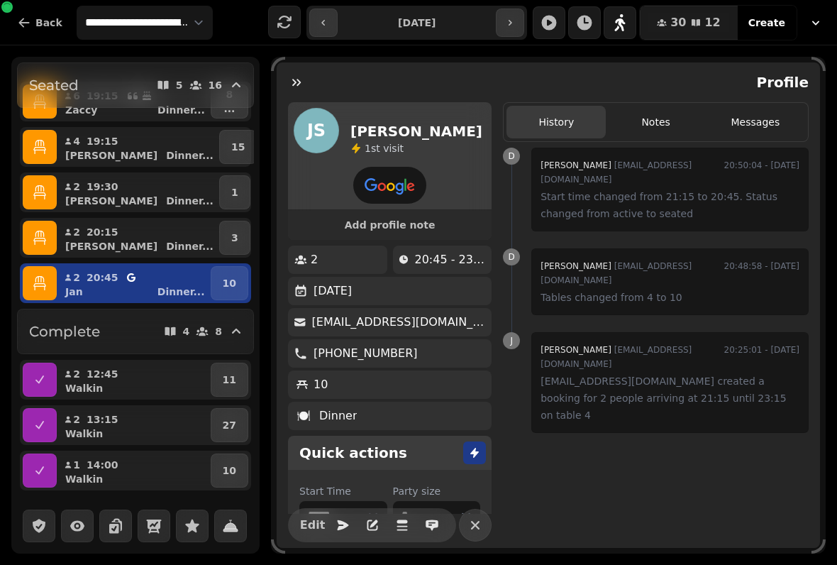
scroll to position [72, 0]
click at [99, 334] on h2 "Complete" at bounding box center [64, 331] width 71 height 20
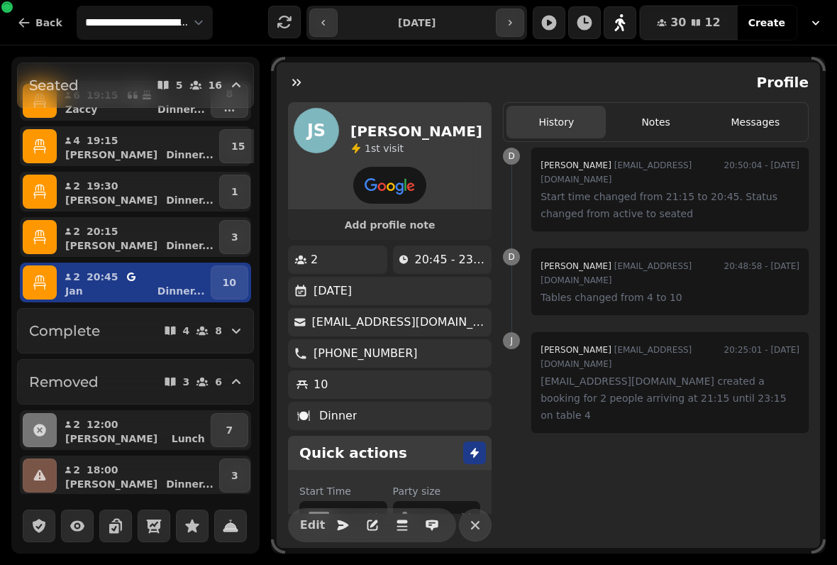
click at [97, 329] on h2 "Complete" at bounding box center [64, 331] width 71 height 20
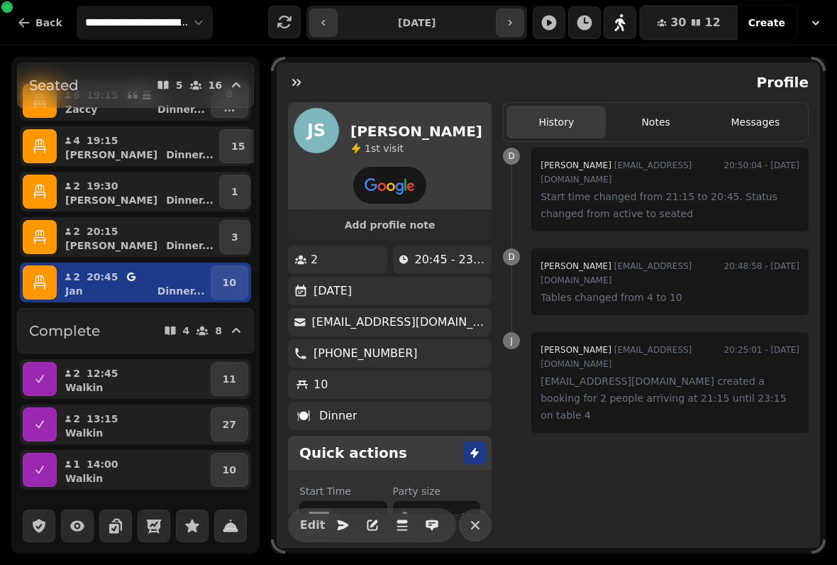
click at [85, 327] on h2 "Complete" at bounding box center [64, 331] width 71 height 20
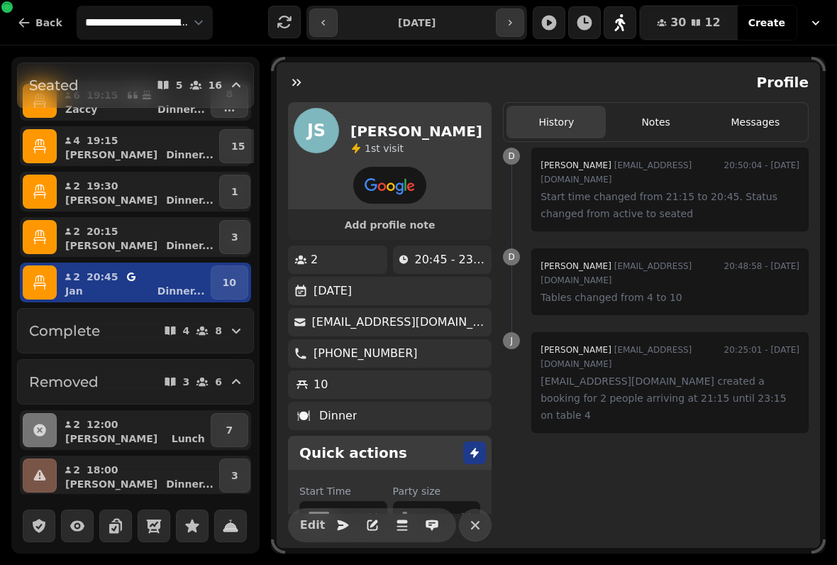
click at [71, 320] on button "Complete 4 8" at bounding box center [135, 330] width 237 height 45
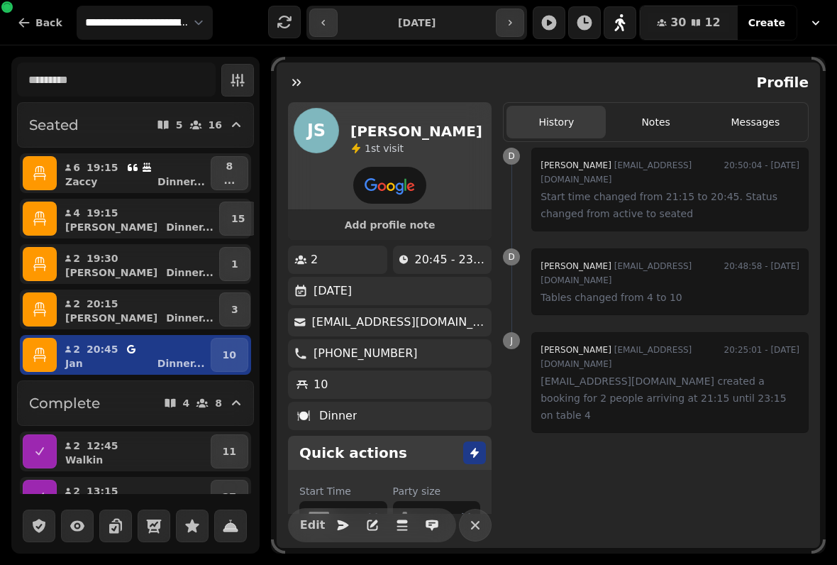
scroll to position [0, 0]
click at [105, 180] on div "Zaccy Dinner ..." at bounding box center [139, 182] width 137 height 14
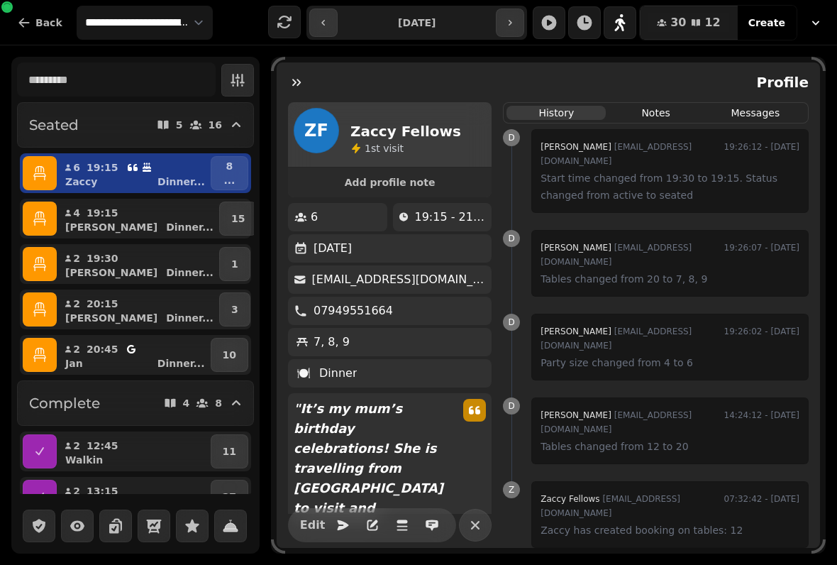
select select "**********"
select select "*"
select select "****"
